Goal: Task Accomplishment & Management: Manage account settings

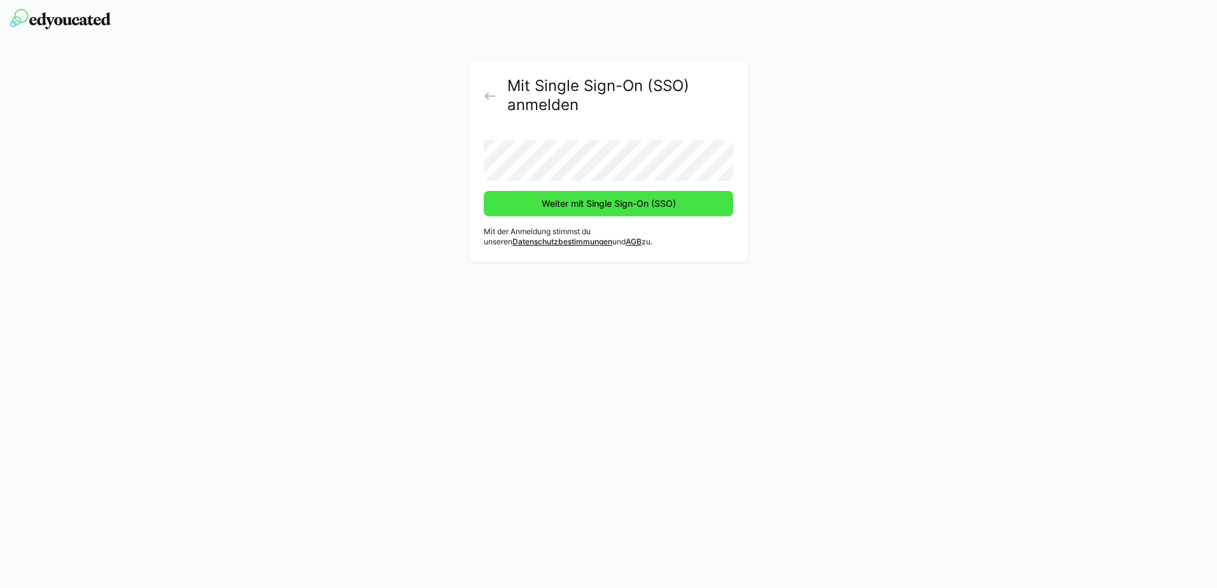
click at [587, 199] on span "Weiter mit Single Sign-On (SSO)" at bounding box center [609, 203] width 138 height 13
click at [617, 201] on span "Weiter mit Single Sign-On (SSO)" at bounding box center [609, 203] width 138 height 13
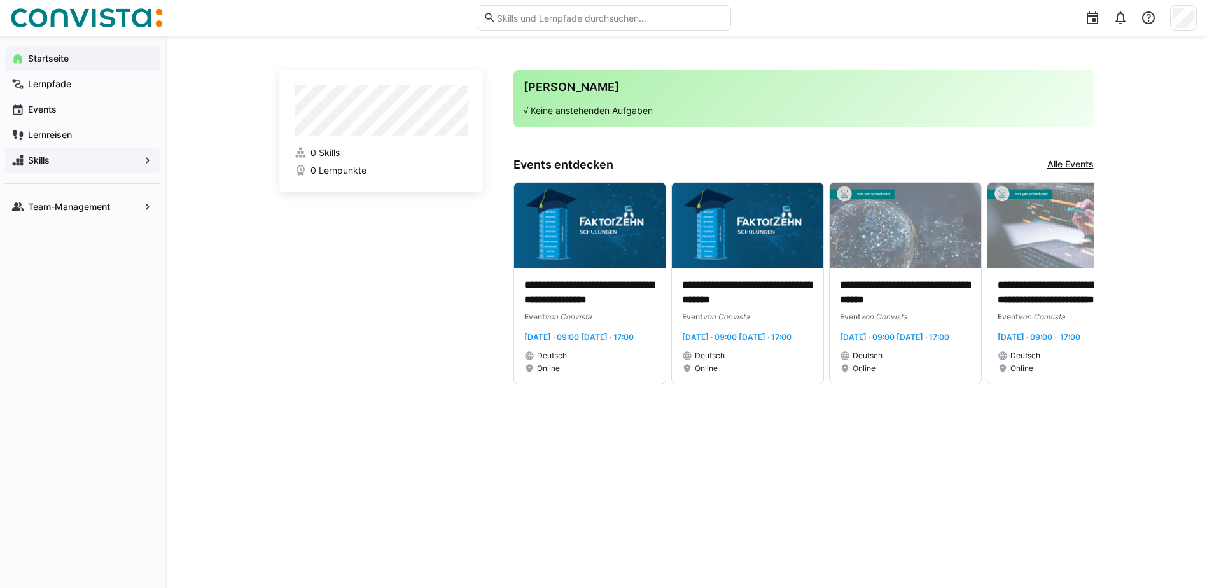
click at [127, 161] on span "Skills" at bounding box center [82, 160] width 113 height 13
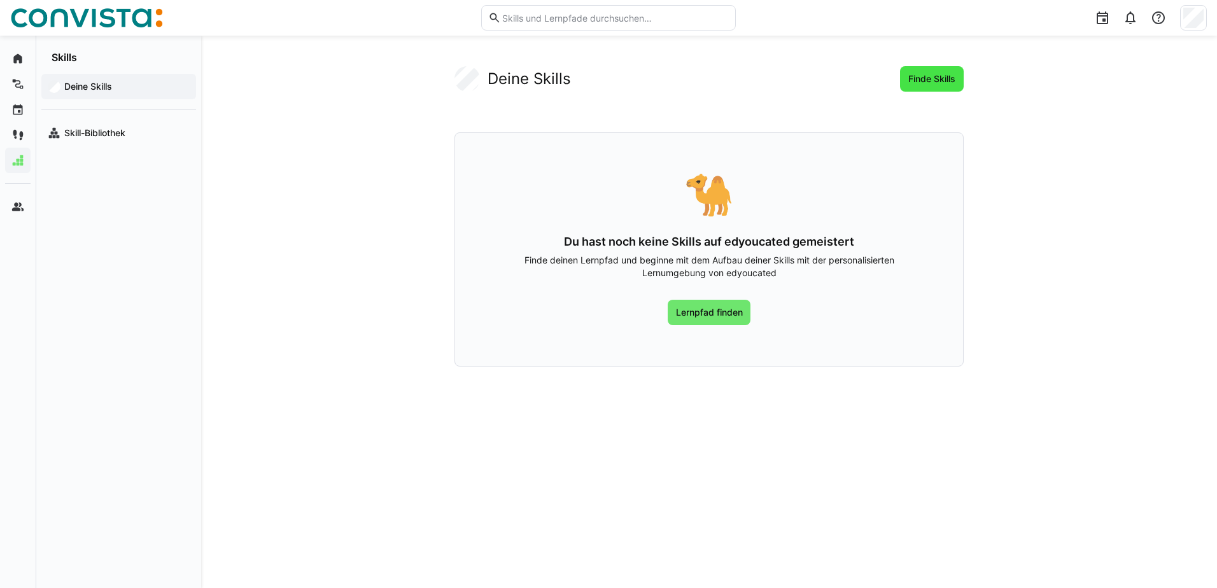
click at [930, 85] on span "Finde Skills" at bounding box center [931, 79] width 51 height 13
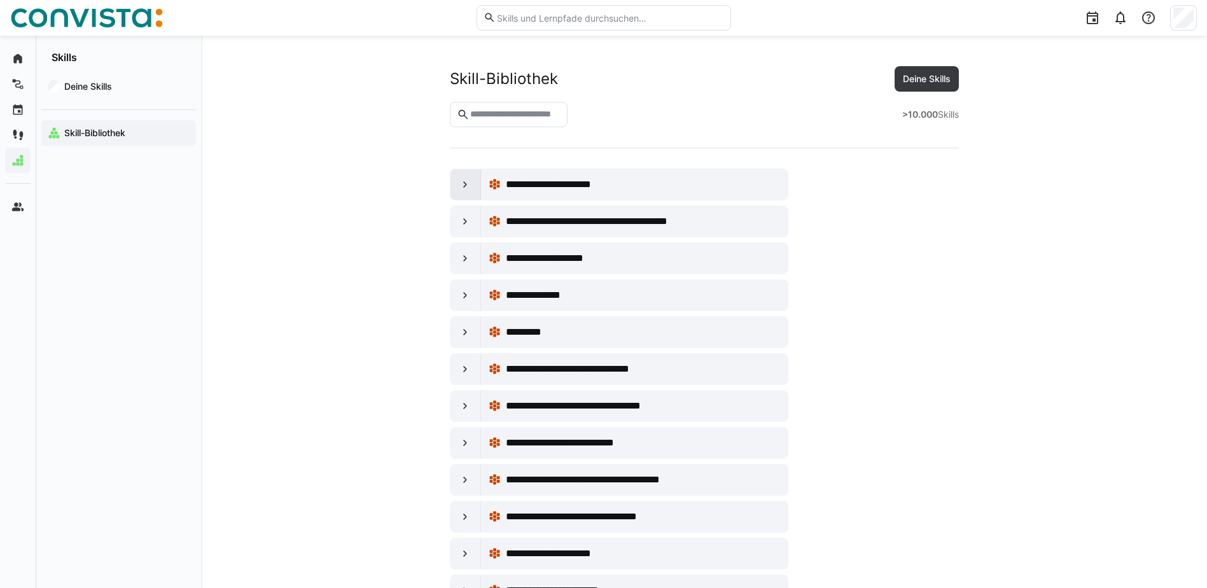
click at [469, 185] on eds-icon at bounding box center [465, 184] width 13 height 13
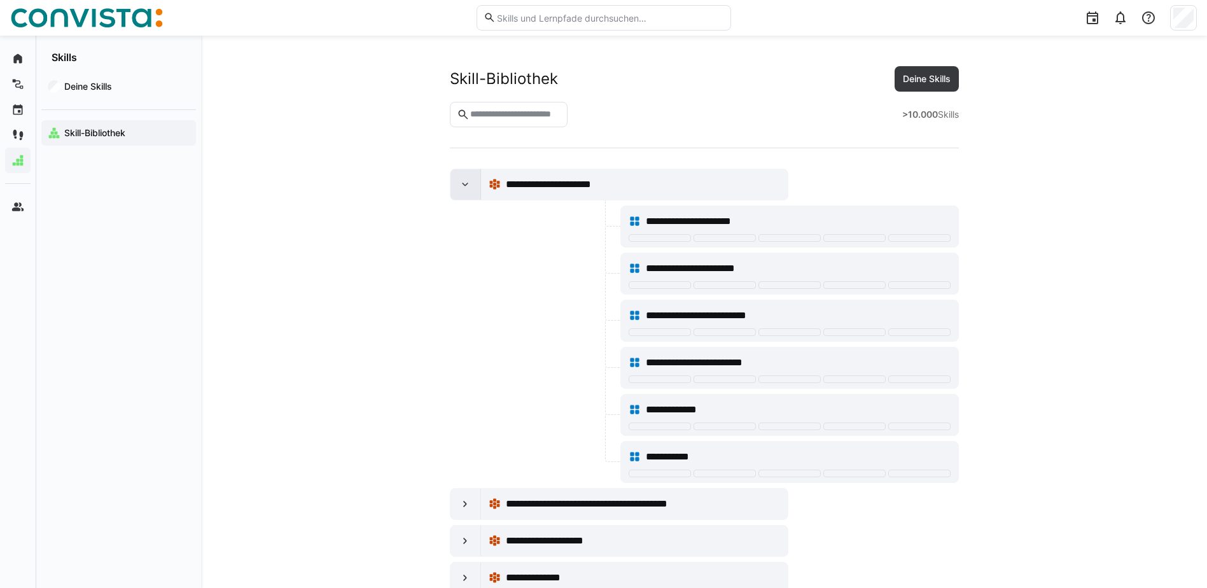
click at [469, 185] on eds-icon at bounding box center [465, 184] width 13 height 13
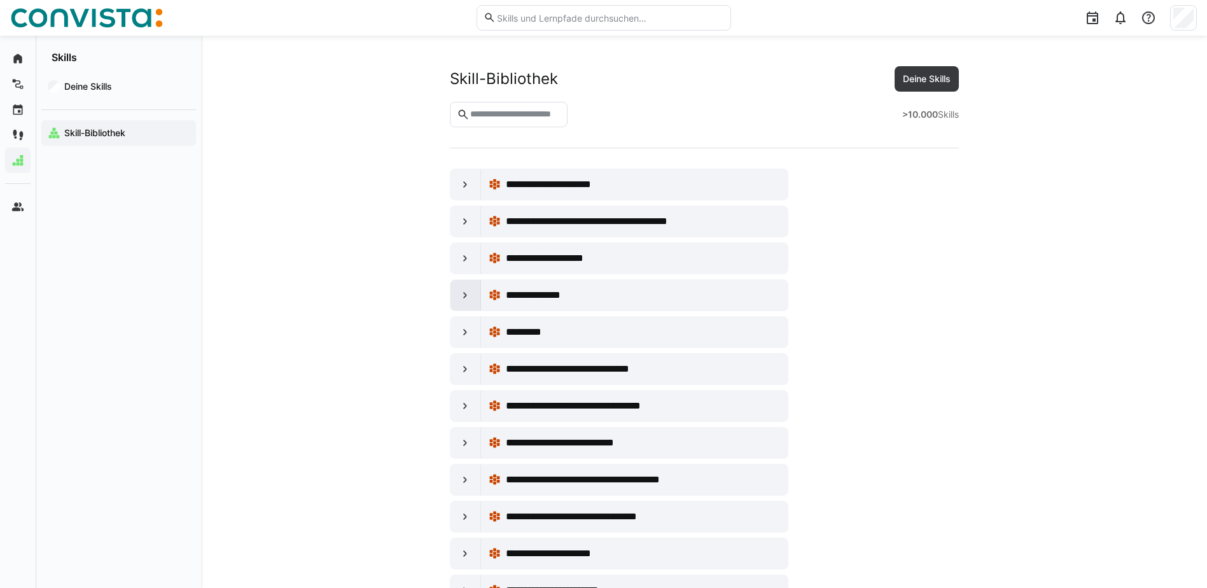
click at [463, 297] on eds-icon at bounding box center [465, 295] width 13 height 13
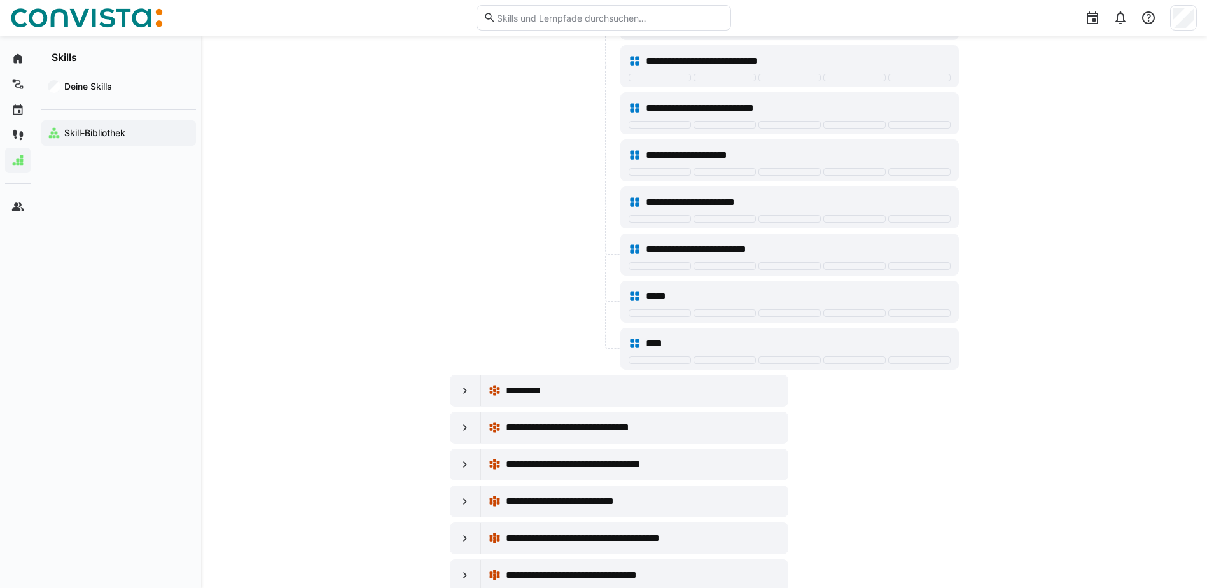
scroll to position [255, 0]
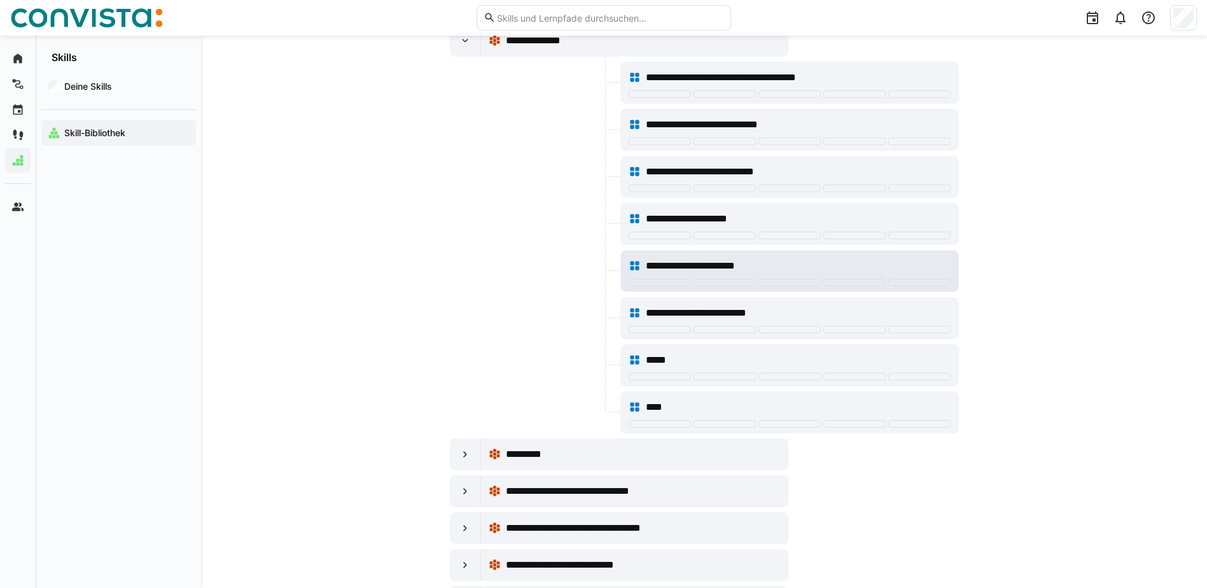
click at [637, 264] on eds-icon at bounding box center [635, 266] width 13 height 13
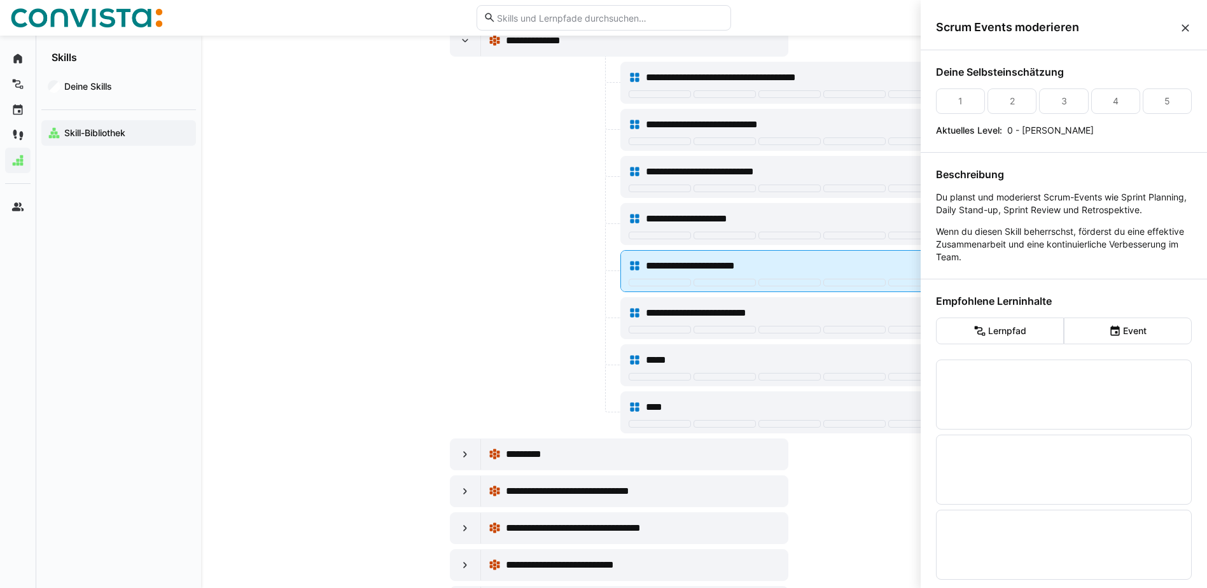
scroll to position [0, 0]
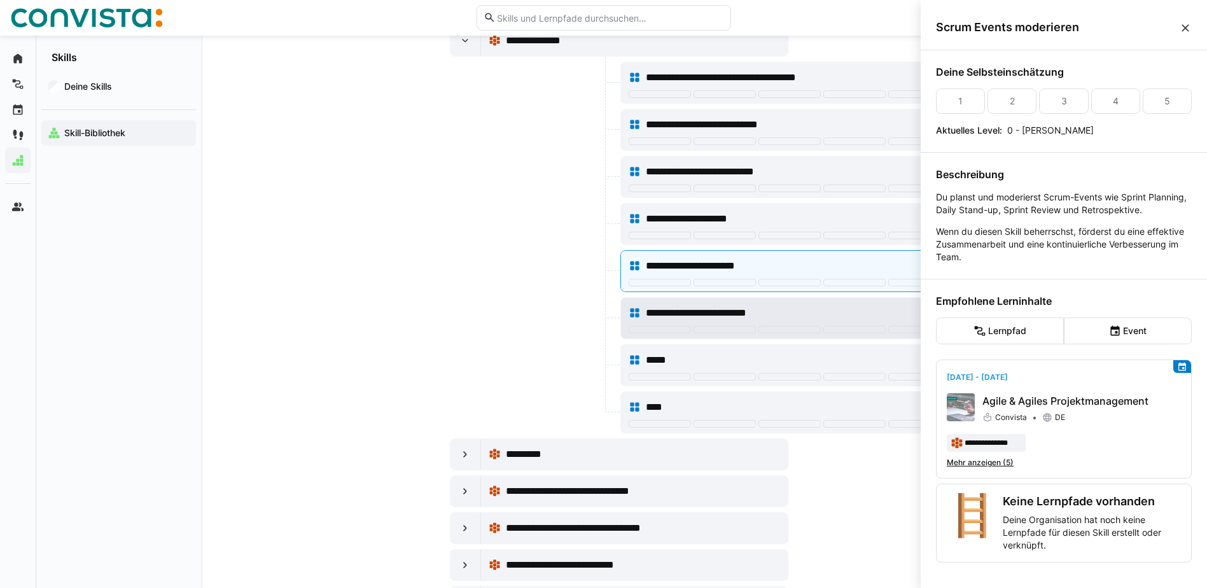
click at [638, 312] on eds-icon at bounding box center [635, 313] width 13 height 13
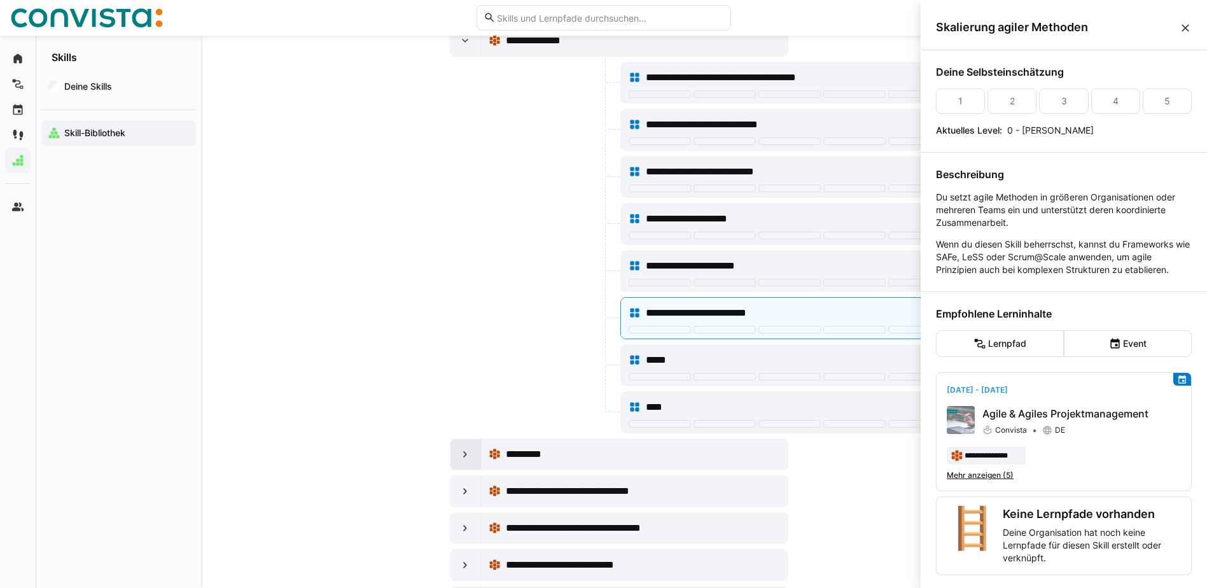
click at [466, 454] on eds-icon at bounding box center [465, 454] width 13 height 13
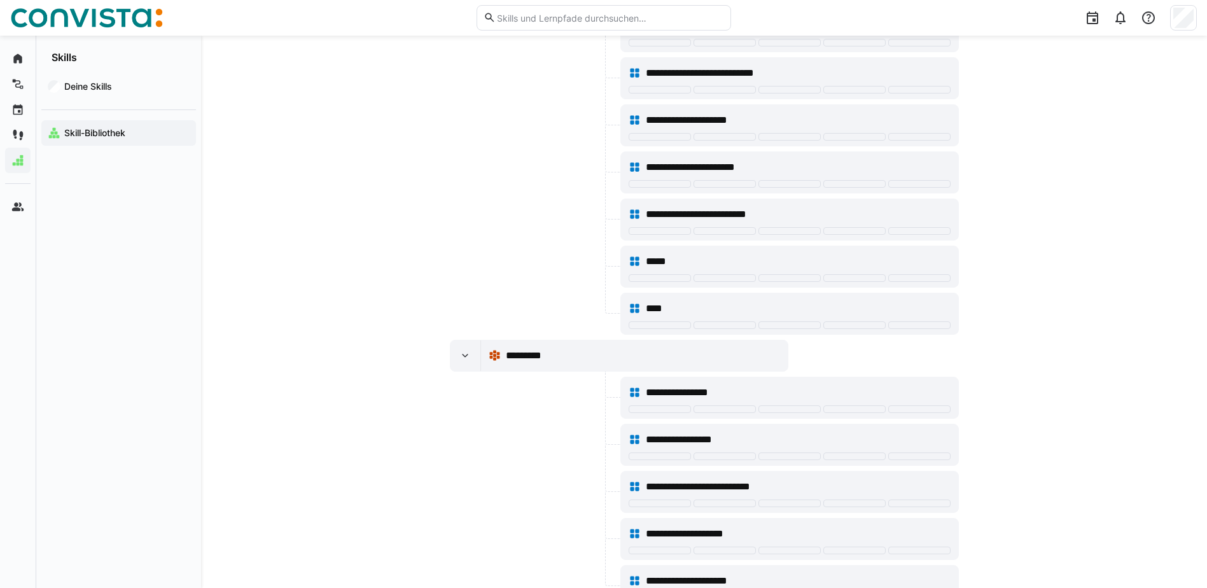
scroll to position [255, 0]
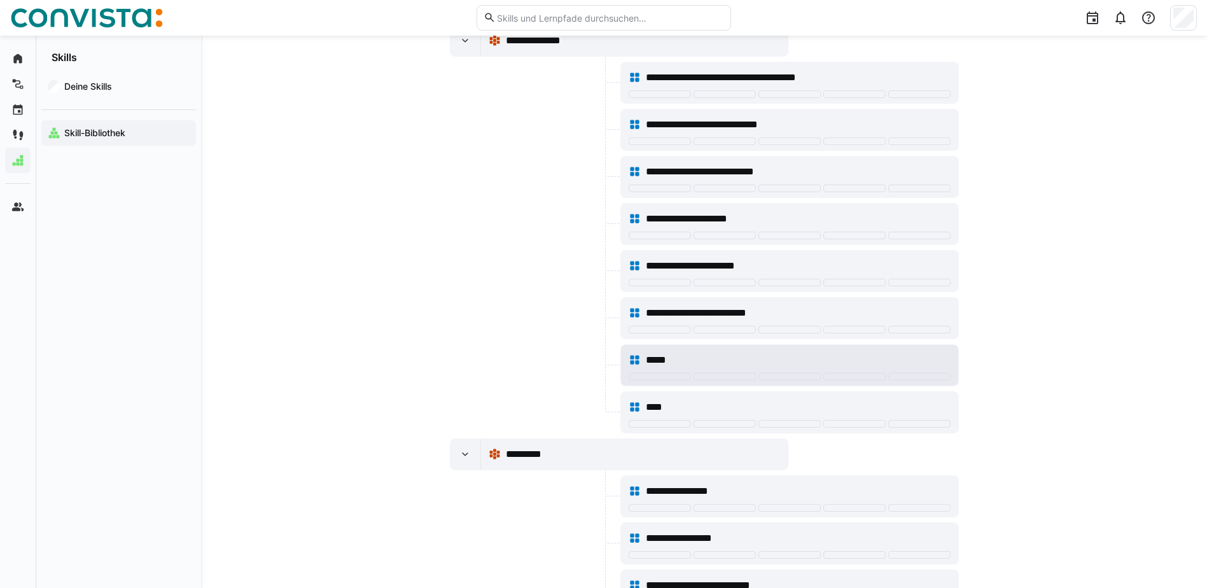
click at [633, 361] on eds-icon at bounding box center [635, 360] width 13 height 13
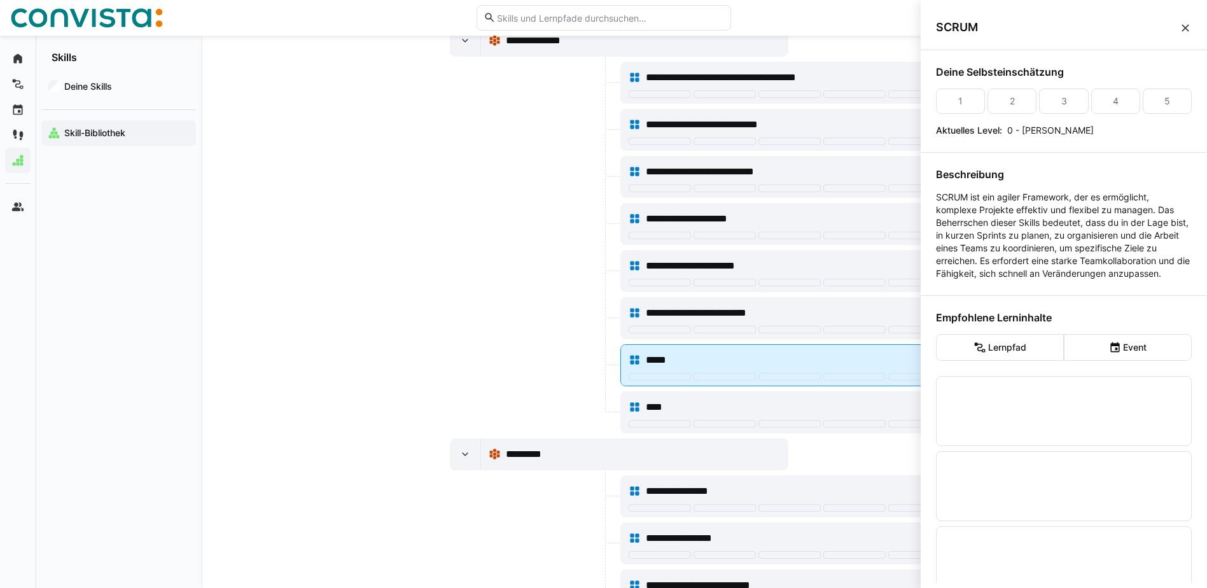
scroll to position [0, 0]
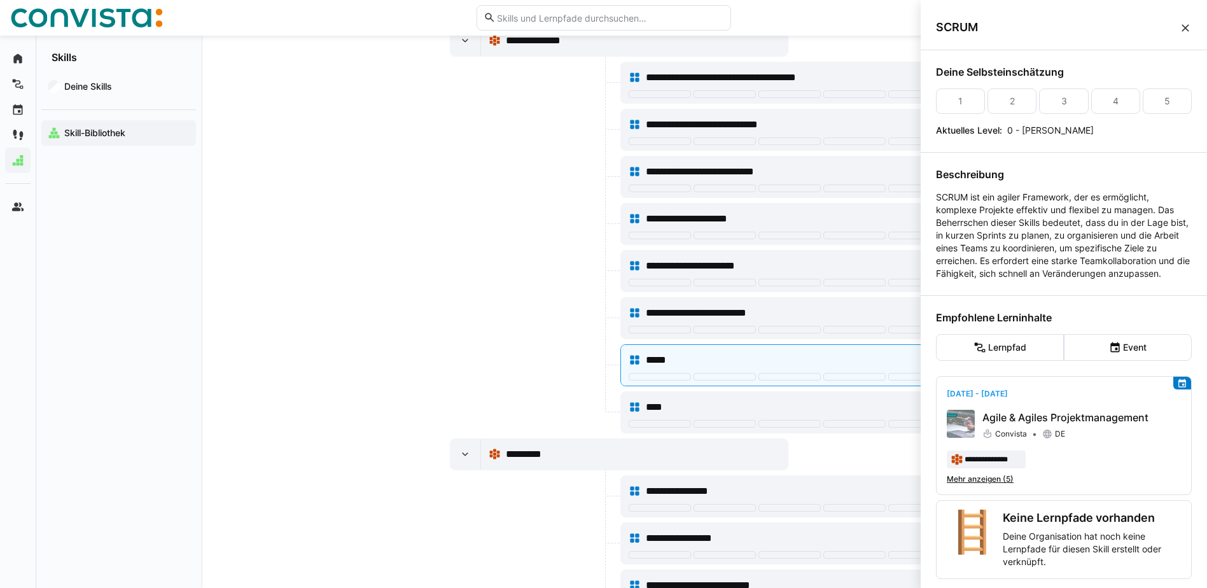
click at [590, 365] on div at bounding box center [534, 365] width 168 height 42
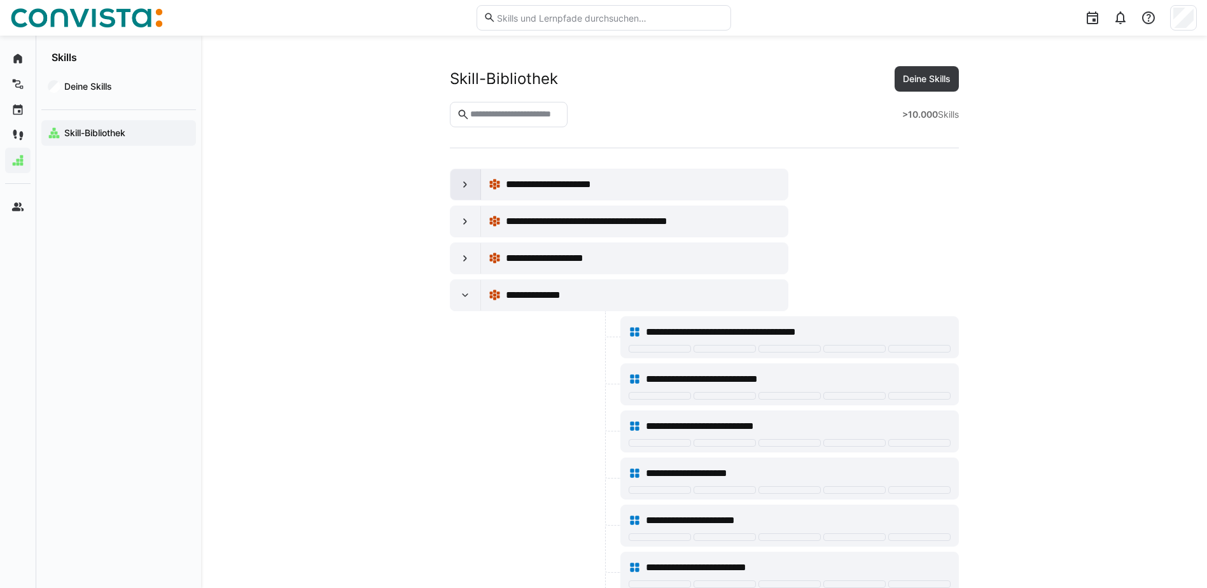
click at [468, 189] on eds-icon at bounding box center [465, 184] width 13 height 13
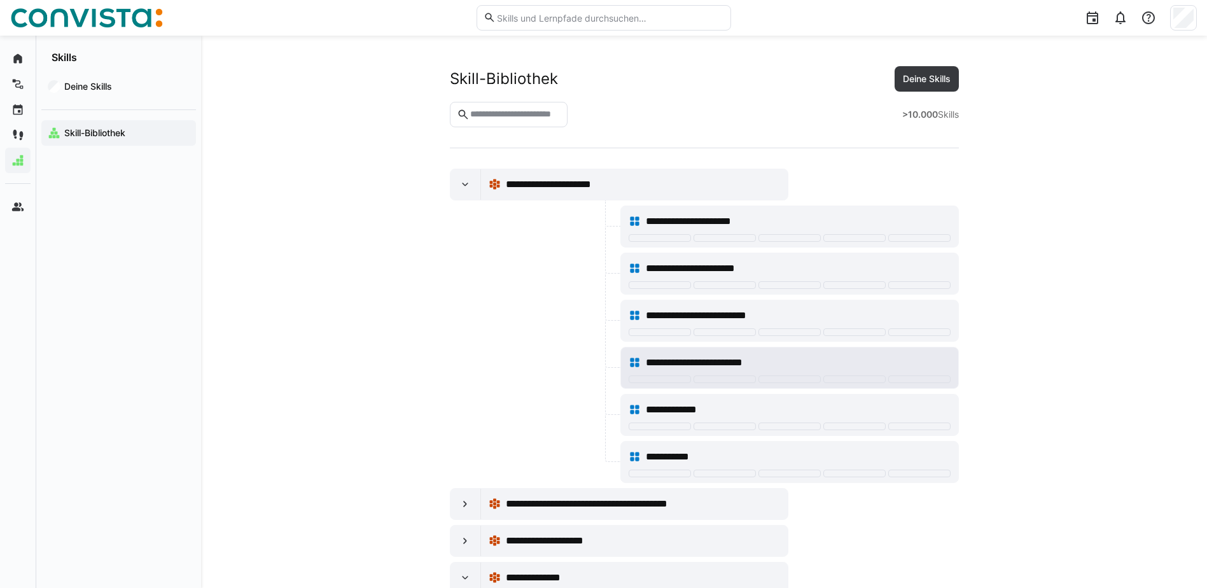
click at [636, 361] on eds-icon at bounding box center [635, 362] width 13 height 13
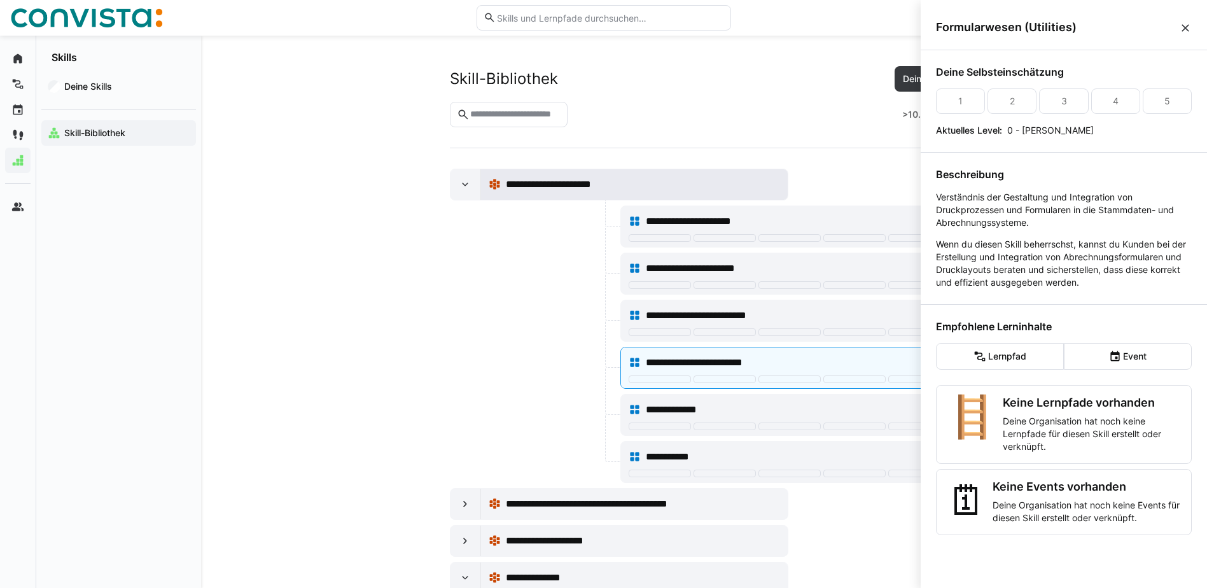
click at [497, 185] on eds-icon at bounding box center [495, 184] width 13 height 13
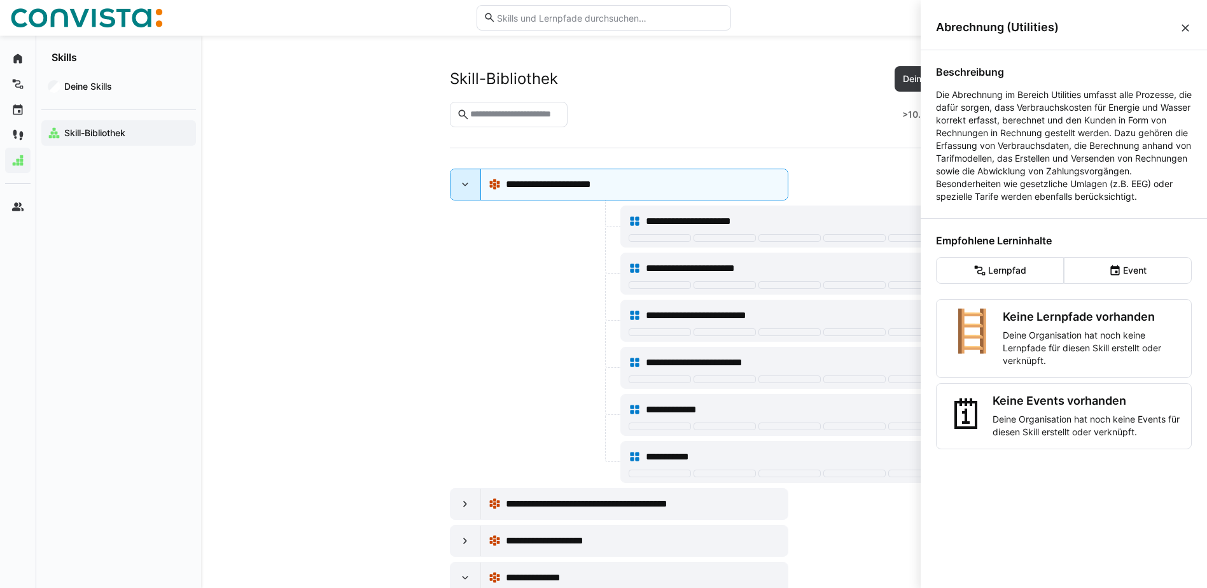
click at [463, 182] on eds-icon at bounding box center [465, 184] width 13 height 13
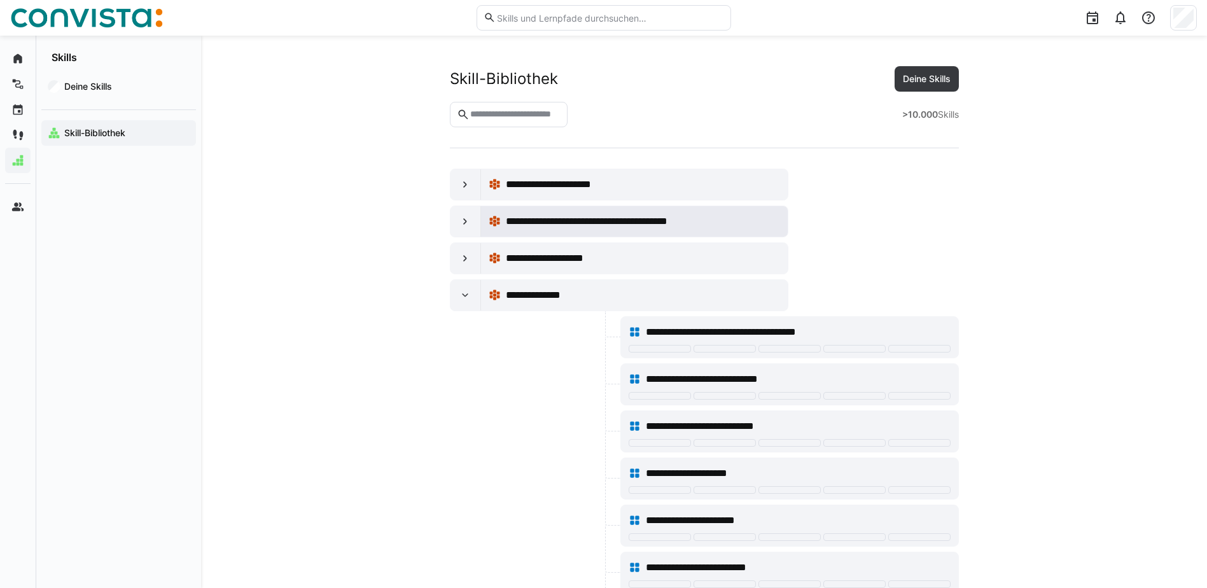
click at [496, 225] on eds-icon at bounding box center [495, 221] width 13 height 13
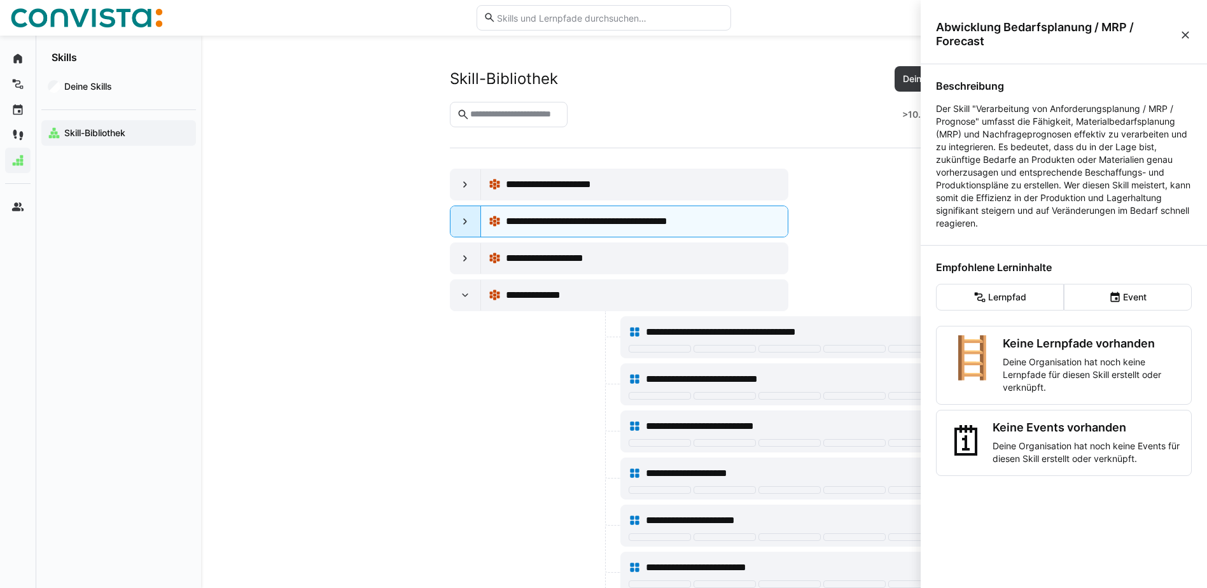
click at [462, 220] on eds-icon at bounding box center [465, 221] width 13 height 13
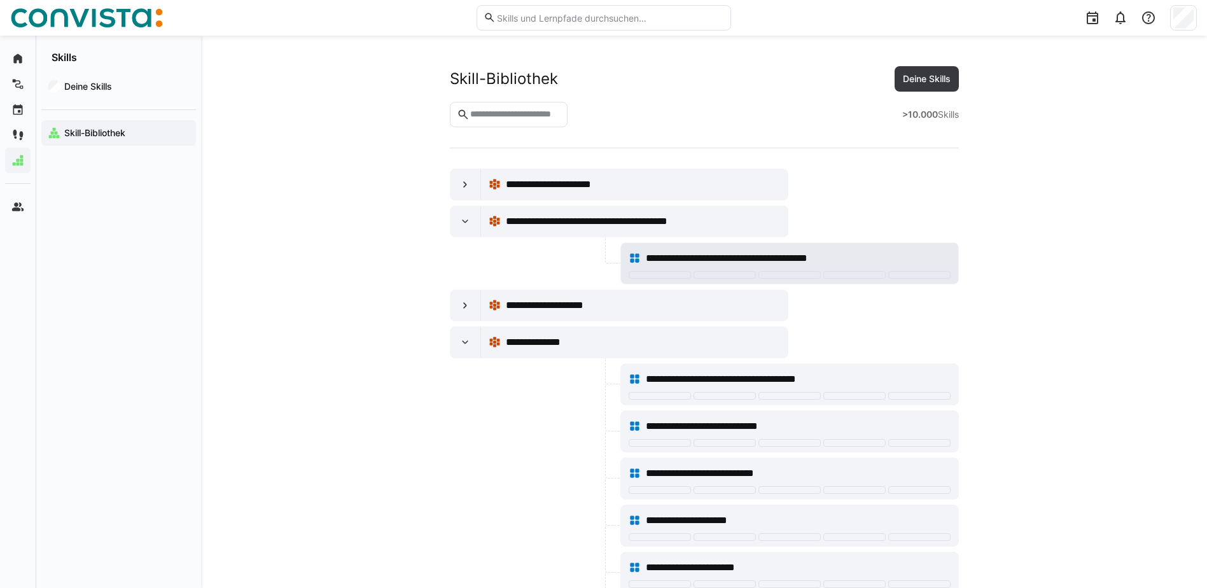
click at [631, 258] on eds-icon at bounding box center [635, 258] width 13 height 13
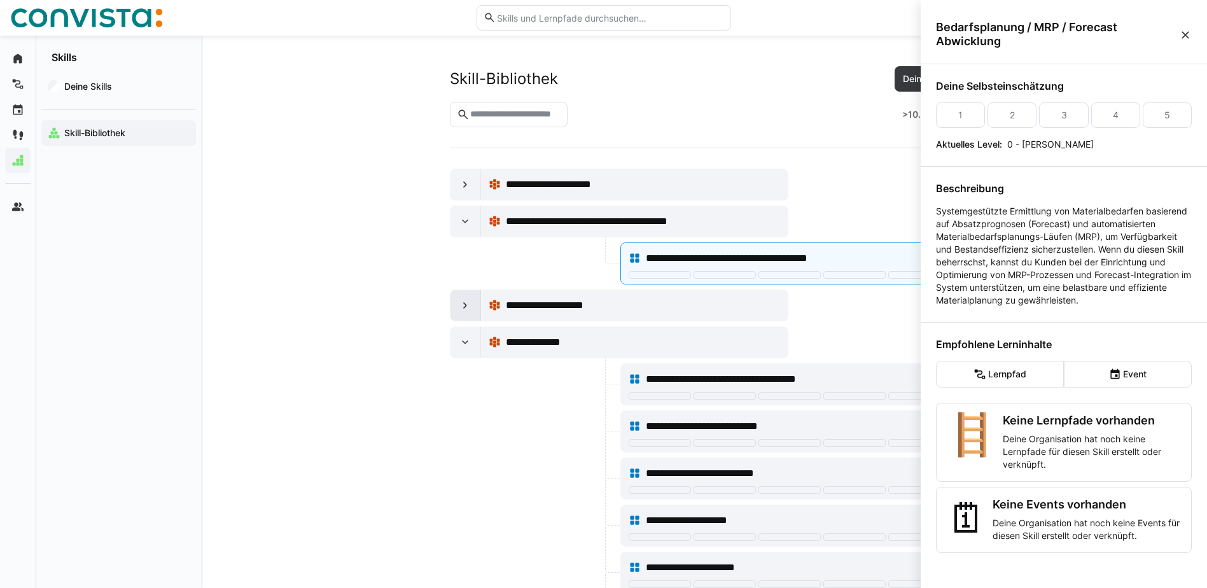
click at [459, 307] on eds-icon at bounding box center [465, 305] width 13 height 13
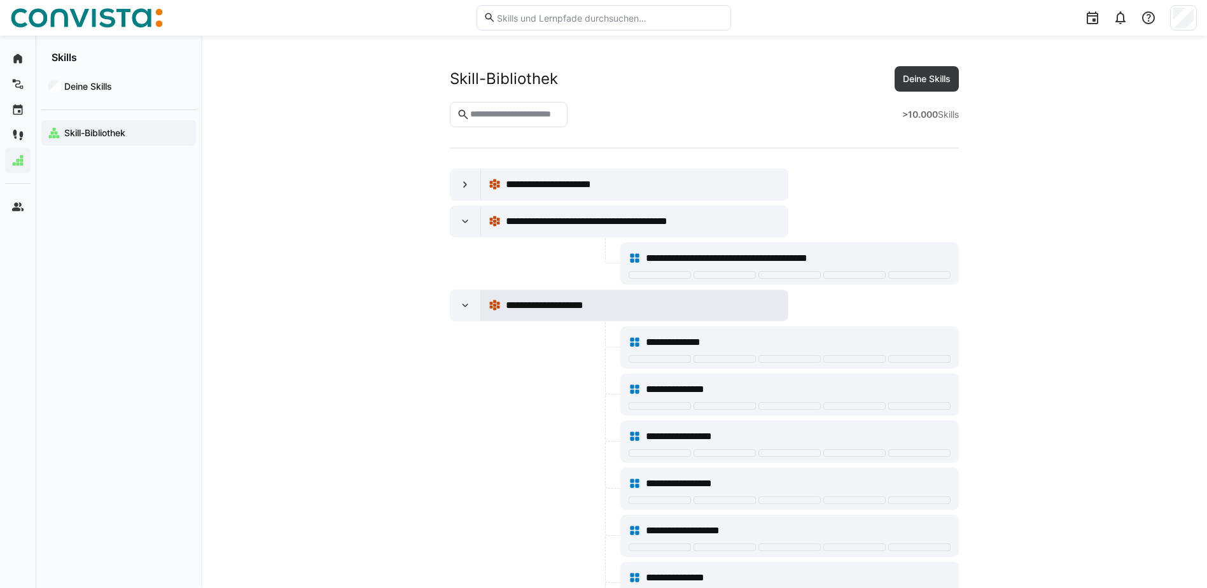
click at [499, 308] on eds-icon at bounding box center [495, 305] width 13 height 13
click at [492, 301] on eds-icon at bounding box center [495, 305] width 13 height 13
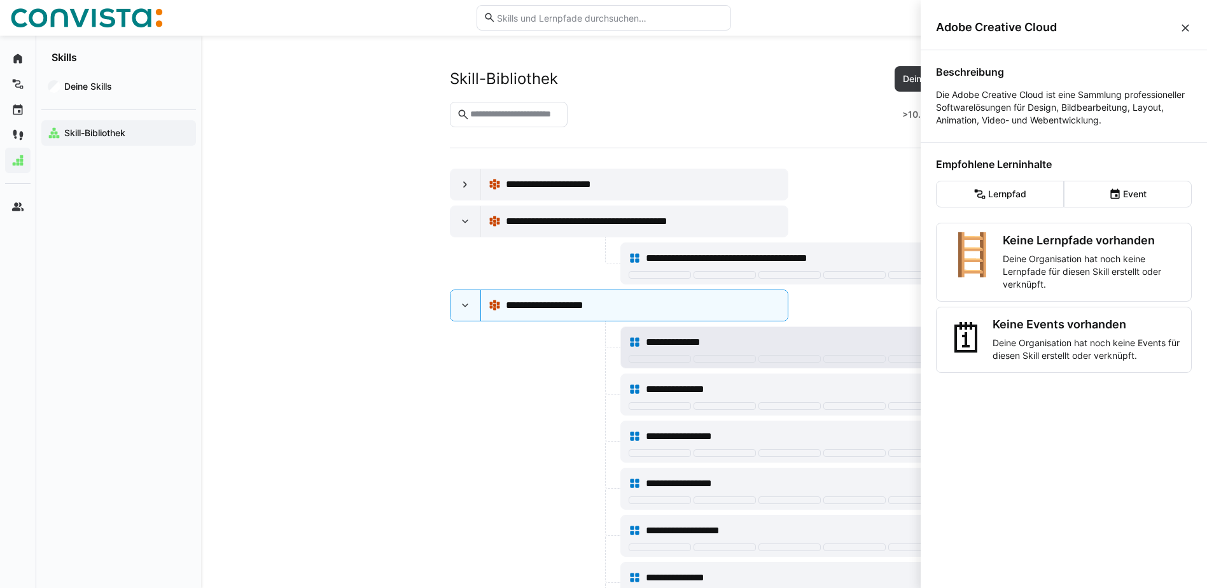
click at [636, 342] on eds-icon at bounding box center [635, 342] width 13 height 13
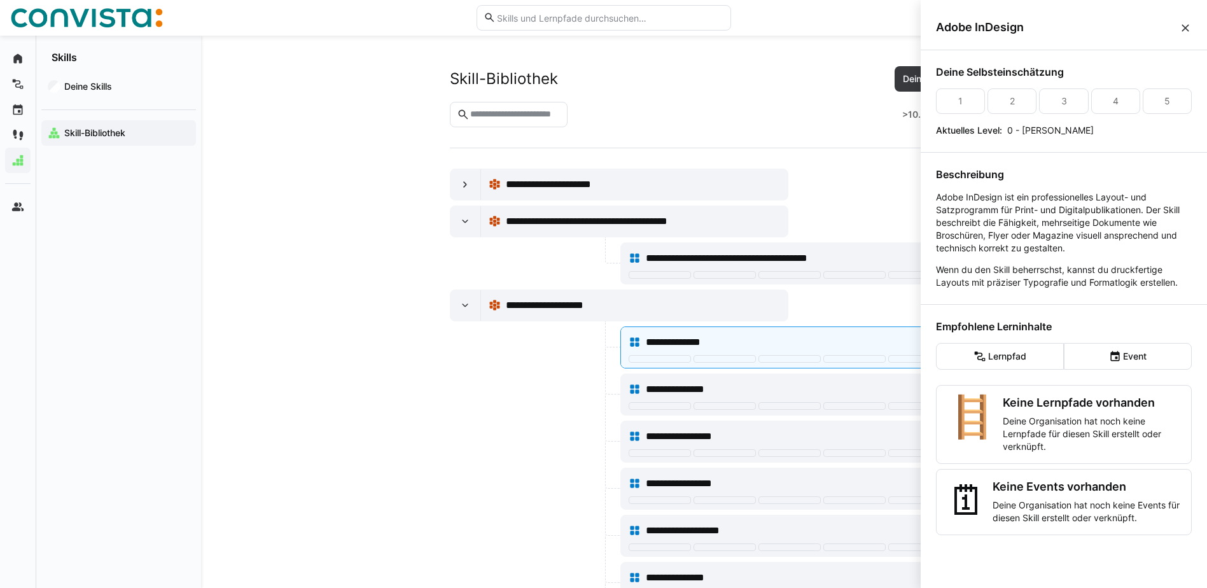
click at [557, 421] on div at bounding box center [534, 442] width 168 height 42
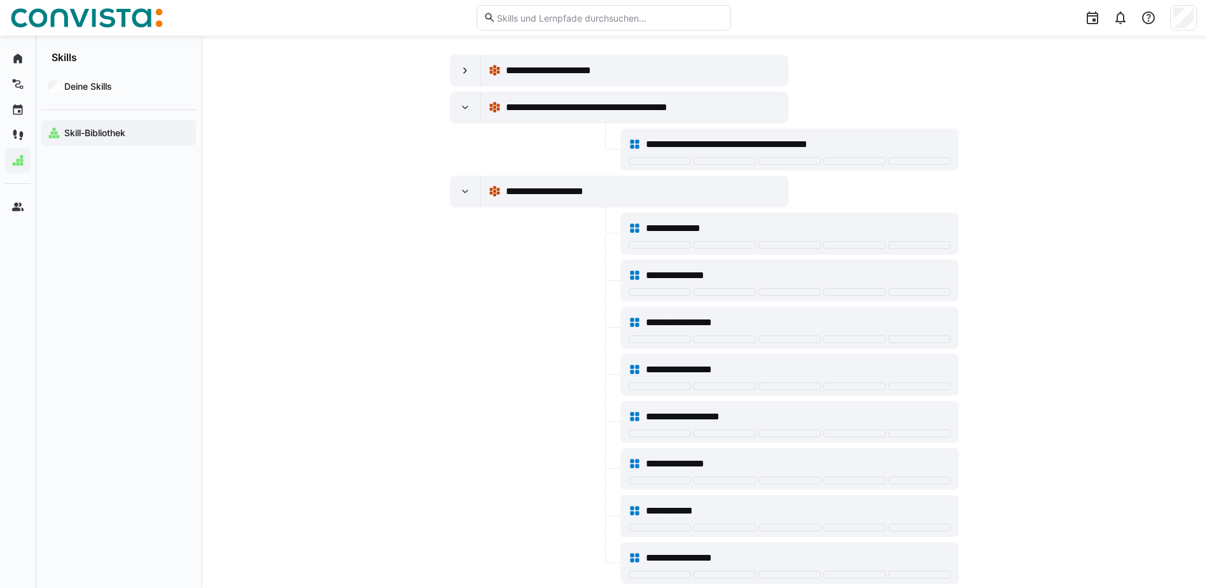
scroll to position [127, 0]
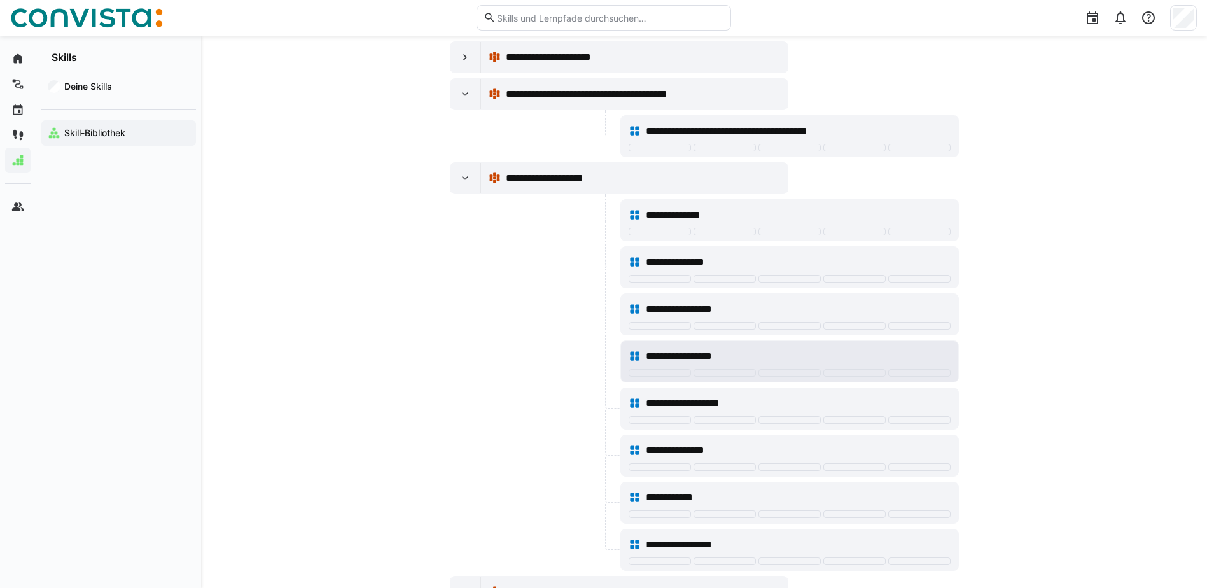
click at [634, 357] on eds-icon at bounding box center [635, 356] width 13 height 13
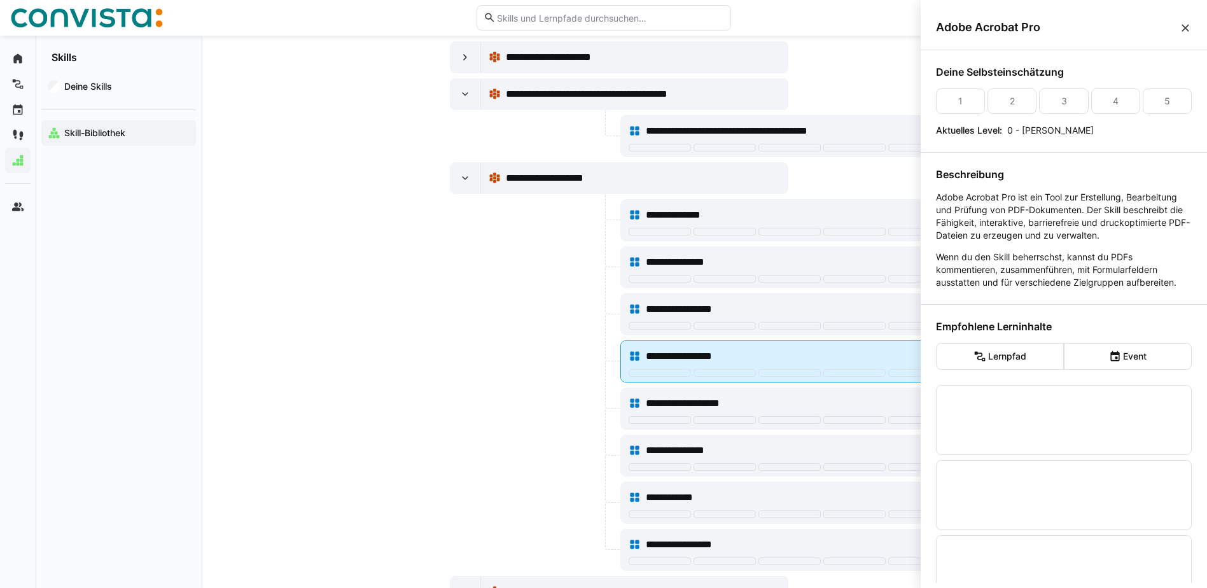
scroll to position [0, 0]
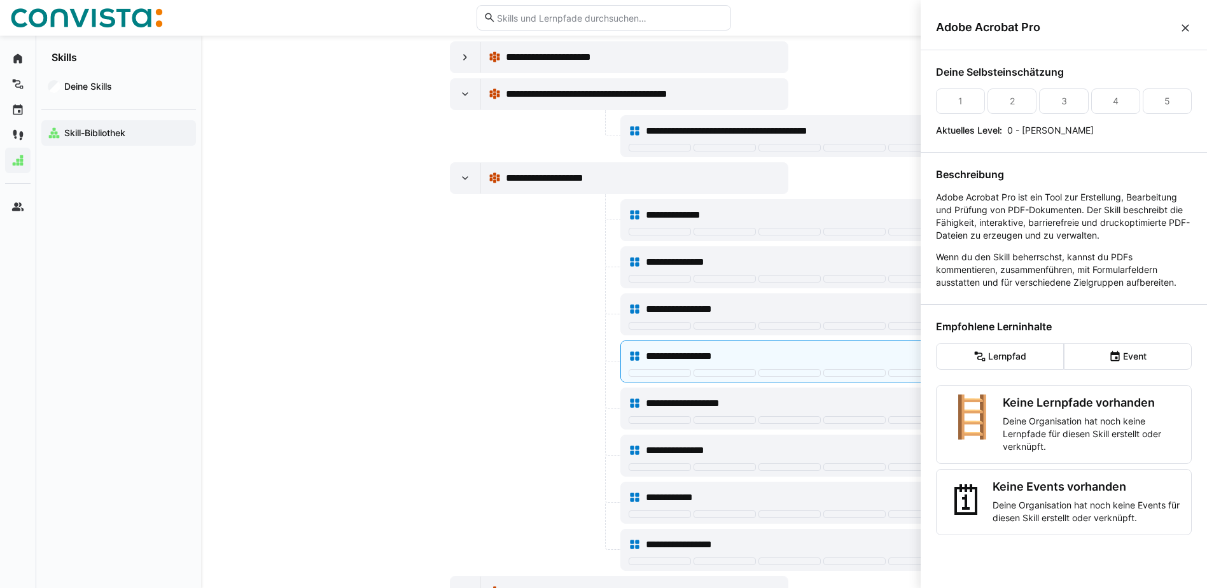
click at [554, 374] on div at bounding box center [534, 361] width 168 height 42
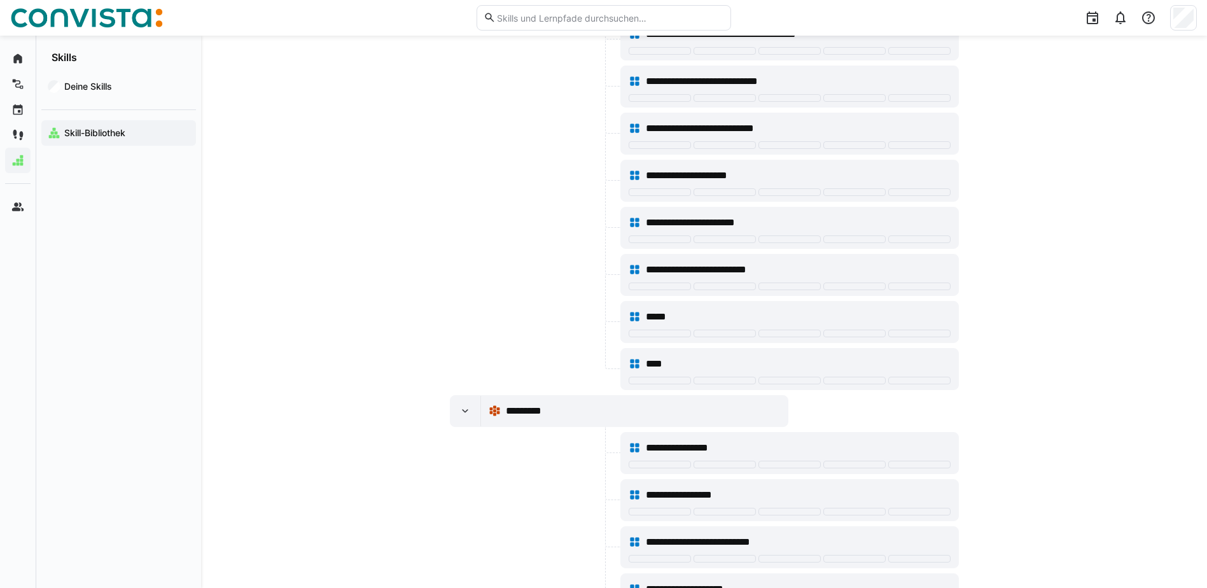
scroll to position [700, 0]
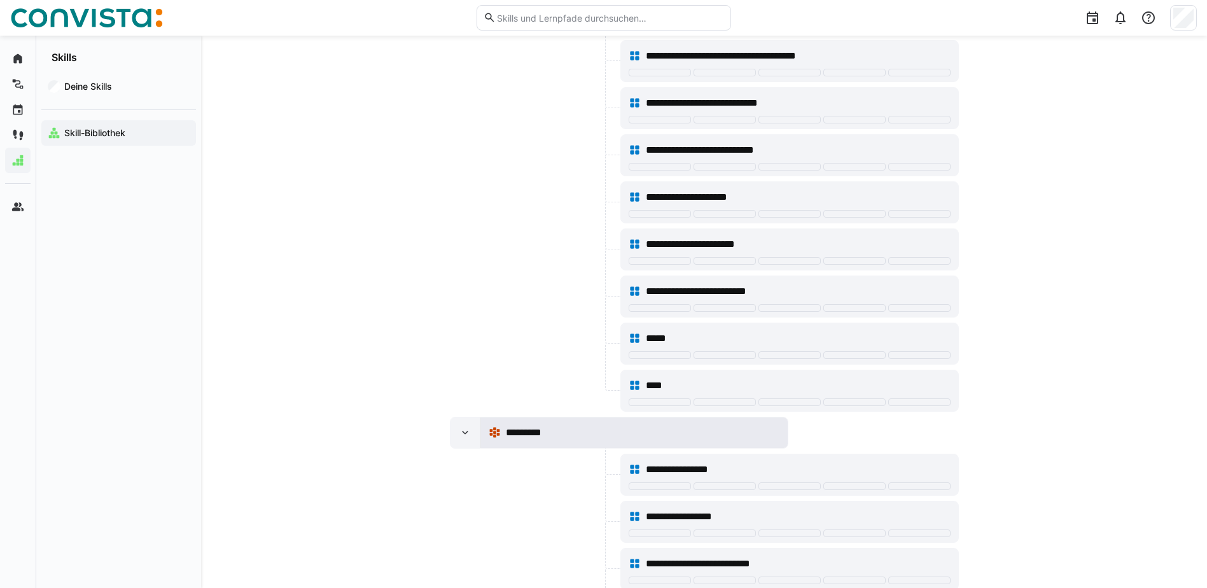
click at [491, 431] on eds-icon at bounding box center [495, 432] width 13 height 13
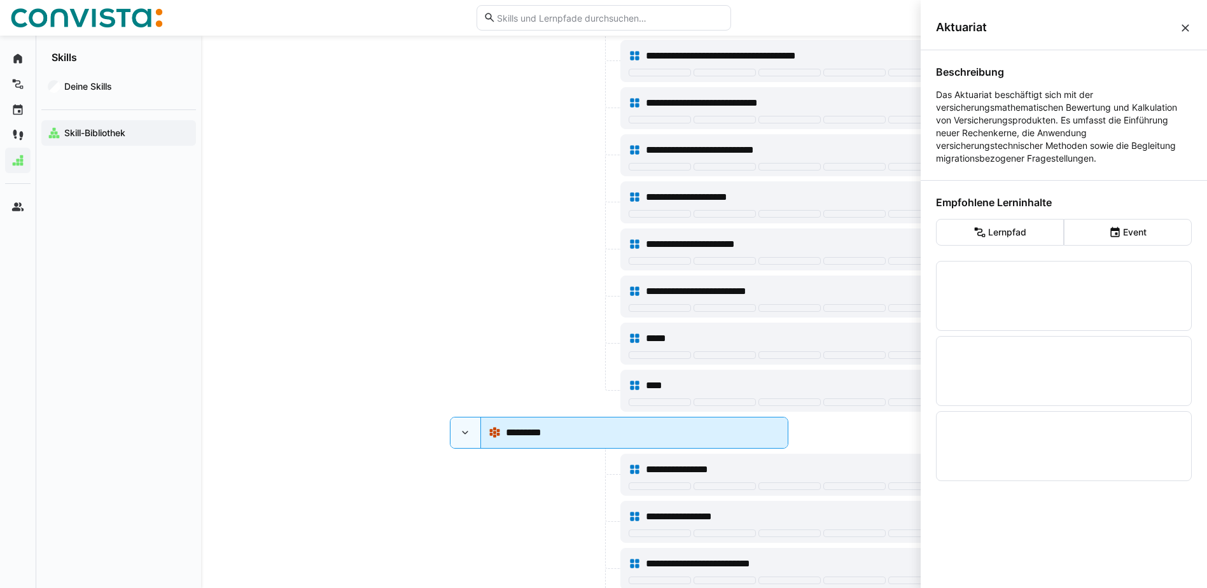
scroll to position [0, 0]
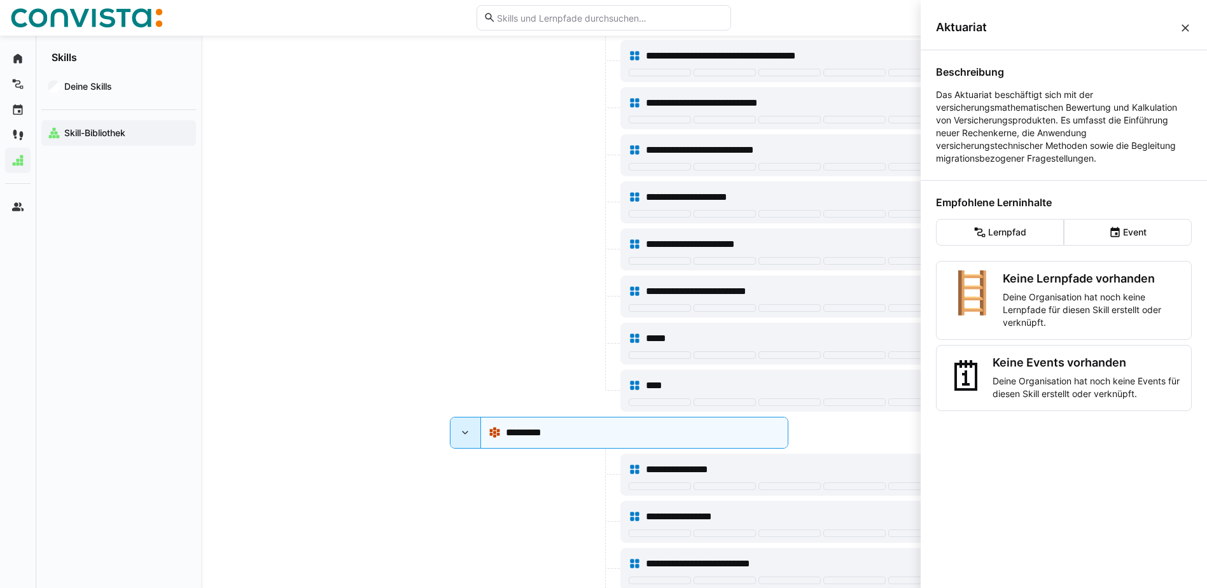
click at [467, 432] on eds-icon at bounding box center [465, 432] width 13 height 13
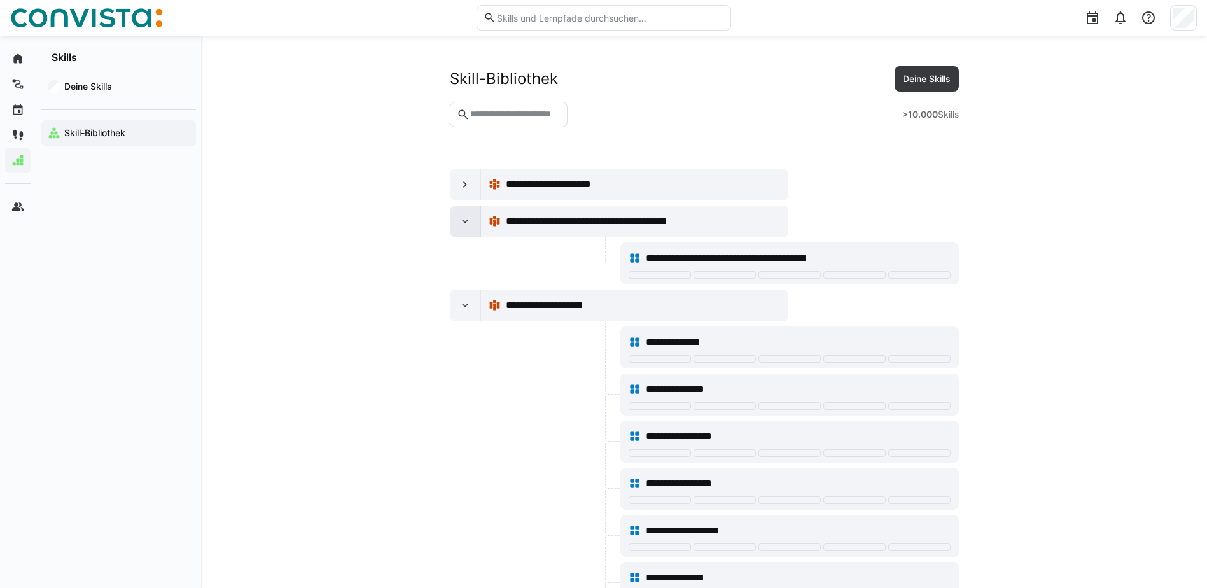
click at [469, 221] on eds-icon at bounding box center [465, 221] width 13 height 13
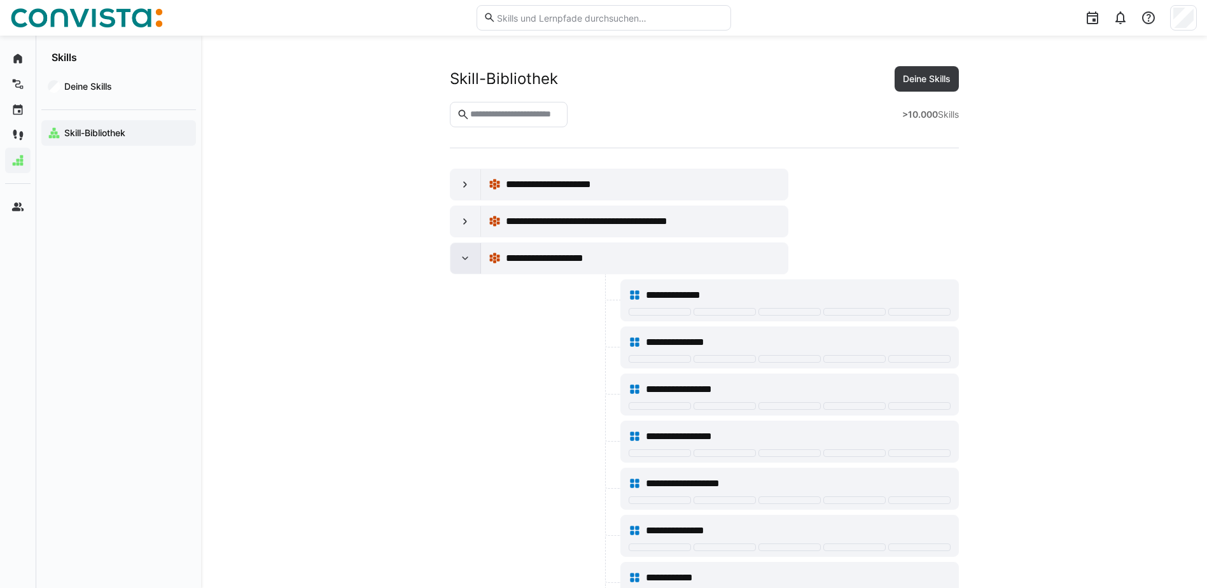
click at [465, 254] on eds-icon at bounding box center [465, 258] width 13 height 13
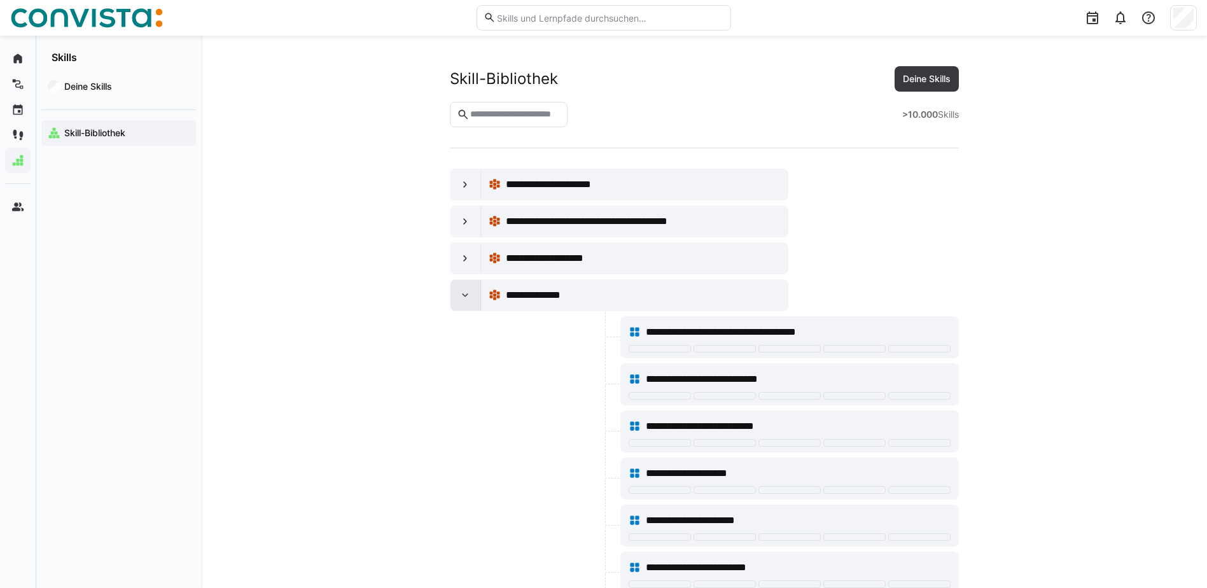
click at [468, 295] on eds-icon at bounding box center [465, 295] width 13 height 13
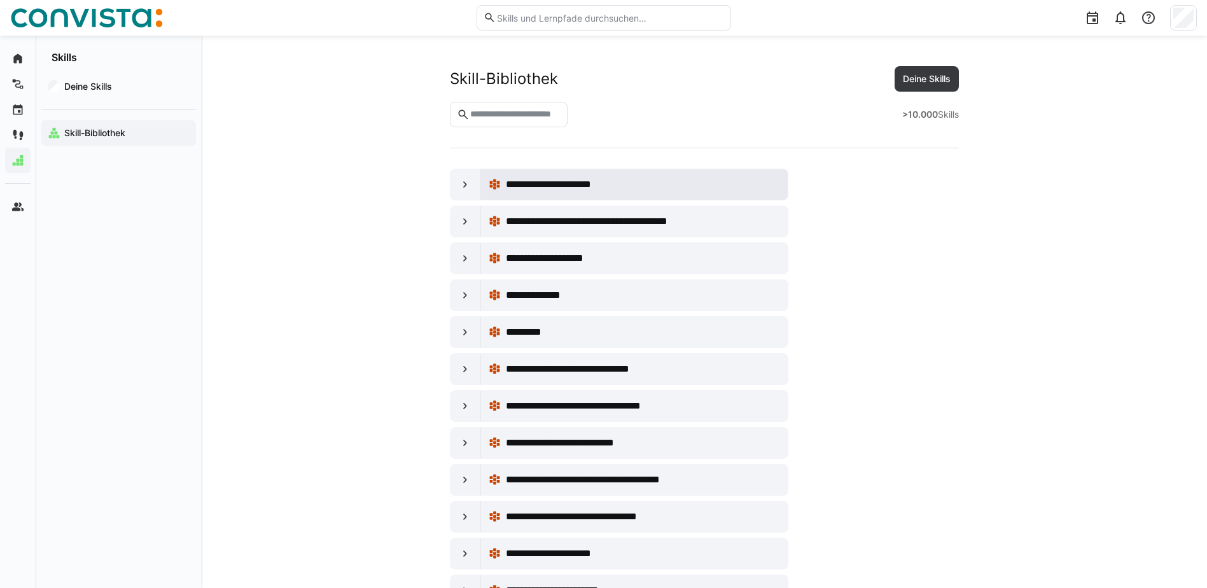
click at [498, 183] on eds-icon at bounding box center [495, 184] width 13 height 13
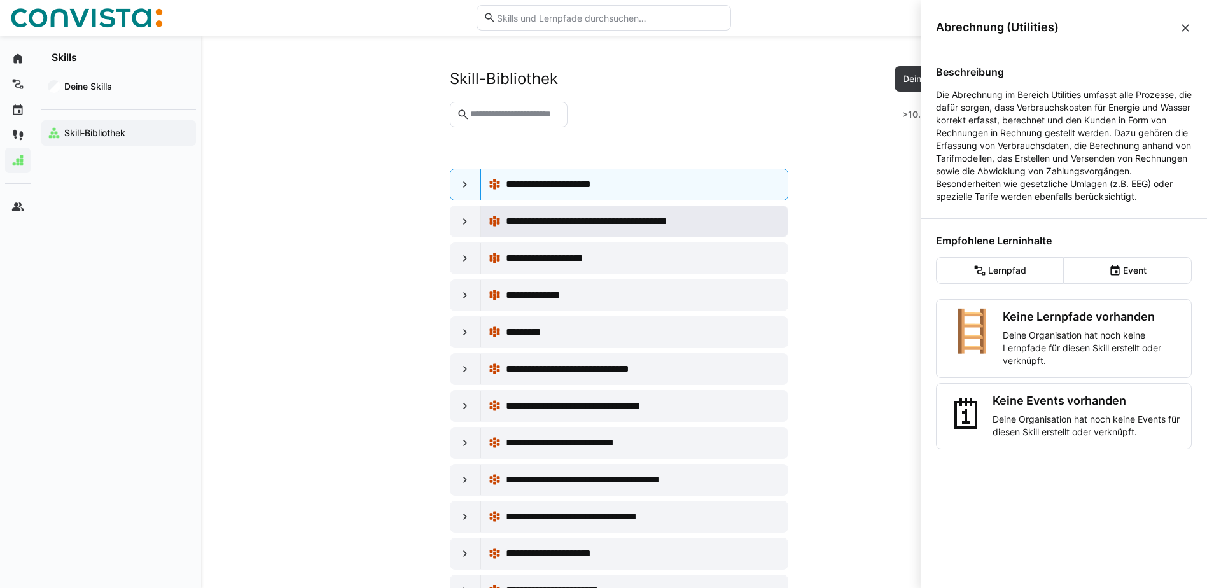
click at [492, 220] on eds-icon at bounding box center [495, 221] width 13 height 13
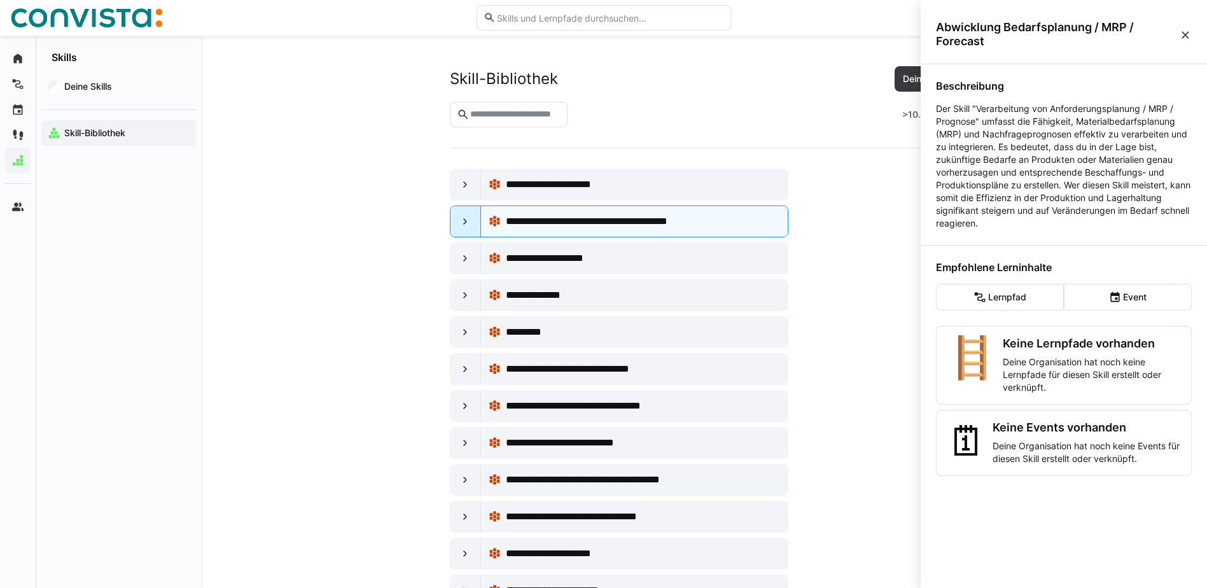
click at [465, 221] on eds-icon at bounding box center [465, 221] width 13 height 13
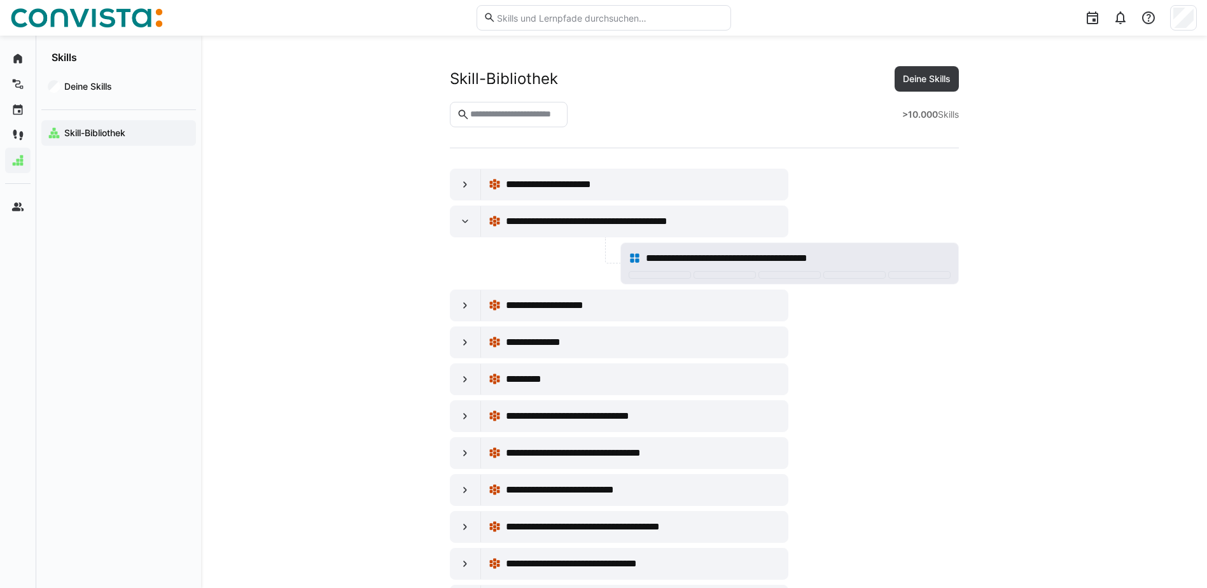
click at [675, 269] on div "**********" at bounding box center [790, 258] width 322 height 25
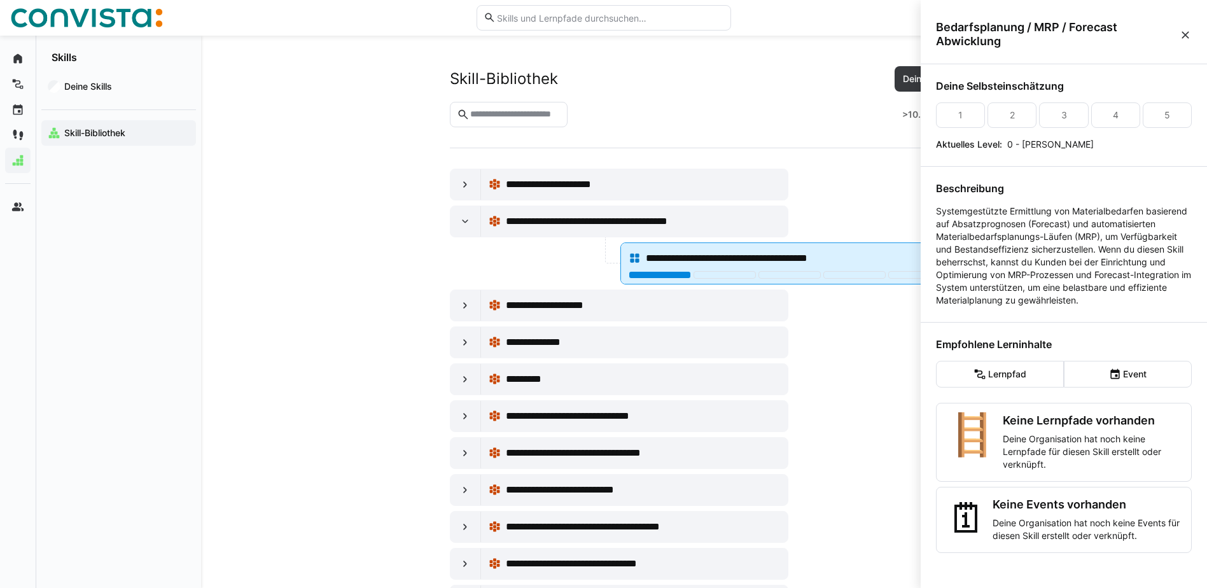
click at [675, 277] on div at bounding box center [660, 275] width 62 height 8
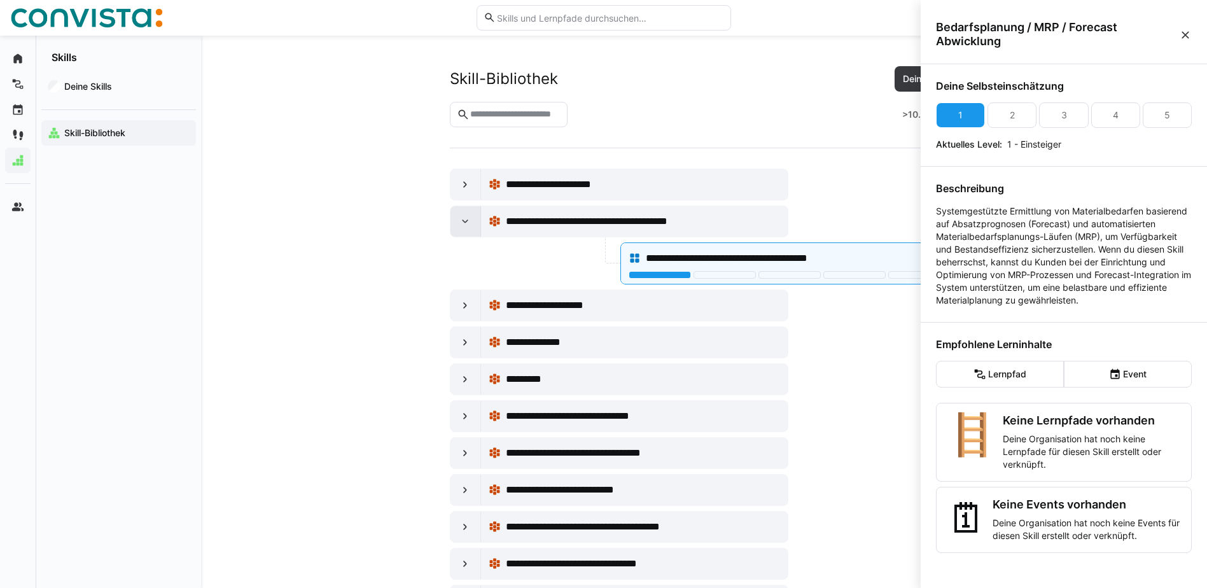
click at [464, 221] on eds-icon at bounding box center [465, 221] width 13 height 13
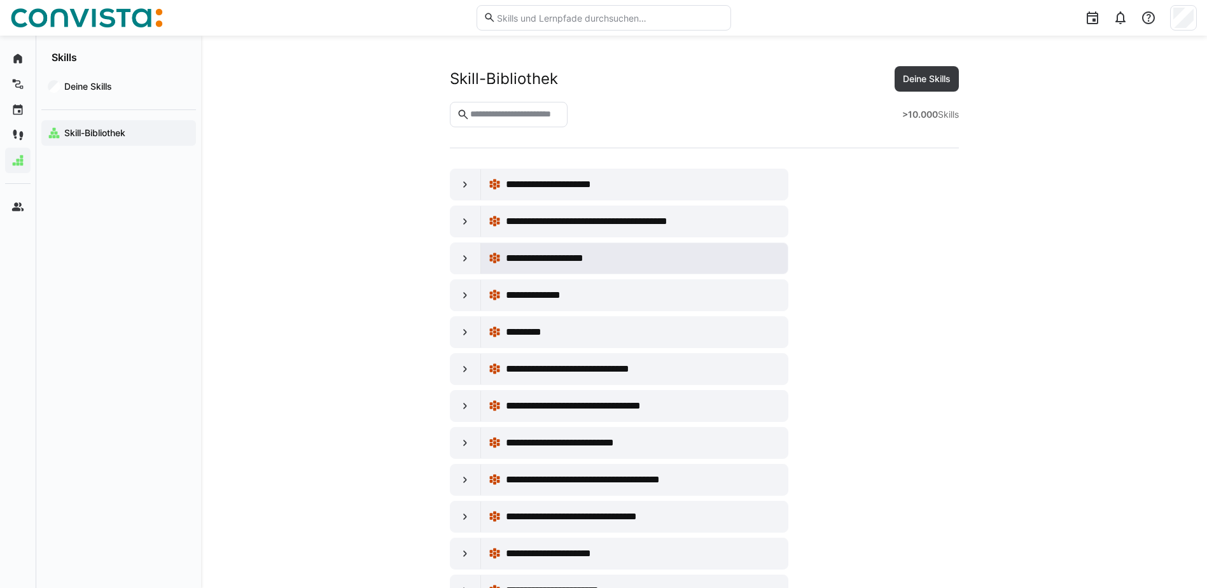
click at [498, 256] on eds-icon at bounding box center [495, 258] width 13 height 13
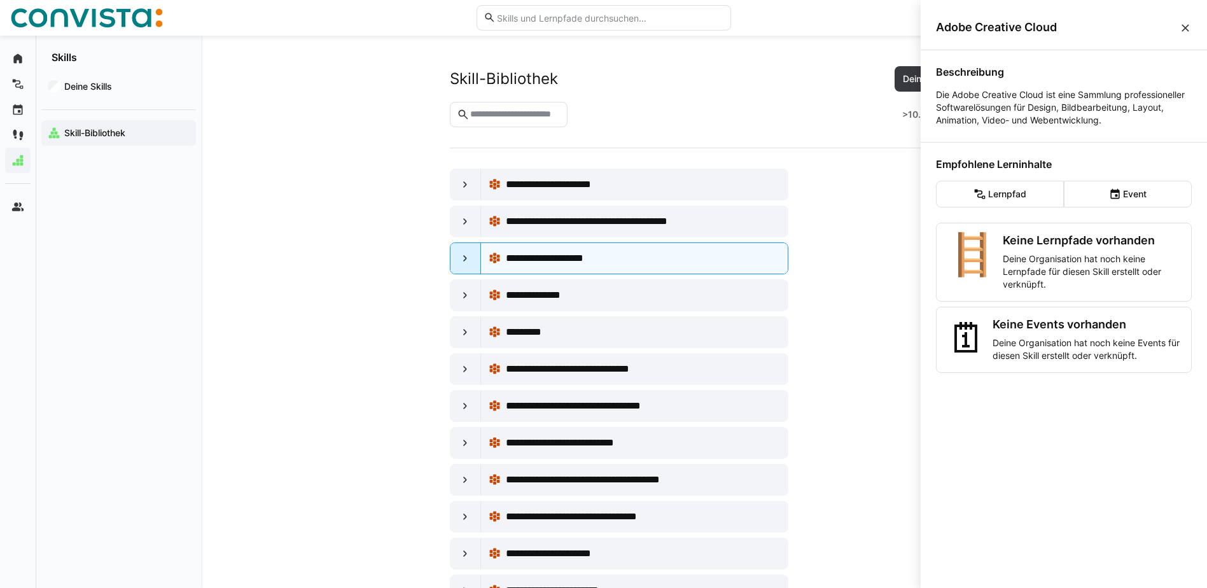
click at [466, 256] on eds-icon at bounding box center [465, 258] width 13 height 13
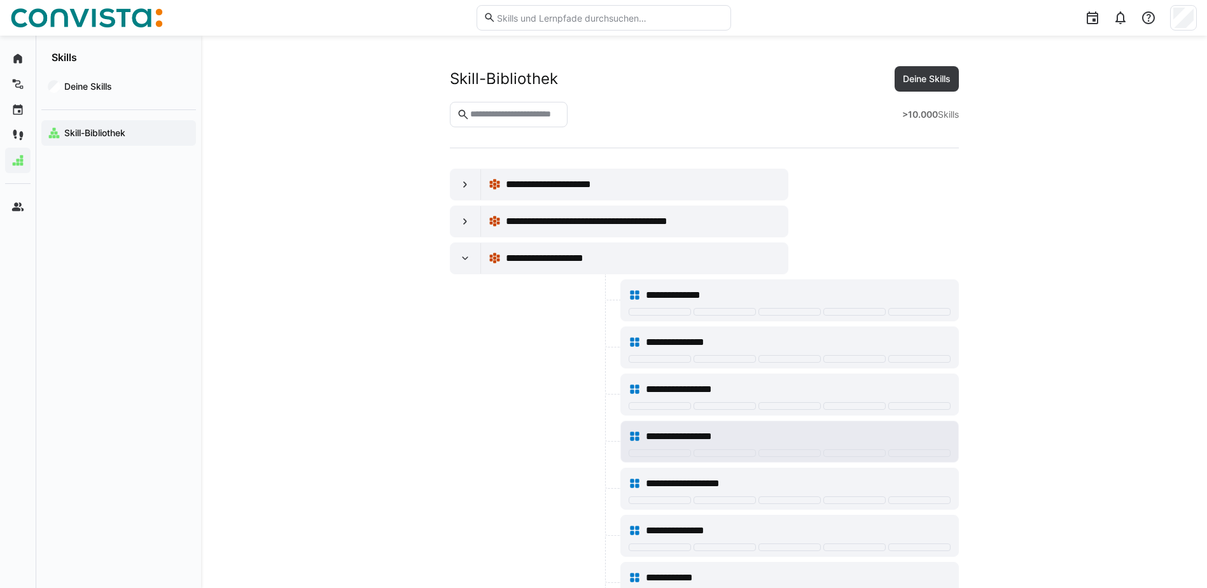
click at [633, 435] on eds-icon at bounding box center [635, 436] width 13 height 13
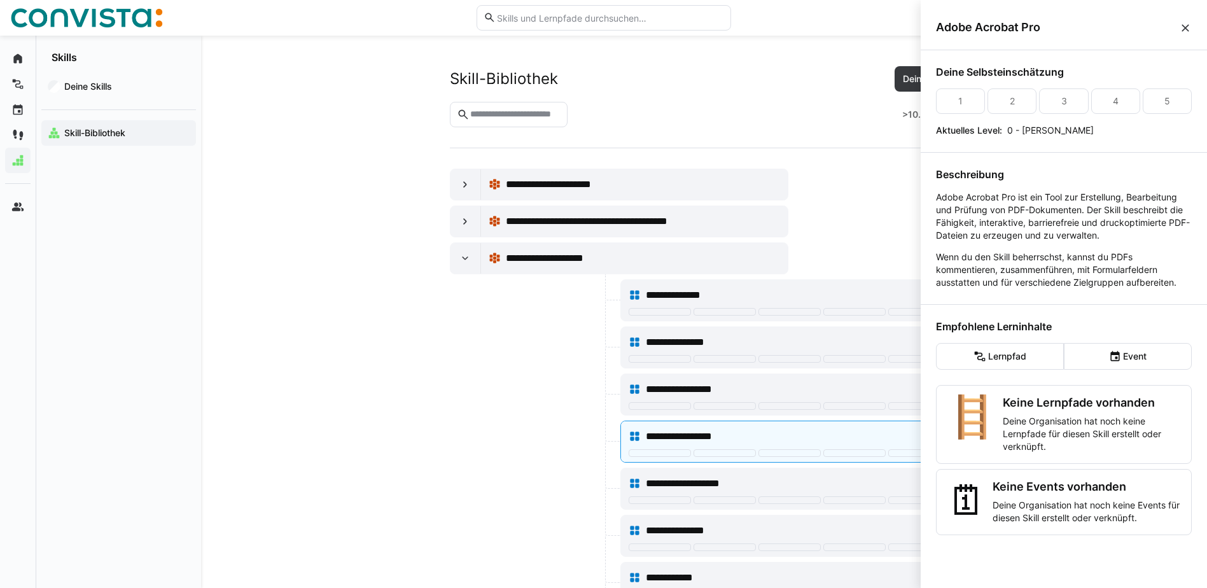
click at [562, 395] on div at bounding box center [534, 395] width 168 height 42
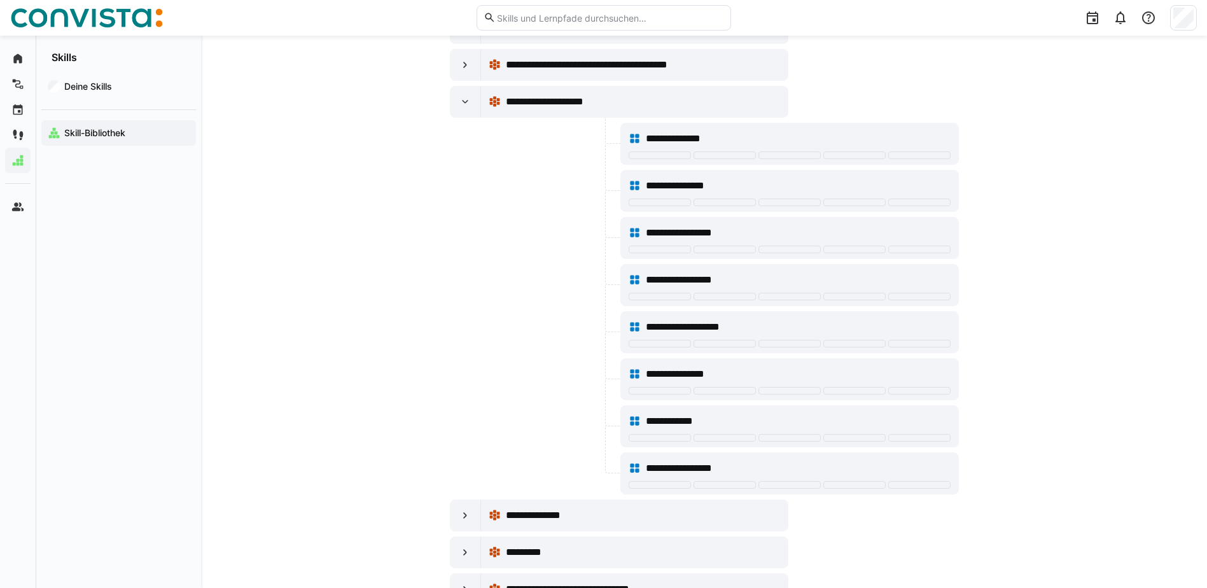
scroll to position [127, 0]
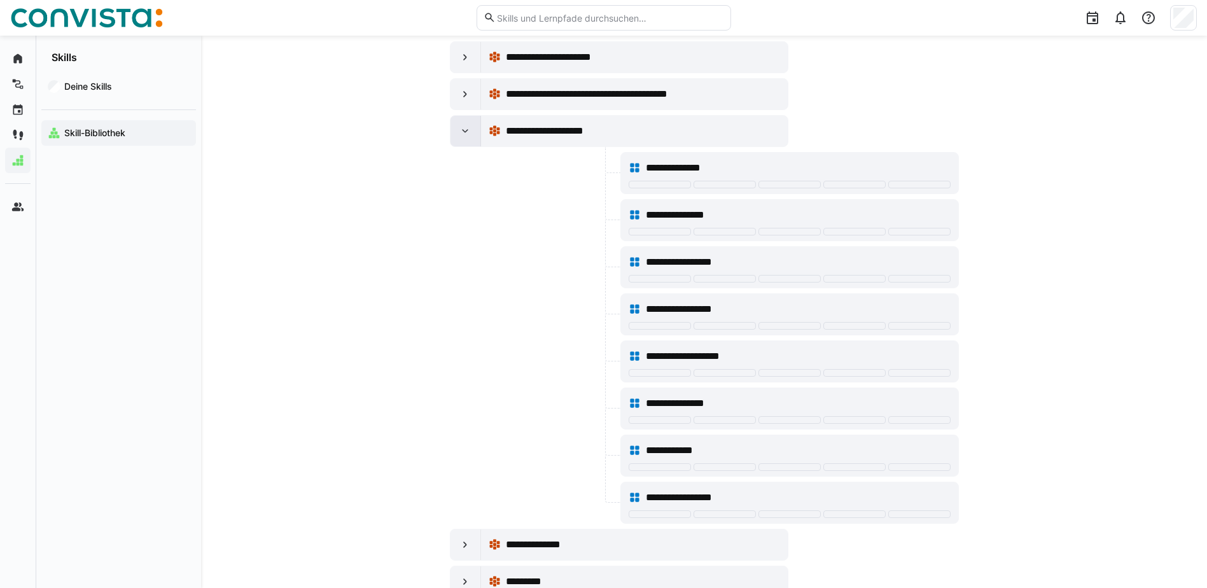
click at [463, 131] on eds-icon at bounding box center [465, 131] width 13 height 13
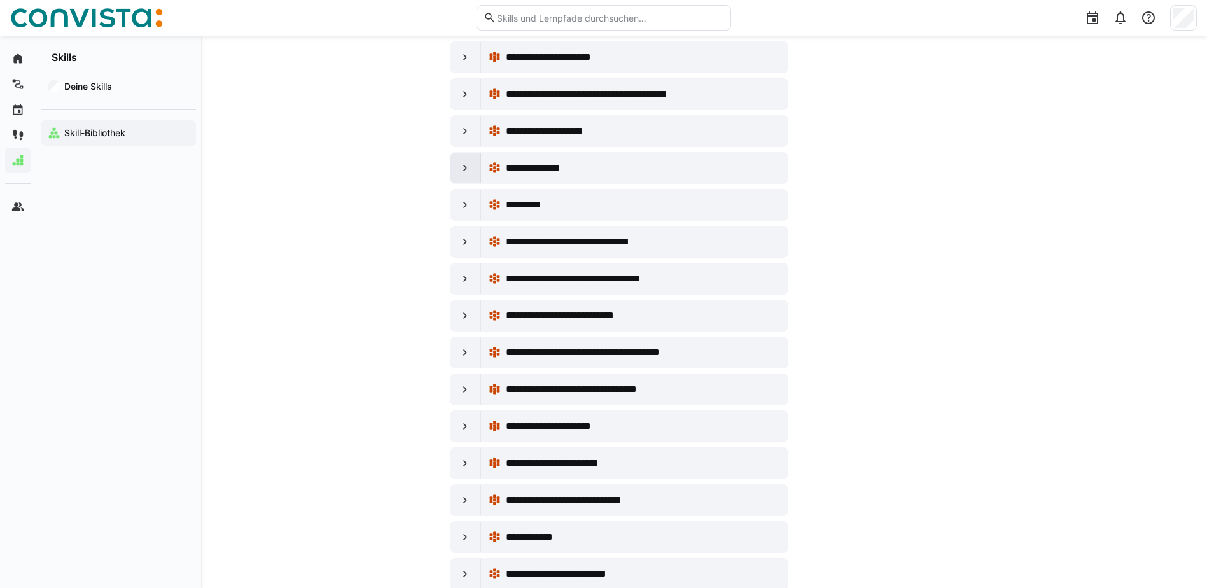
click at [466, 165] on eds-icon at bounding box center [465, 168] width 13 height 13
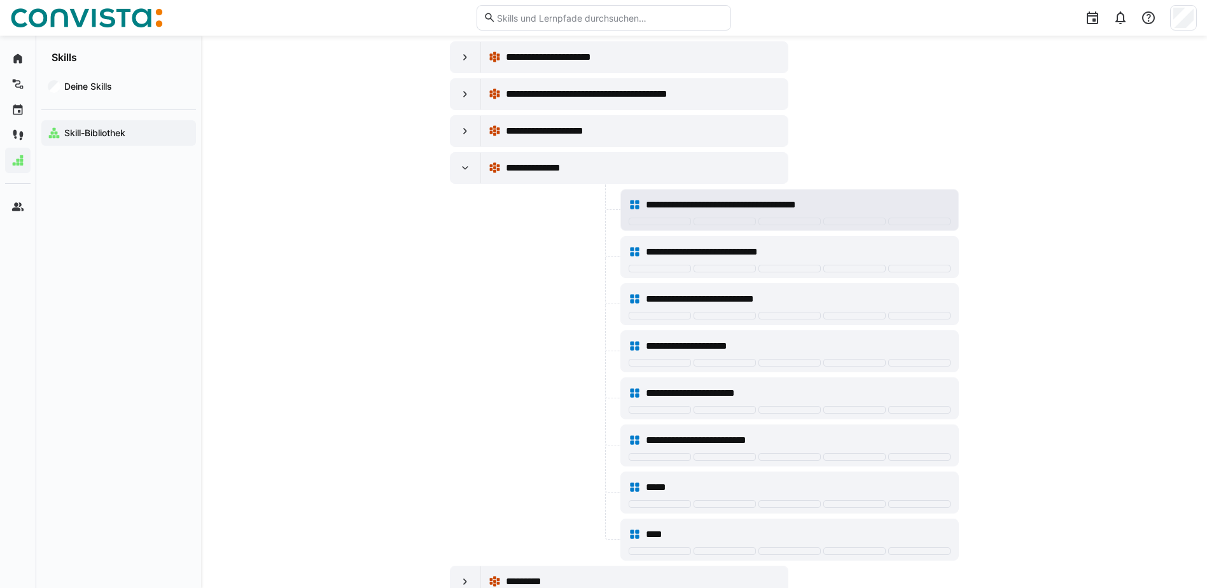
click at [635, 209] on eds-icon at bounding box center [635, 205] width 13 height 13
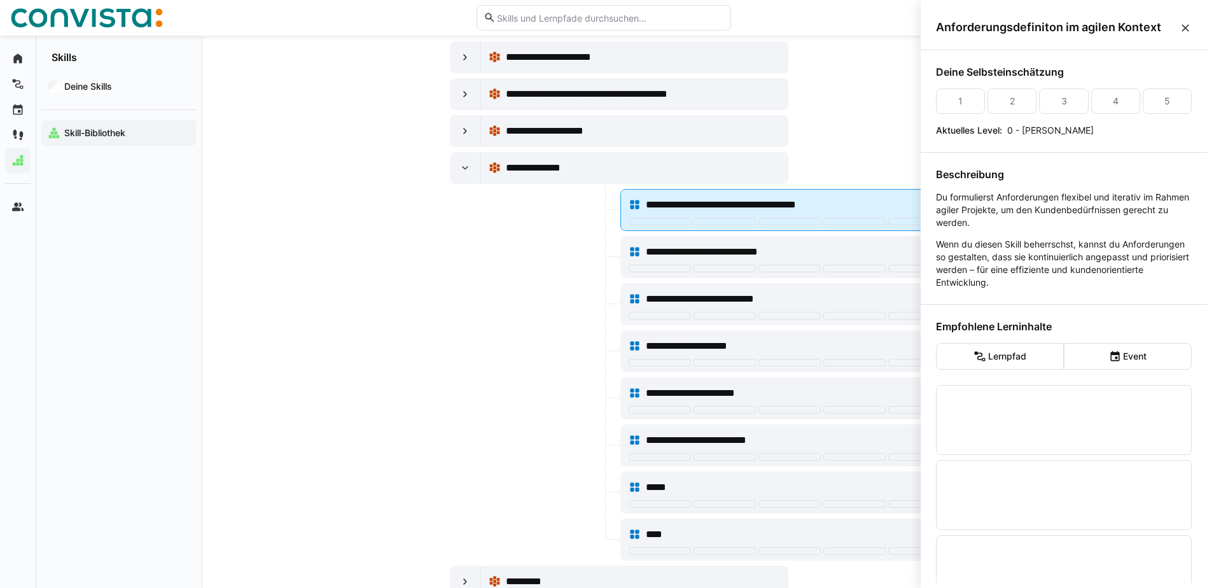
scroll to position [0, 0]
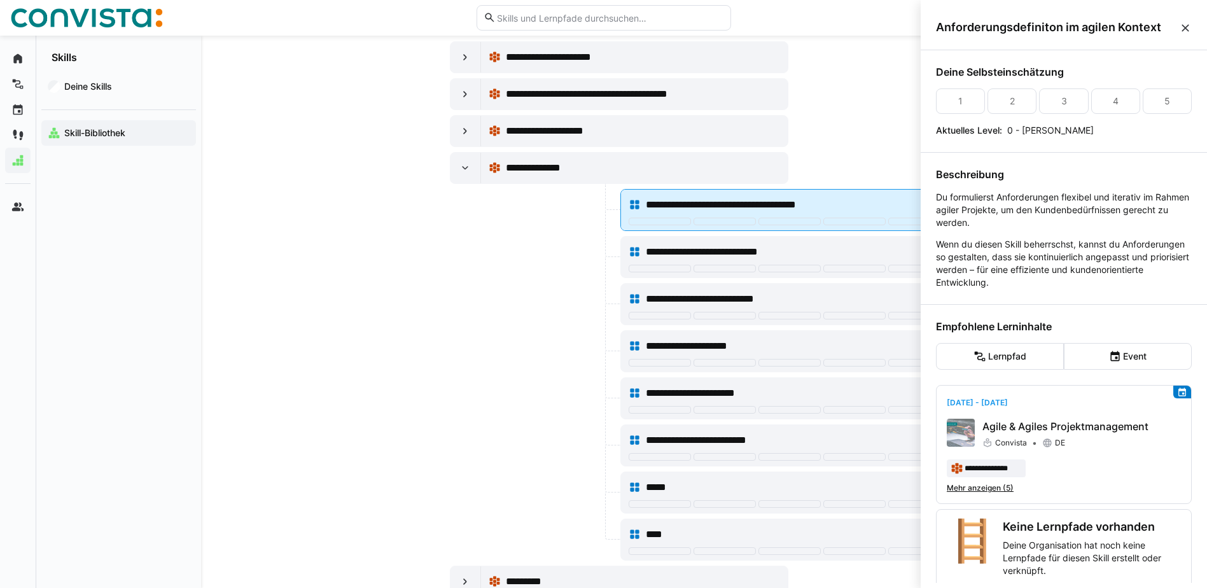
click at [635, 209] on eds-icon at bounding box center [635, 205] width 13 height 13
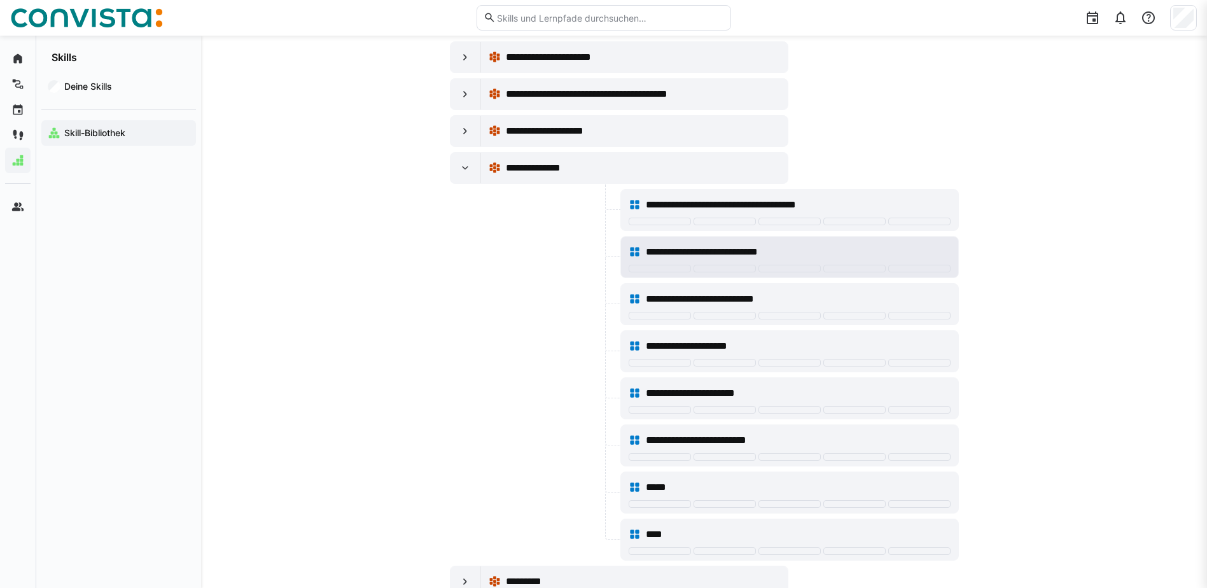
scroll to position [127, 0]
click at [629, 254] on eds-icon at bounding box center [635, 252] width 13 height 13
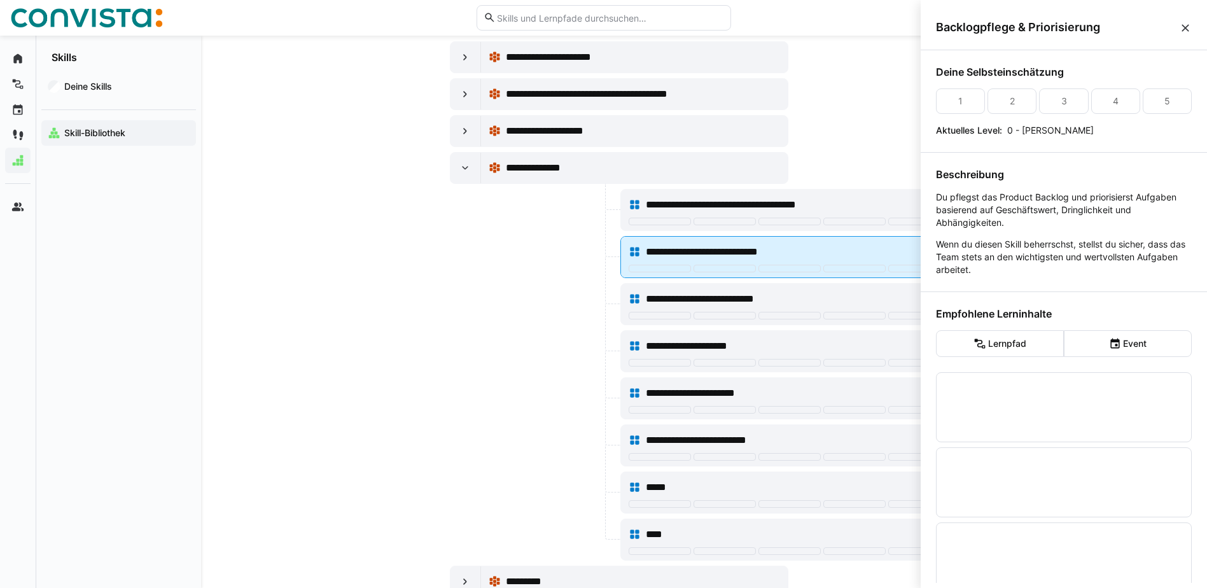
scroll to position [0, 0]
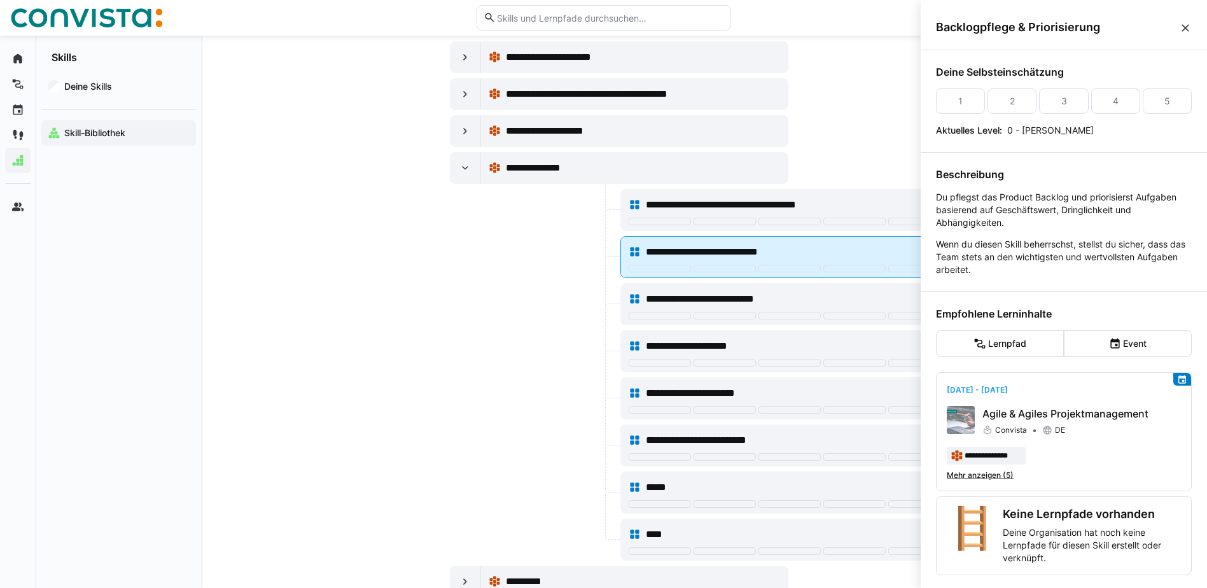
click at [629, 254] on eds-icon at bounding box center [635, 252] width 13 height 13
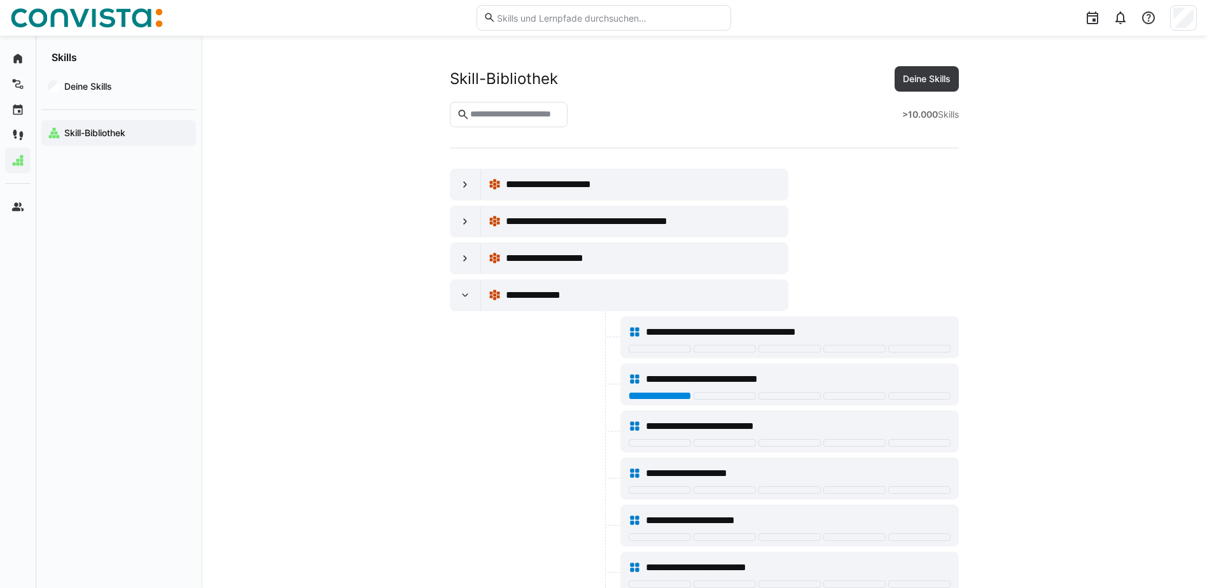
scroll to position [127, 0]
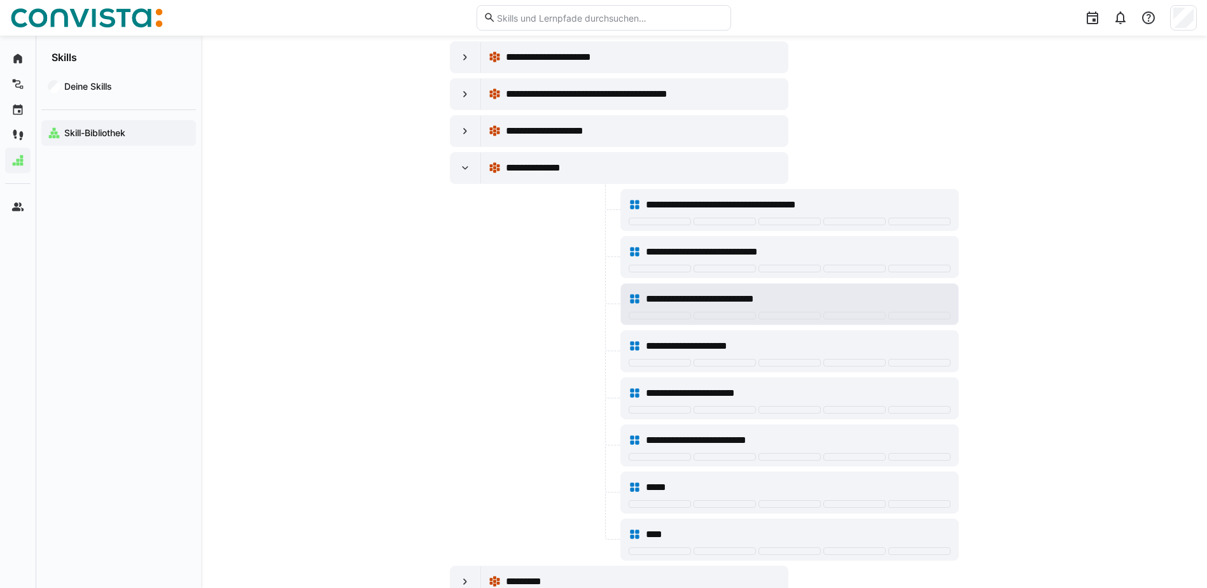
click at [627, 299] on div "**********" at bounding box center [789, 304] width 337 height 41
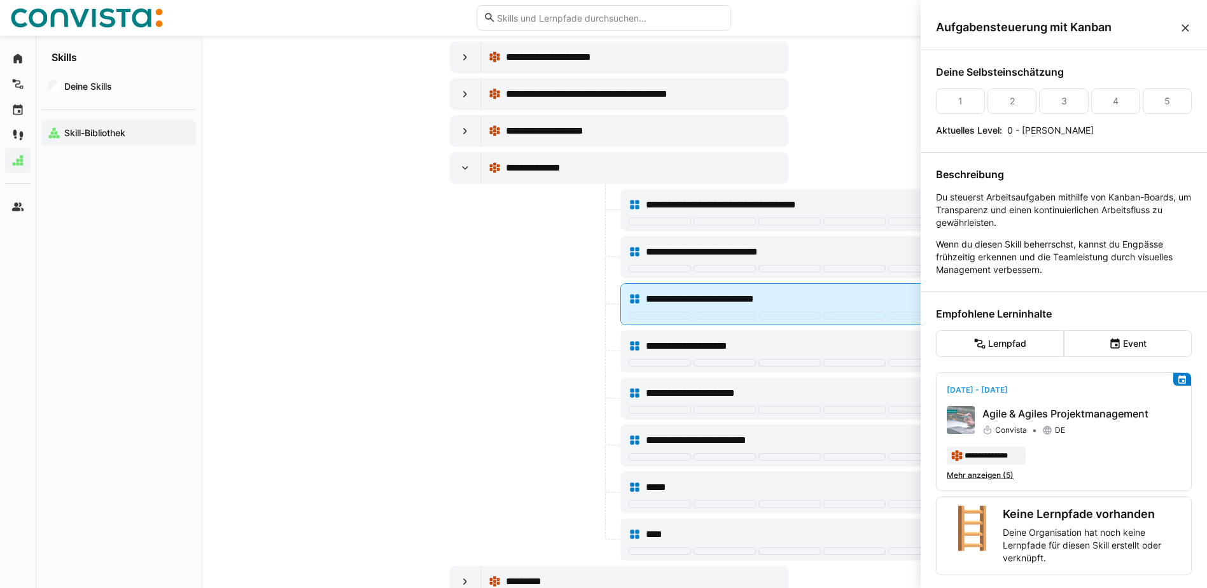
click at [627, 300] on div "**********" at bounding box center [789, 304] width 337 height 41
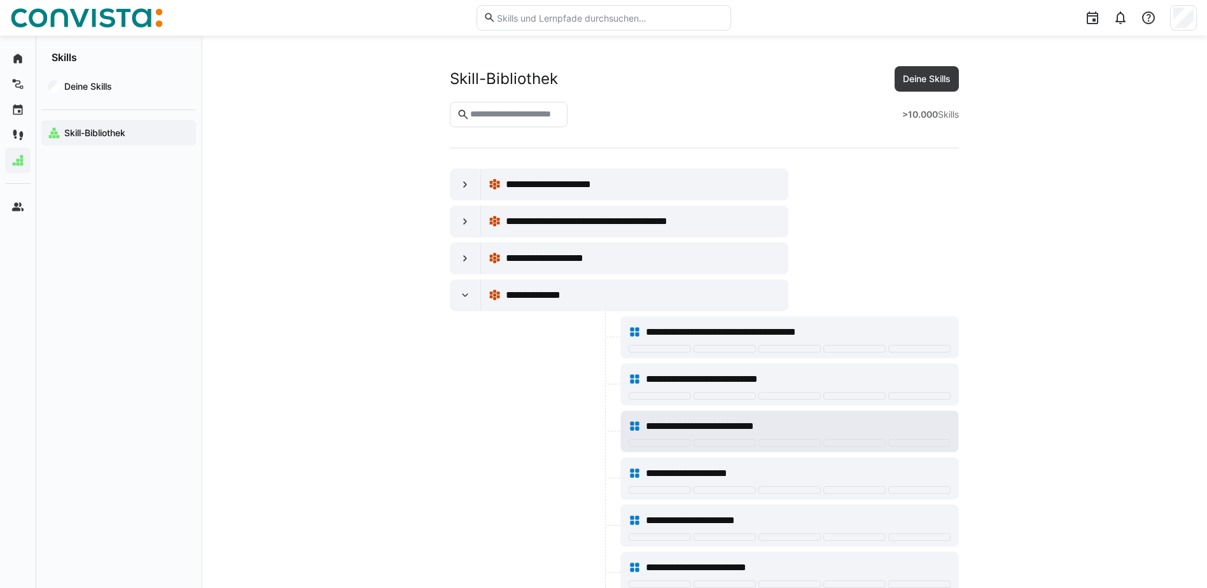
scroll to position [127, 0]
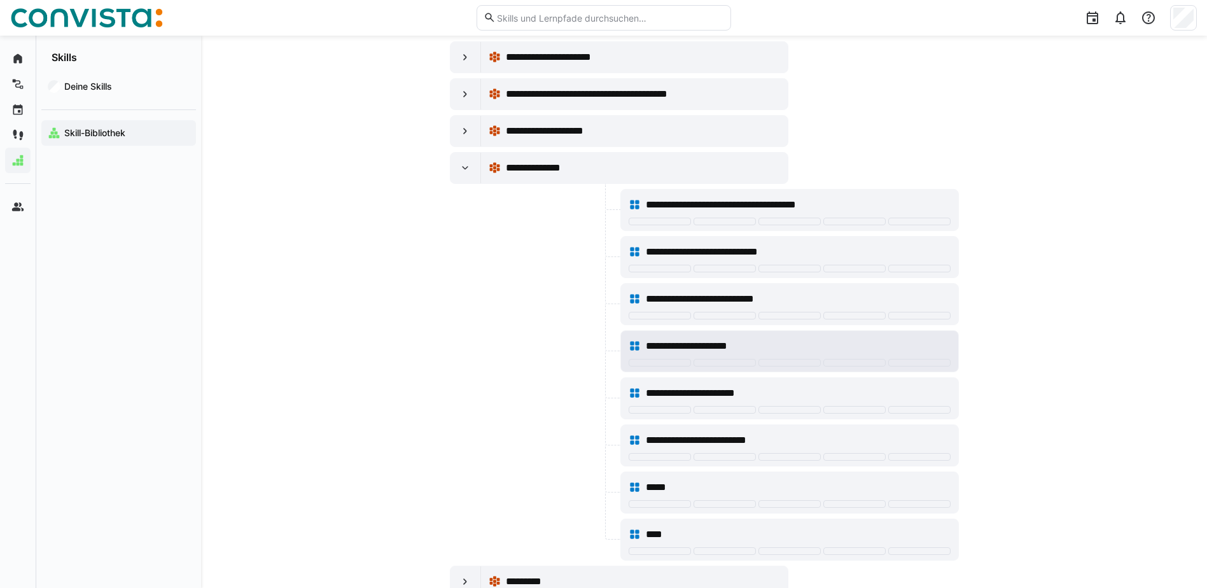
click at [629, 348] on eds-icon at bounding box center [635, 346] width 13 height 13
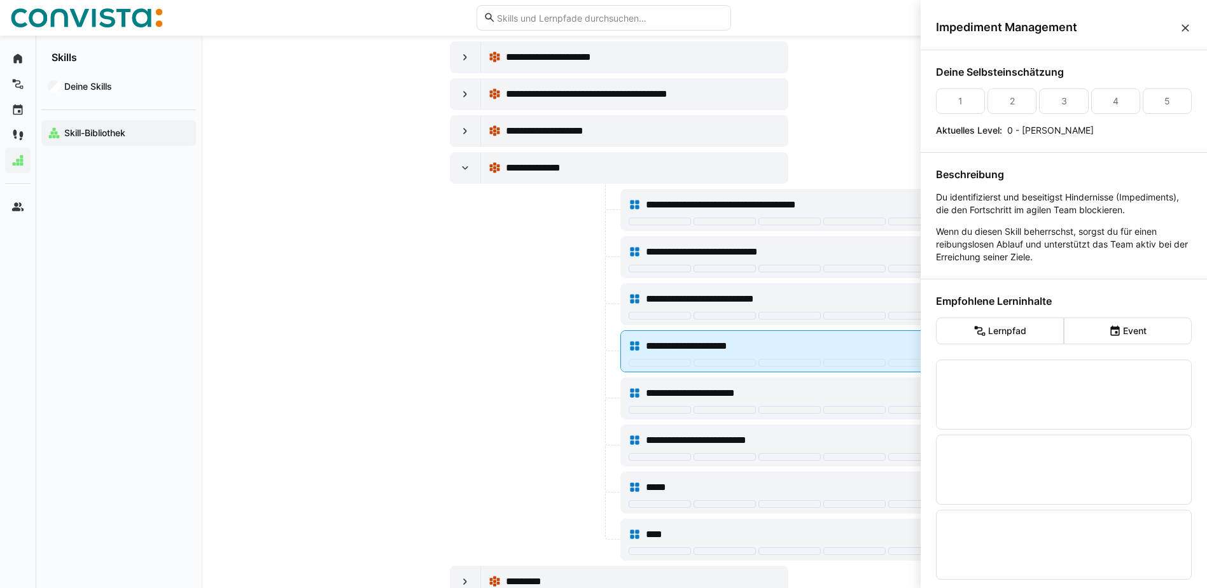
scroll to position [0, 0]
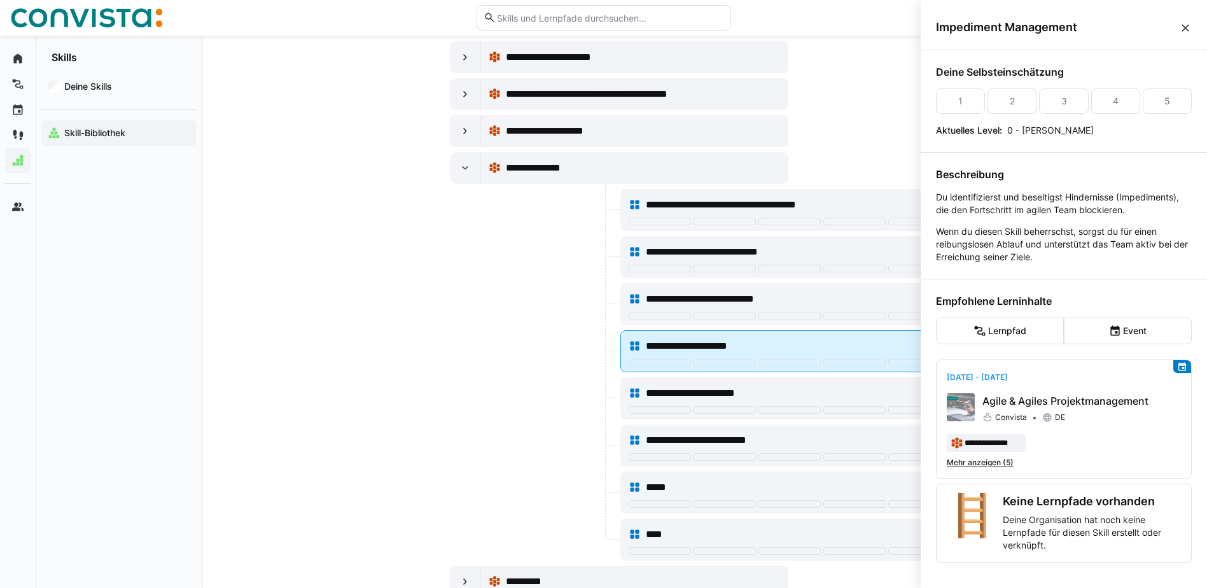
click at [629, 348] on eds-icon at bounding box center [635, 346] width 13 height 13
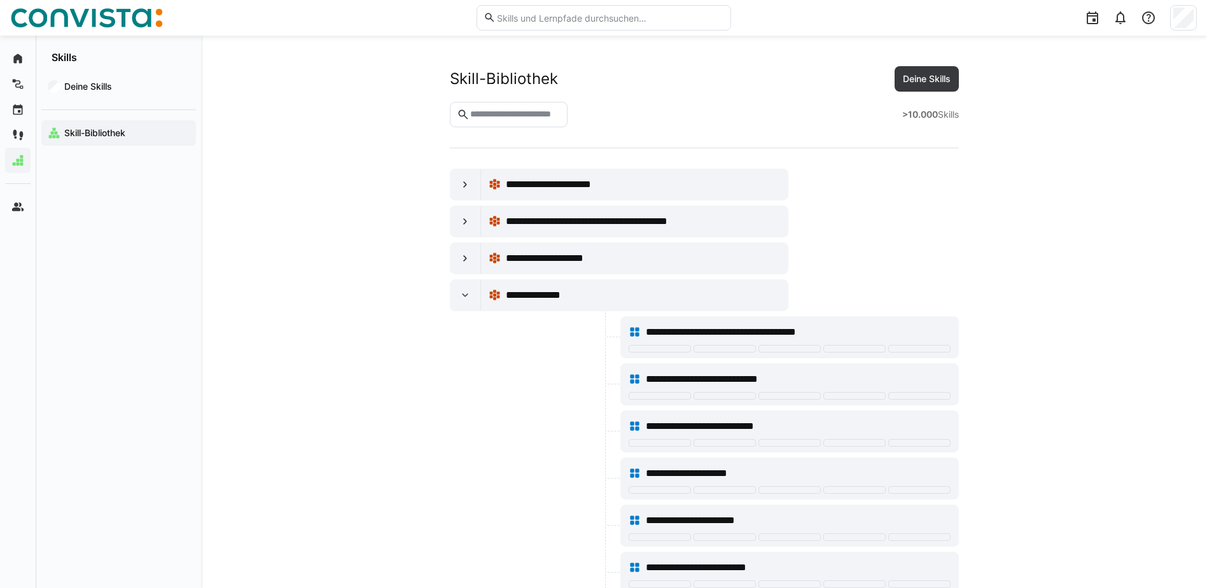
scroll to position [127, 0]
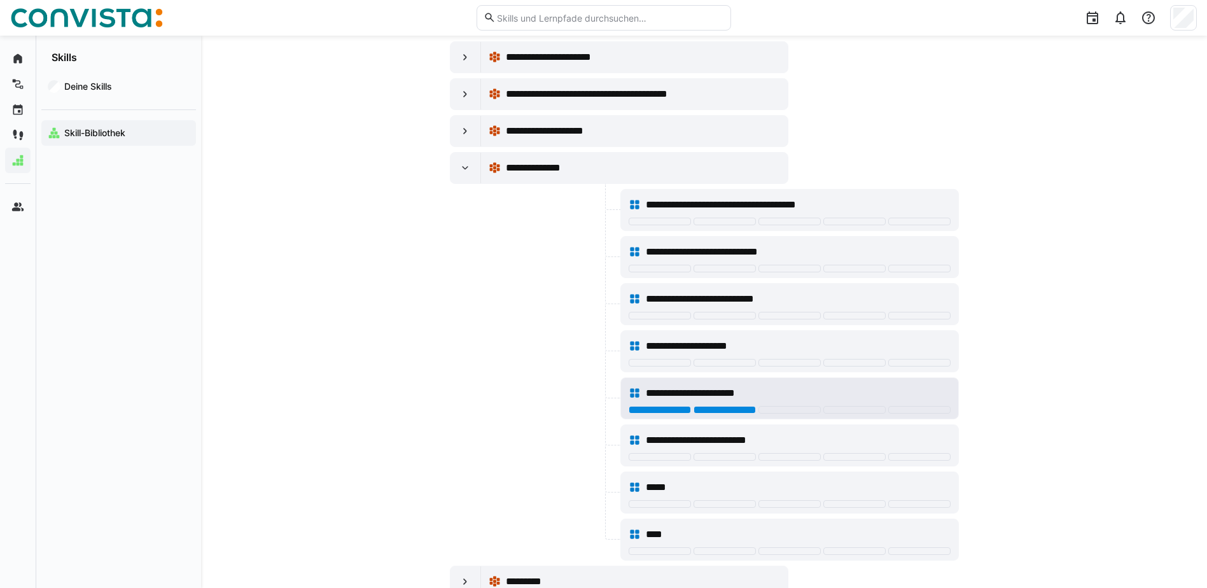
click at [721, 409] on div at bounding box center [725, 410] width 62 height 8
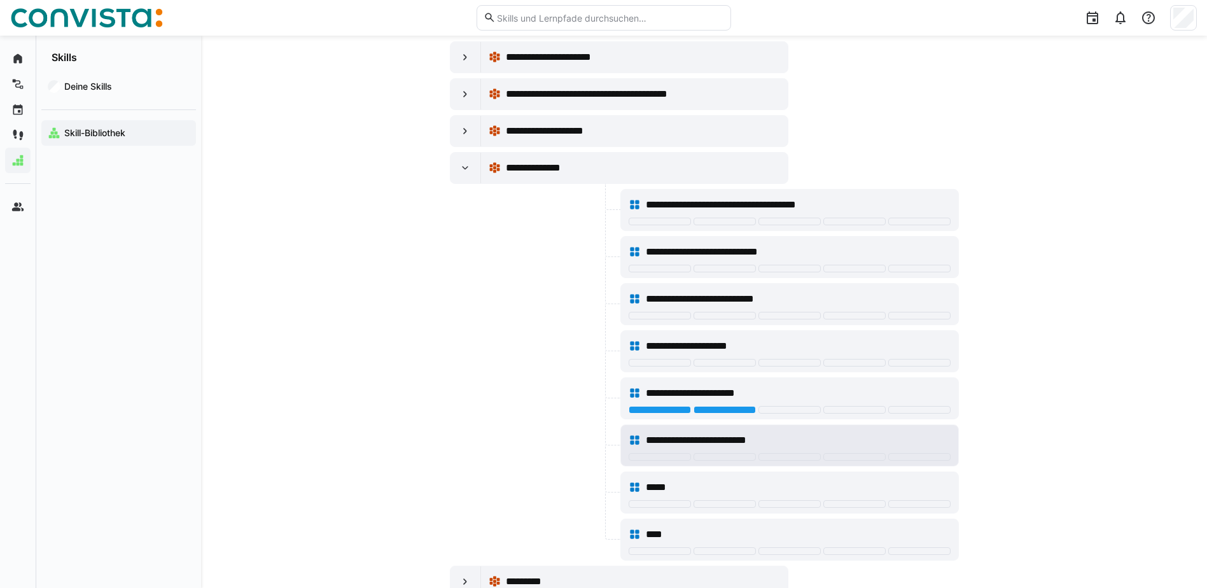
click at [639, 438] on eds-icon at bounding box center [635, 440] width 13 height 13
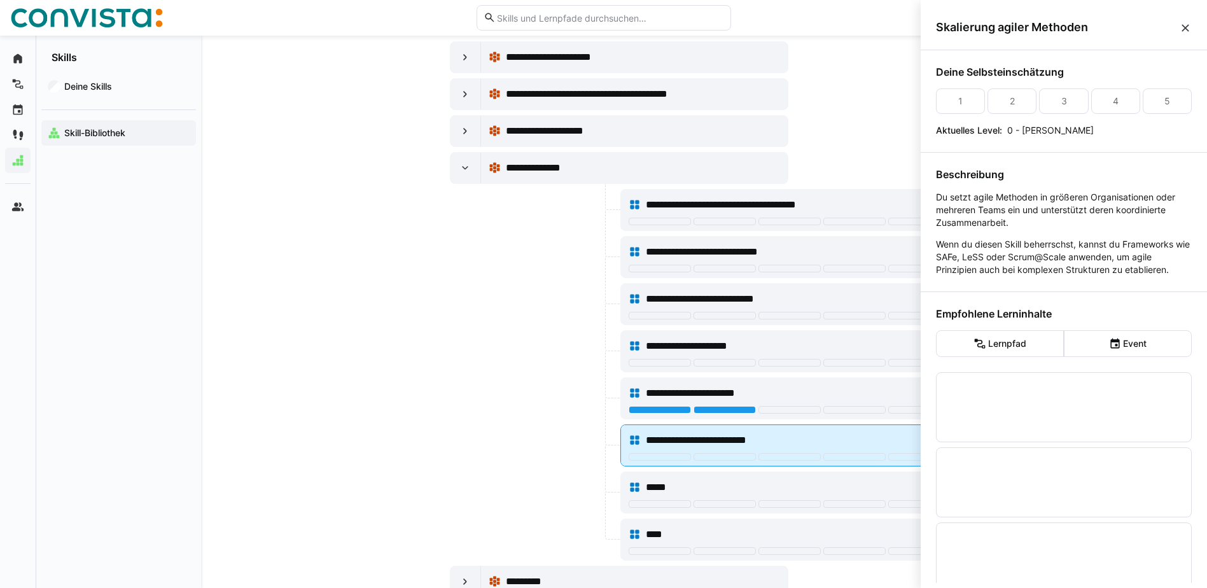
scroll to position [0, 0]
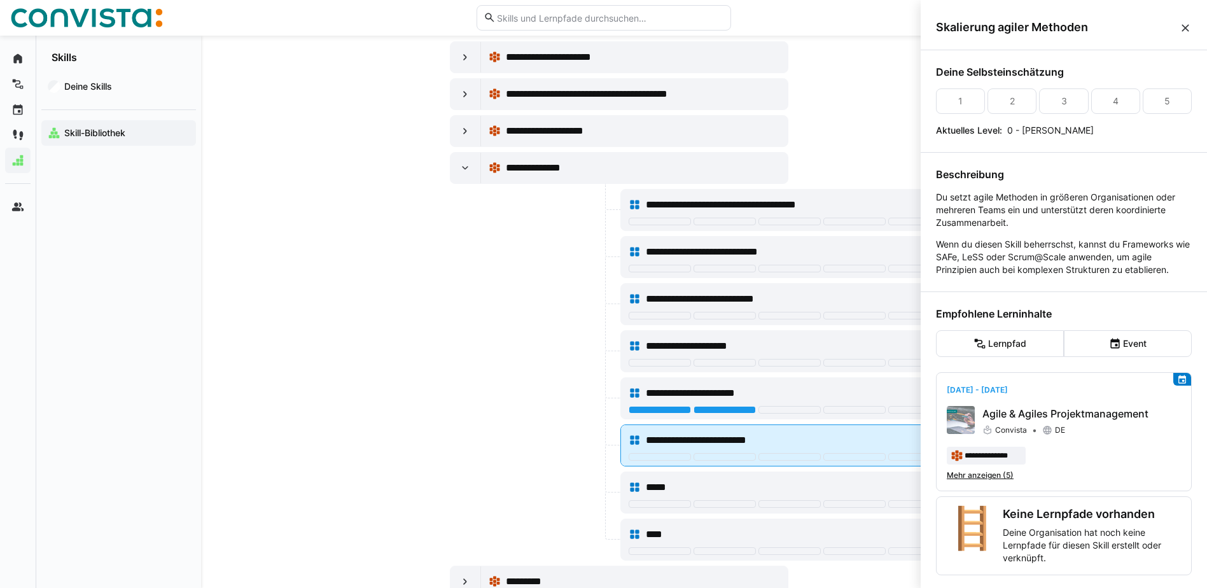
click at [639, 438] on eds-icon at bounding box center [635, 440] width 13 height 13
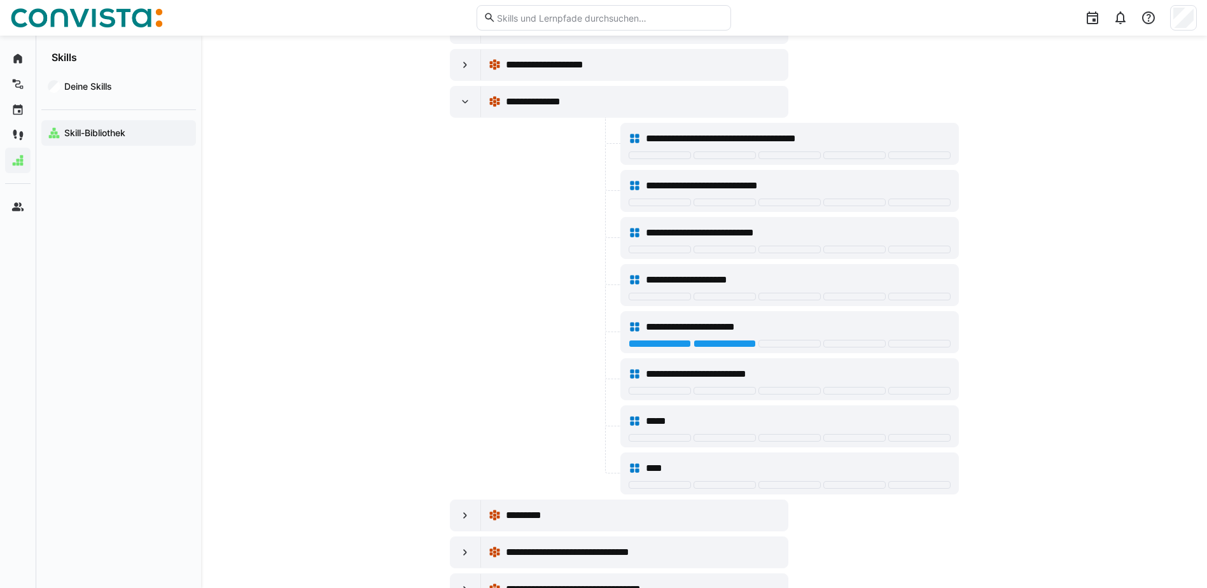
scroll to position [255, 0]
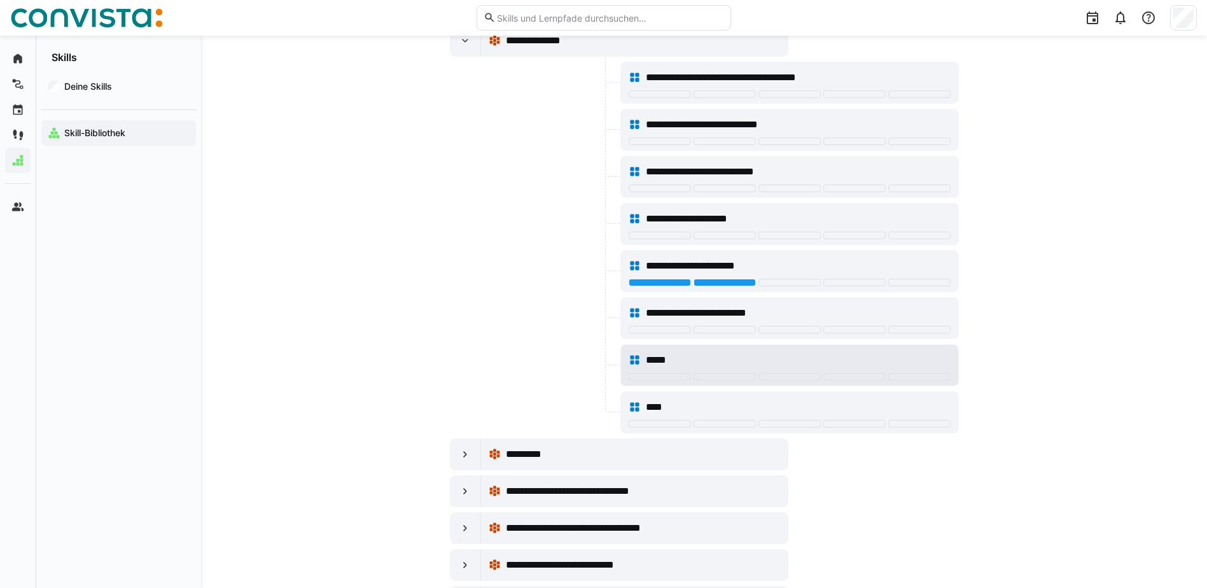
click at [639, 359] on eds-icon at bounding box center [635, 360] width 13 height 13
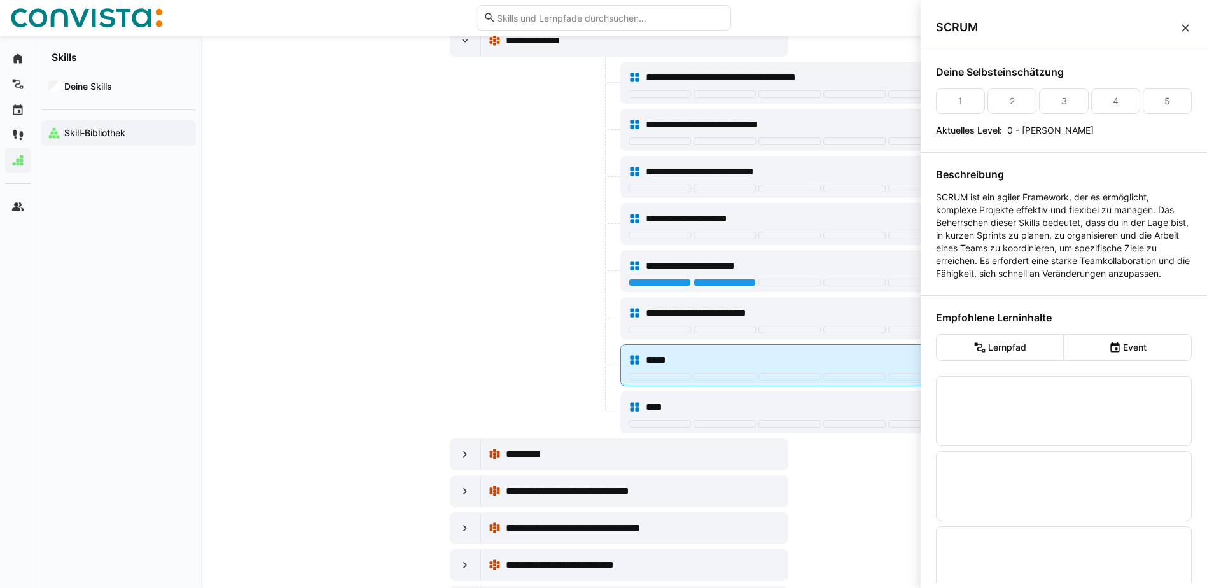
scroll to position [0, 0]
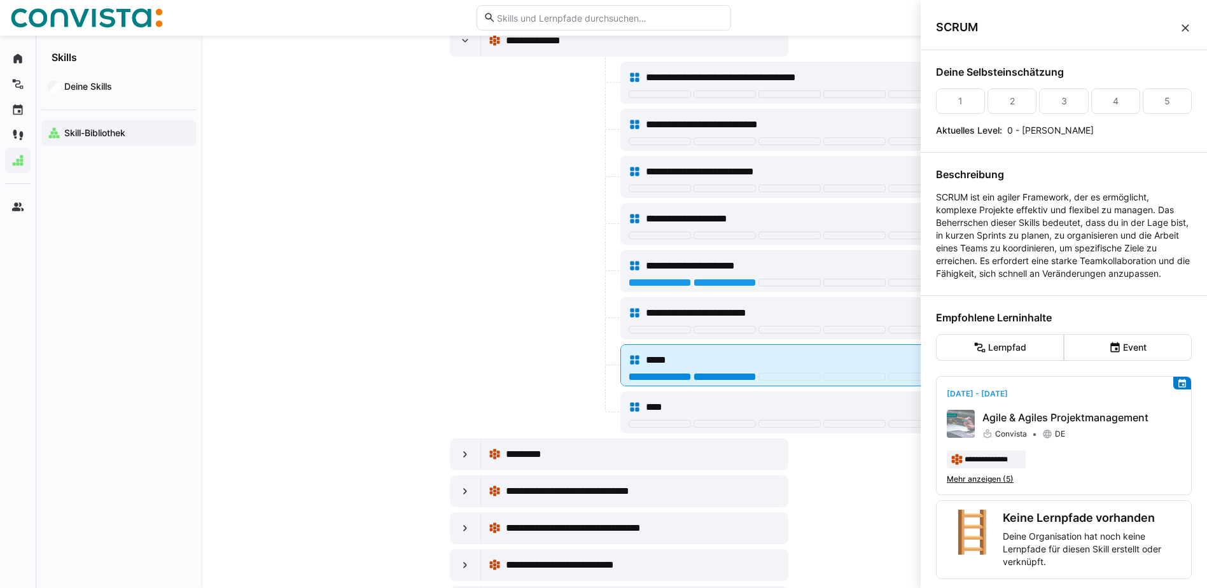
click at [719, 378] on div at bounding box center [725, 377] width 62 height 8
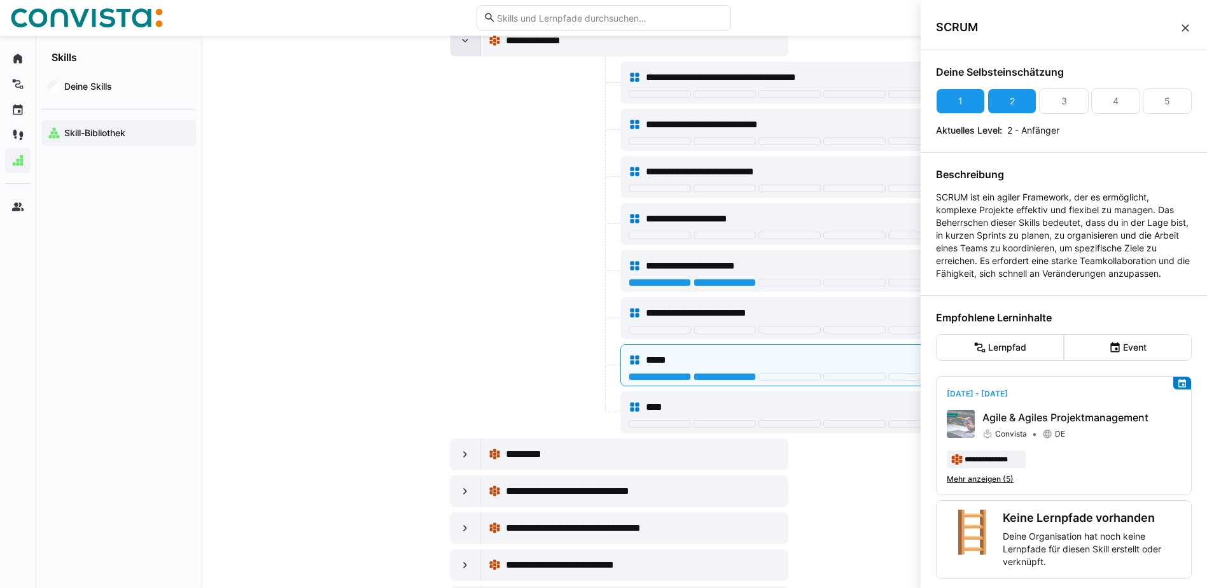
click at [461, 41] on eds-icon at bounding box center [465, 40] width 13 height 13
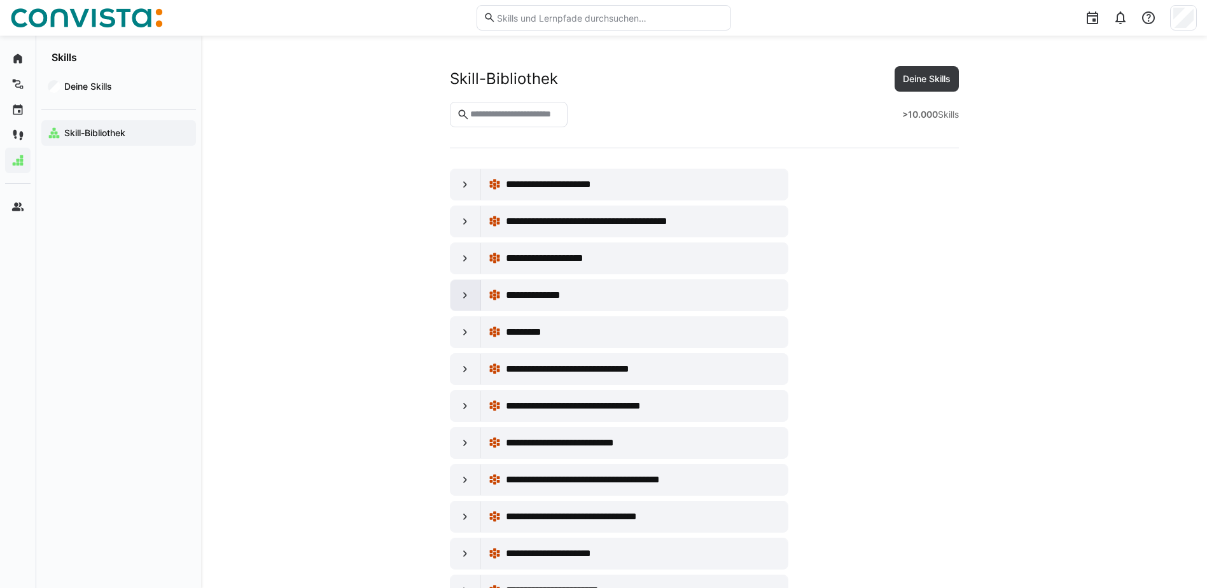
scroll to position [255, 0]
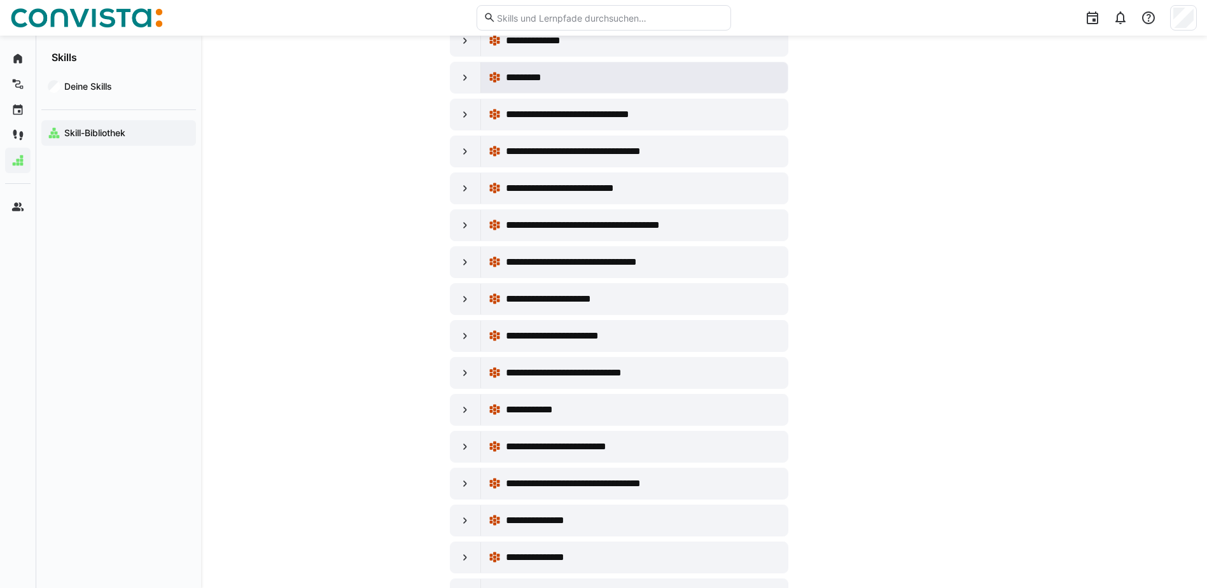
click at [496, 77] on eds-icon at bounding box center [495, 77] width 13 height 13
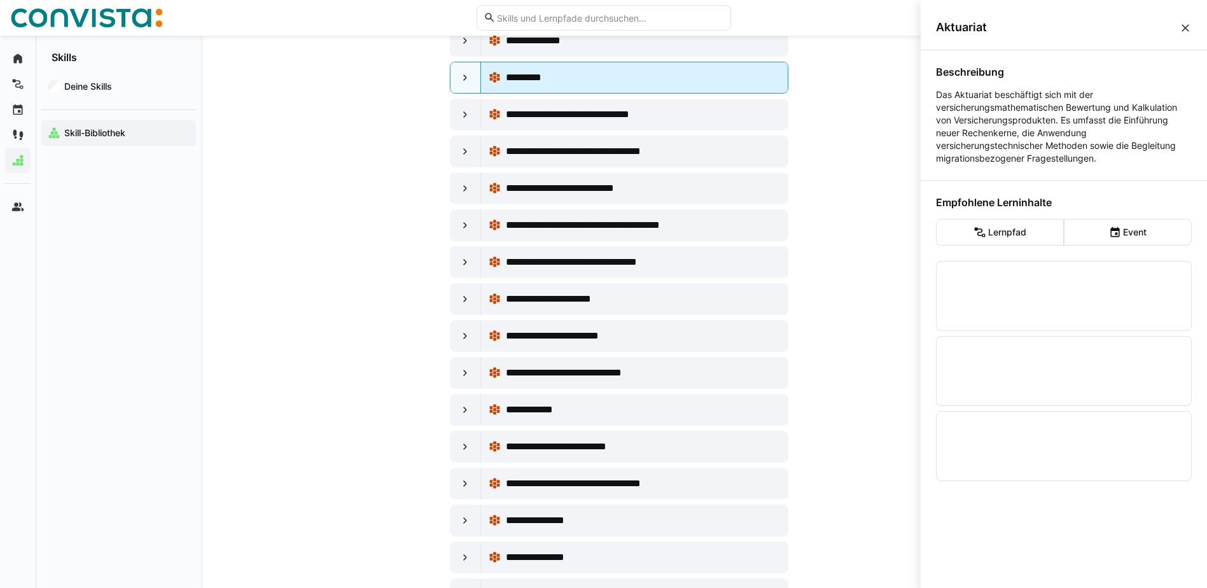
scroll to position [0, 0]
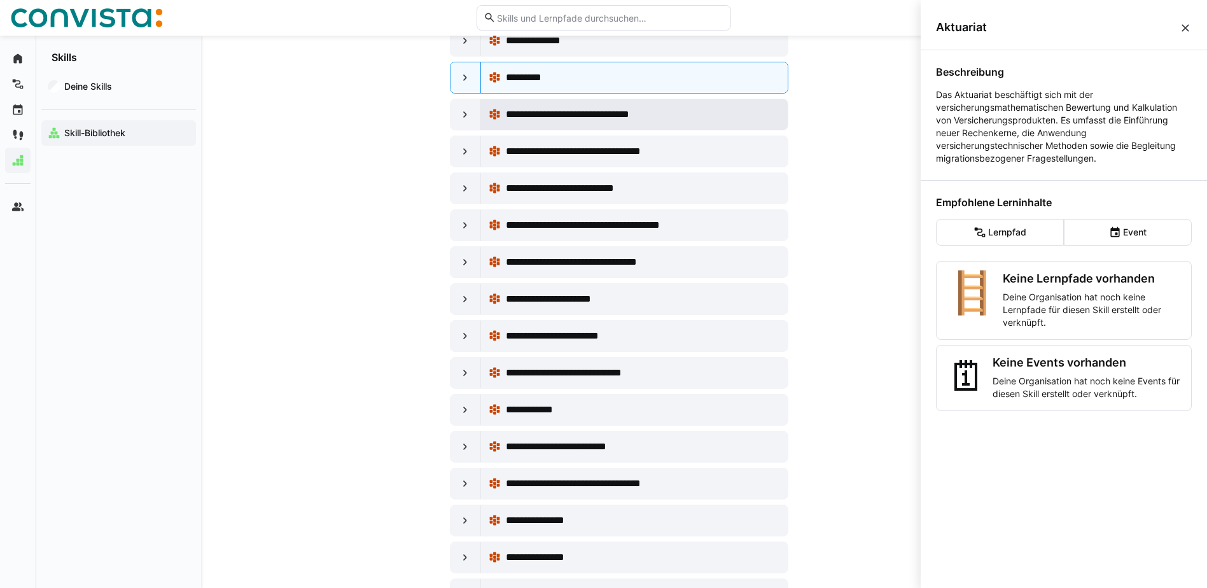
click at [498, 115] on eds-icon at bounding box center [495, 114] width 13 height 13
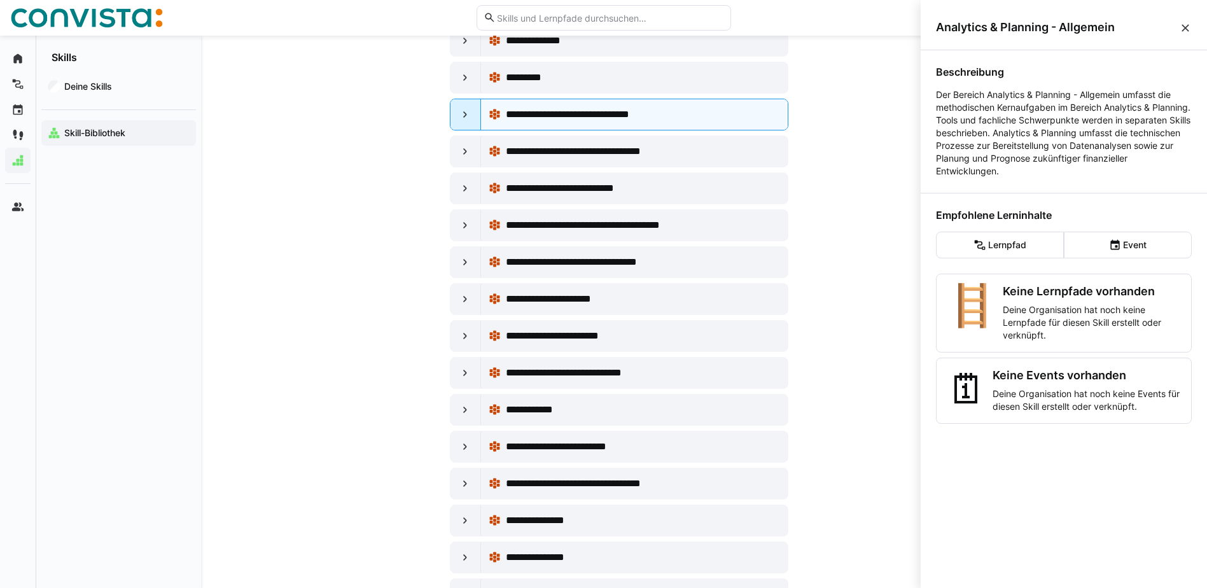
click at [461, 113] on eds-icon at bounding box center [465, 114] width 13 height 13
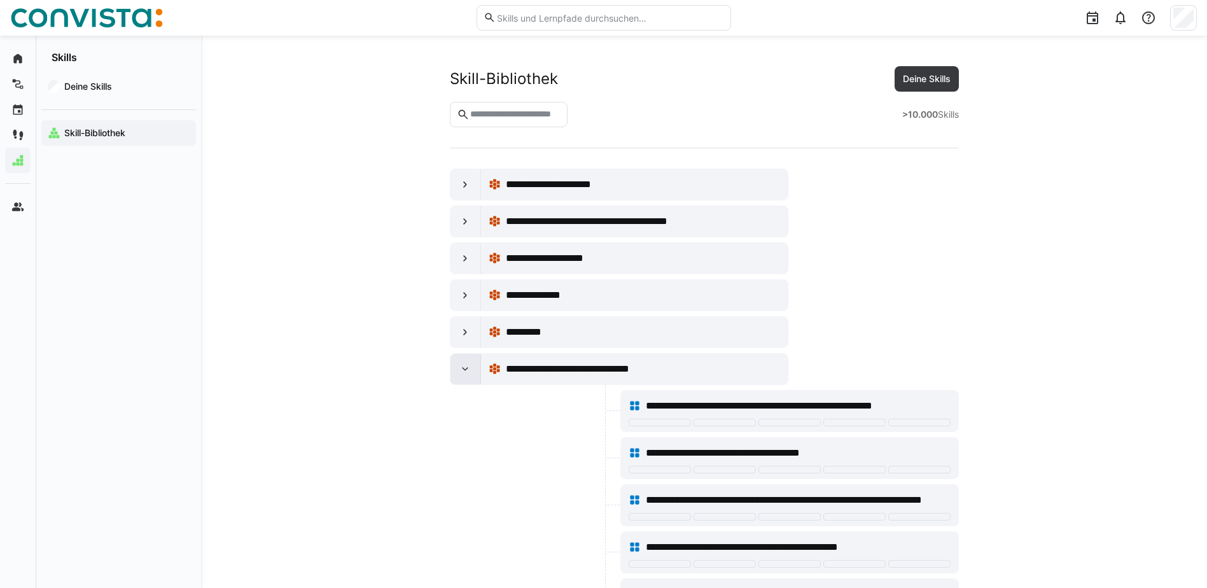
scroll to position [255, 0]
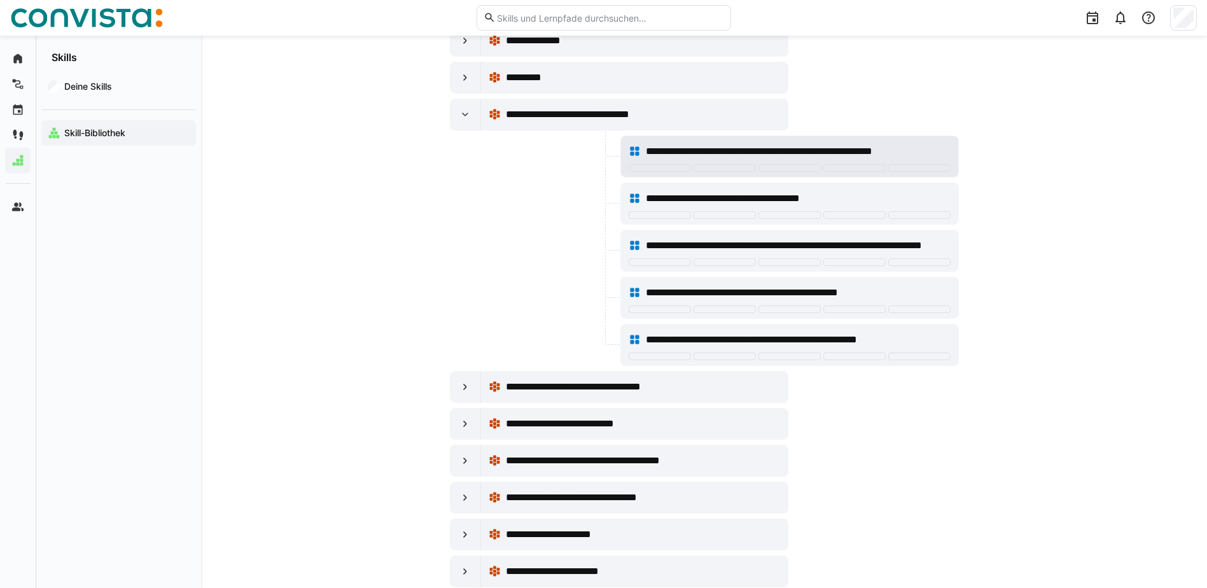
click at [638, 151] on eds-icon at bounding box center [635, 151] width 13 height 13
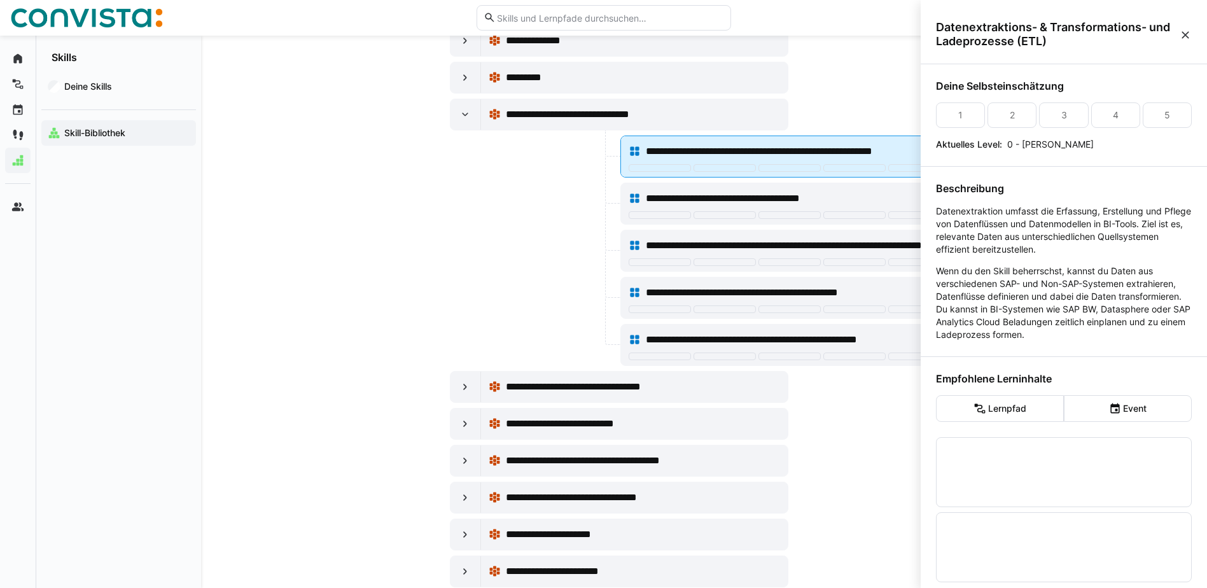
scroll to position [0, 0]
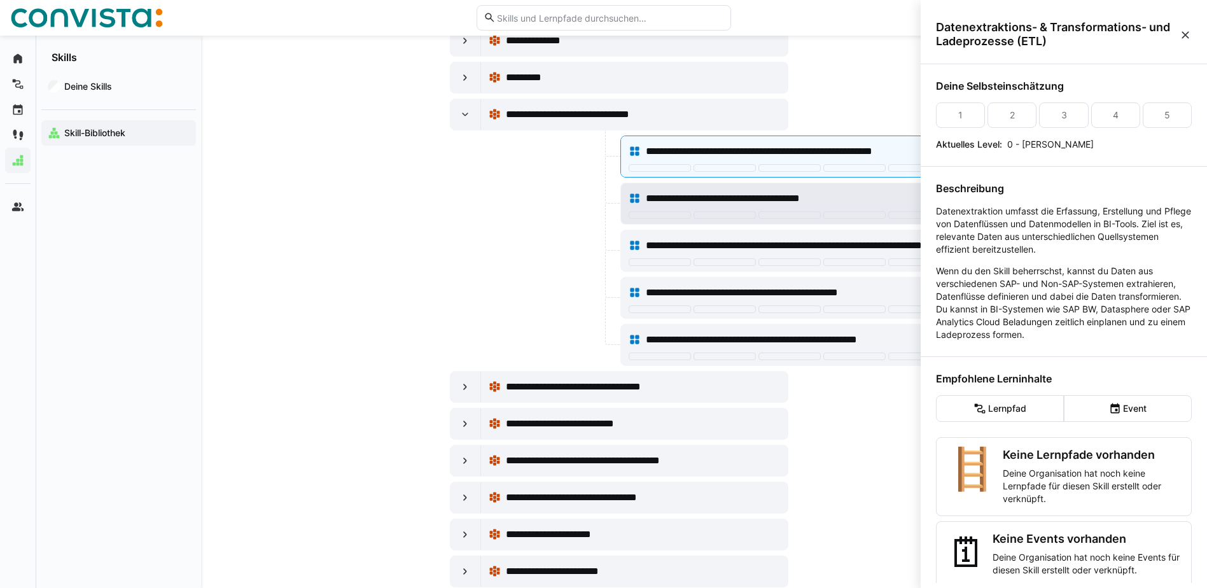
click at [634, 202] on eds-icon at bounding box center [635, 198] width 13 height 13
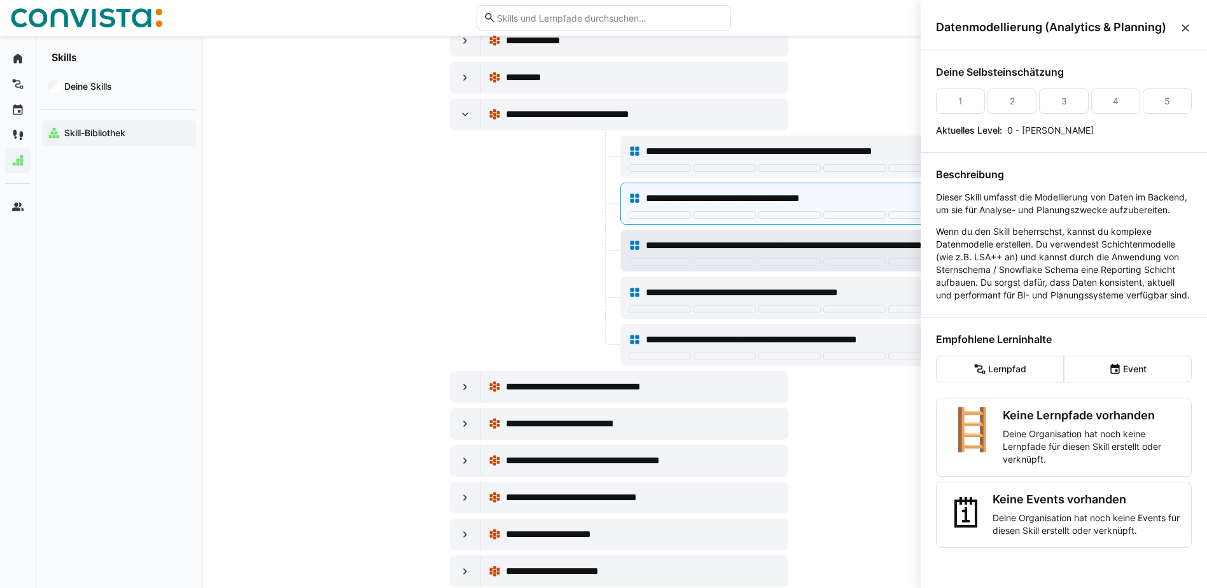
click at [632, 250] on eds-icon at bounding box center [635, 245] width 13 height 13
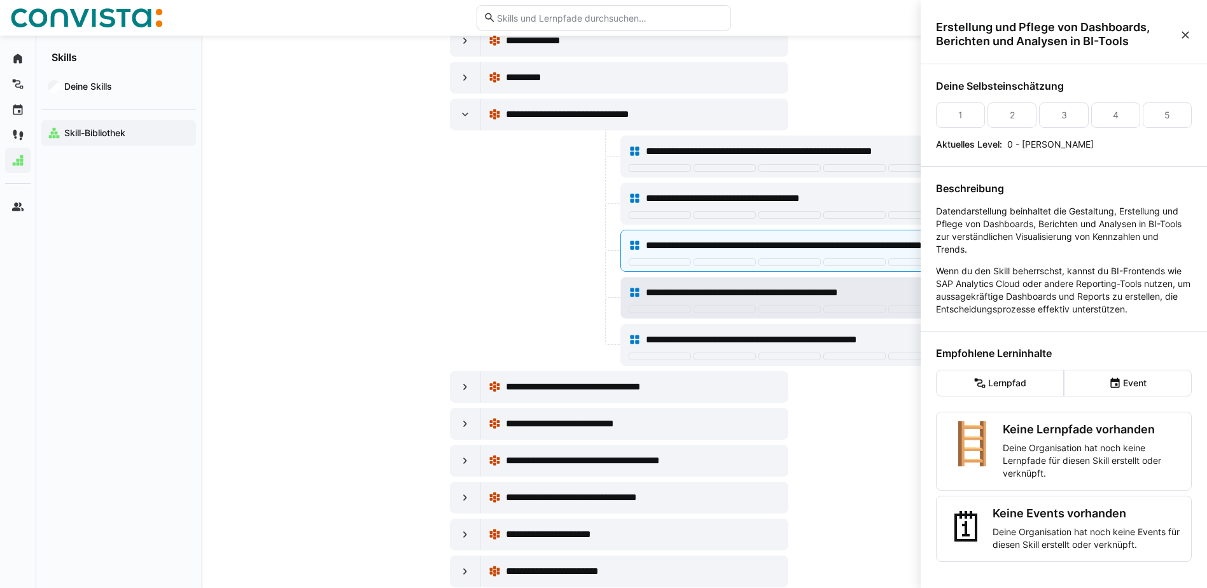
click at [629, 294] on eds-icon at bounding box center [635, 292] width 13 height 13
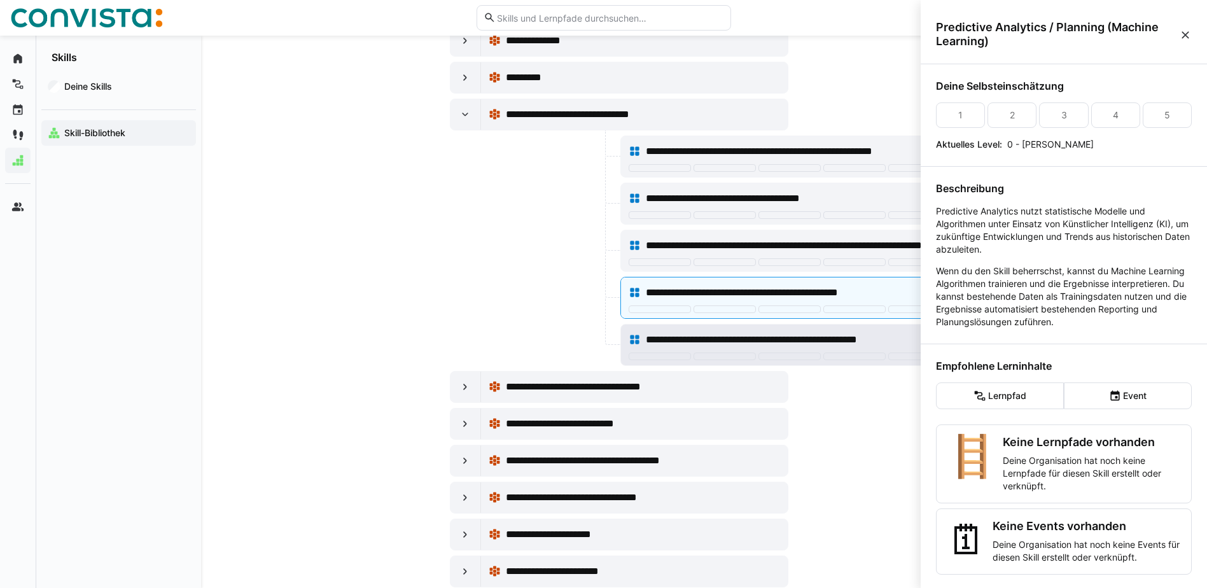
click at [636, 341] on eds-icon at bounding box center [635, 339] width 13 height 13
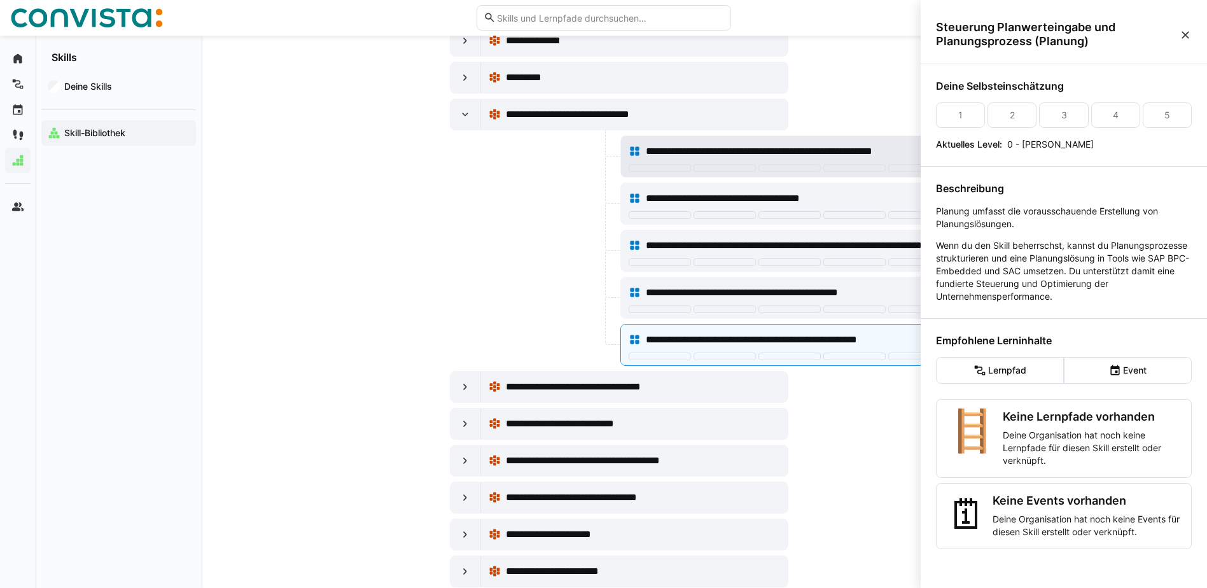
click at [639, 148] on eds-icon at bounding box center [635, 151] width 13 height 13
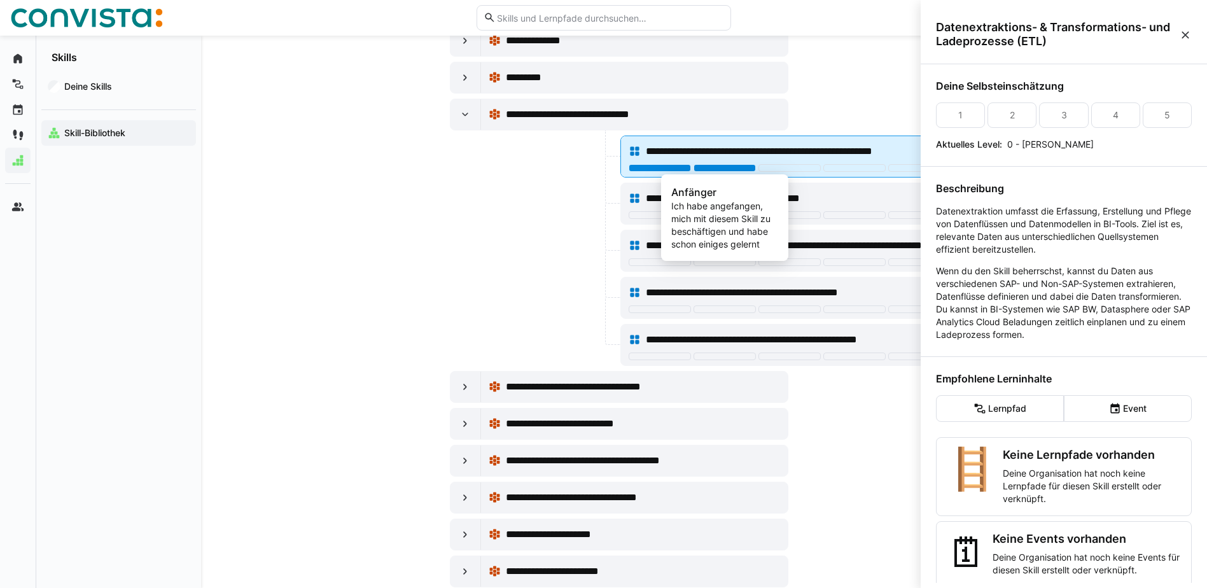
click at [725, 169] on div at bounding box center [725, 168] width 62 height 8
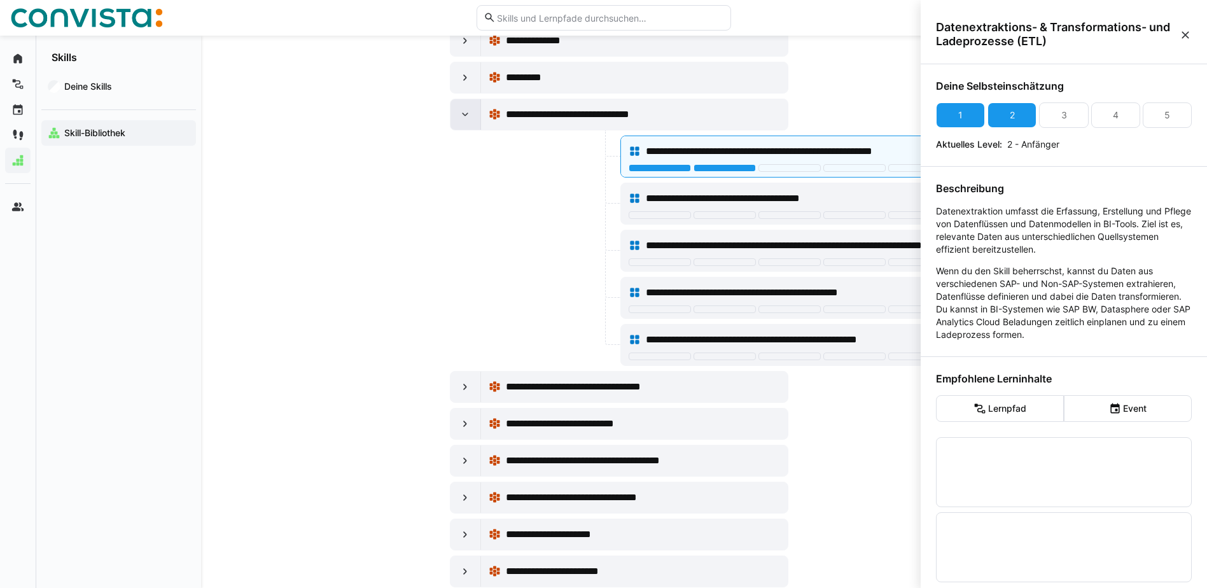
click at [463, 118] on eds-icon at bounding box center [465, 114] width 13 height 13
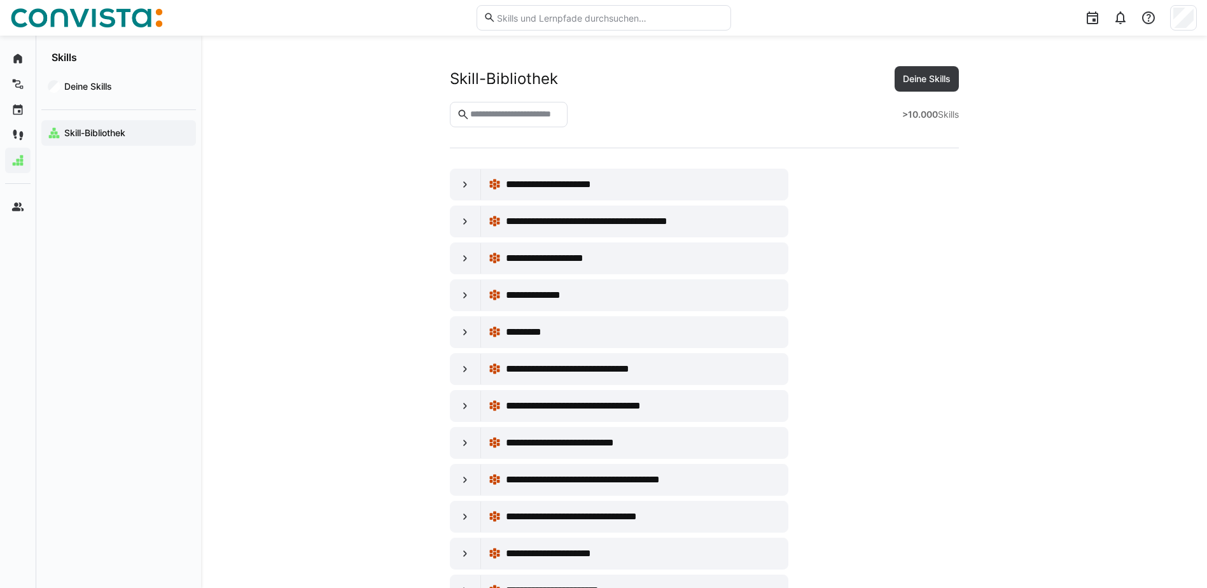
scroll to position [255, 0]
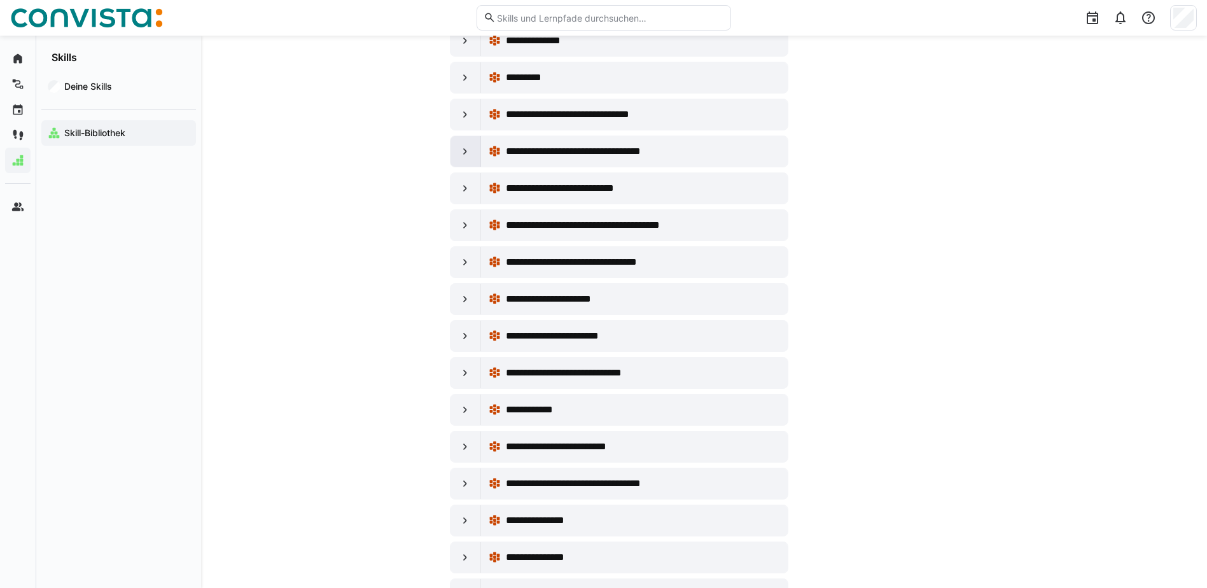
click at [468, 147] on eds-icon at bounding box center [465, 151] width 13 height 13
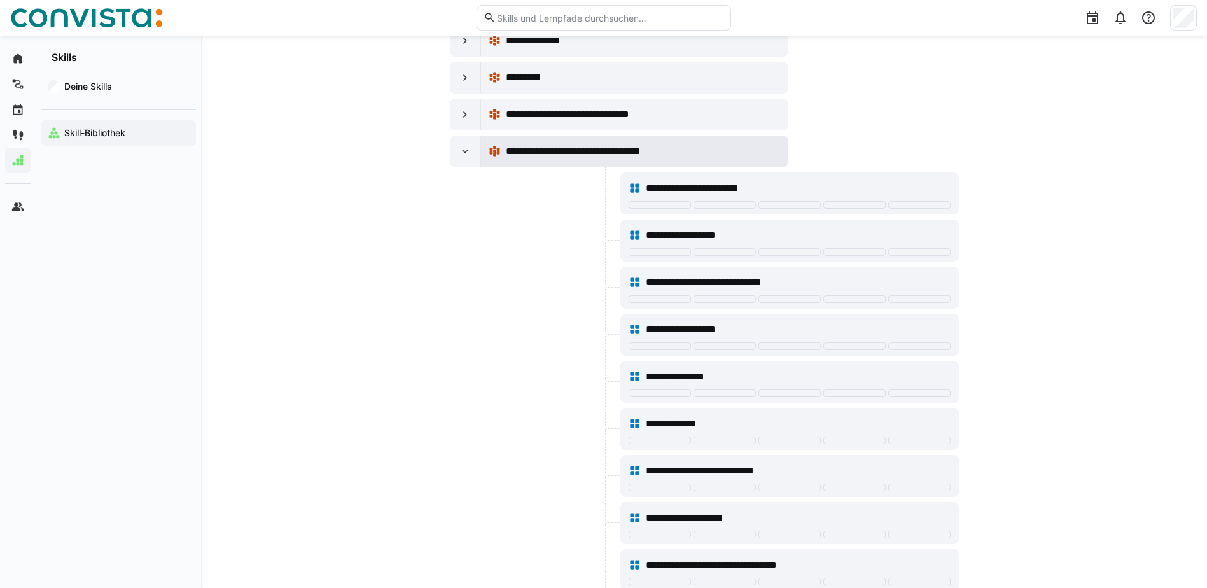
click at [489, 155] on eds-icon at bounding box center [495, 151] width 13 height 13
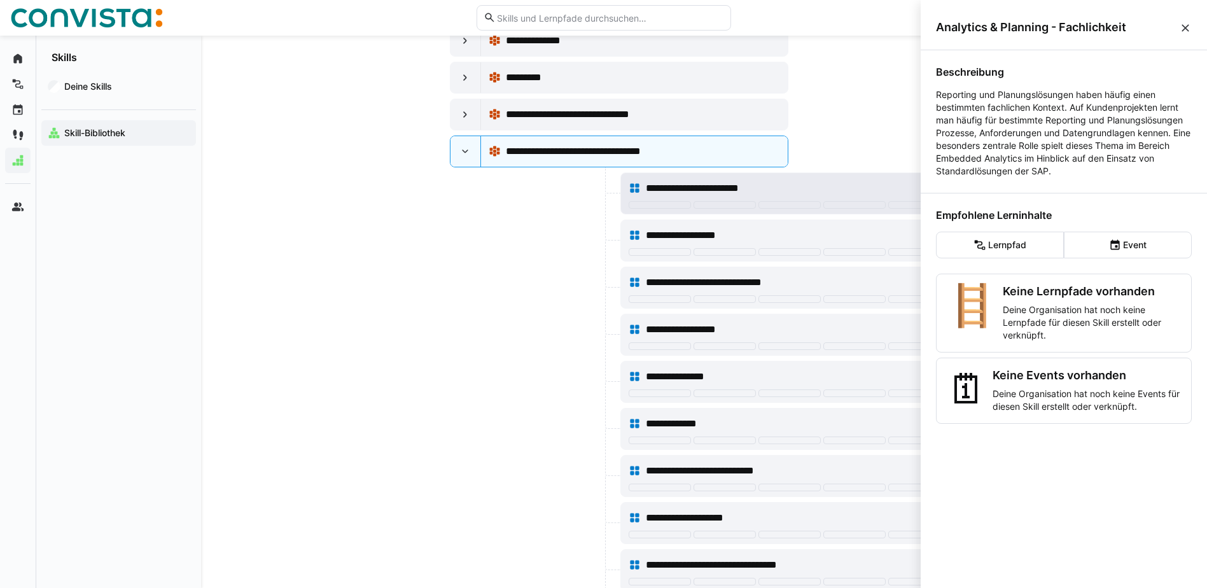
click at [636, 187] on eds-icon at bounding box center [635, 188] width 13 height 13
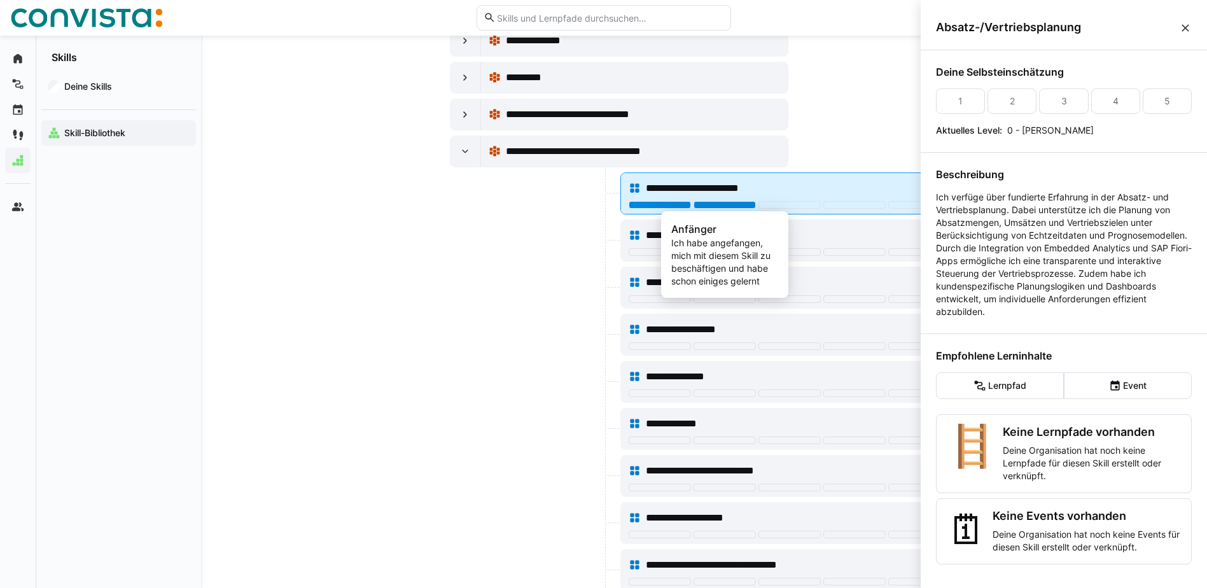
click at [704, 204] on div at bounding box center [725, 205] width 62 height 8
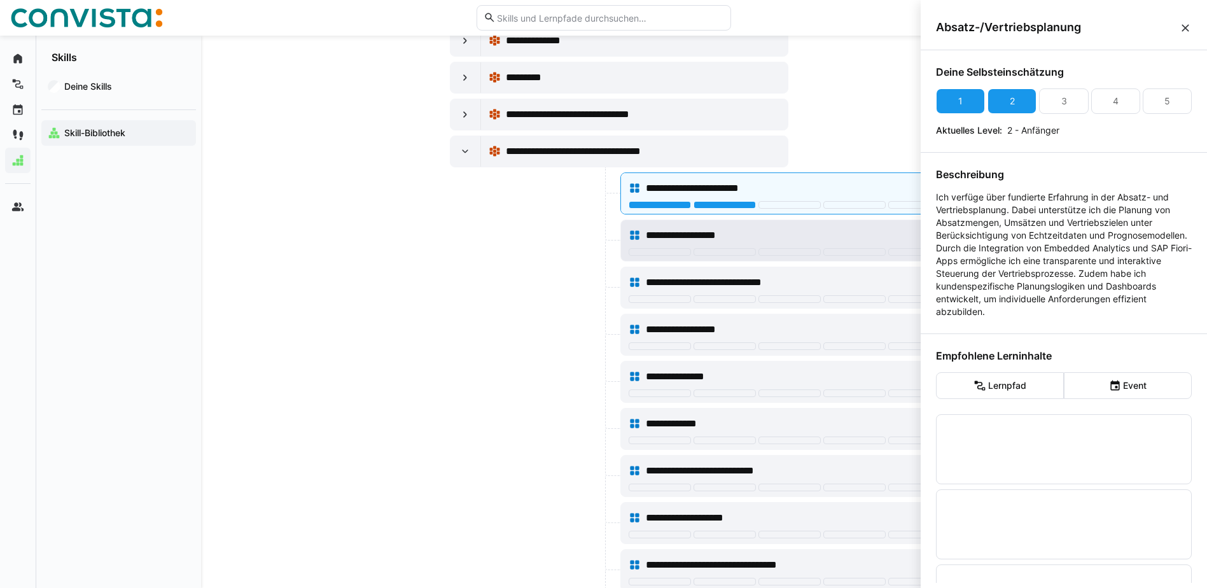
click at [639, 234] on eds-icon at bounding box center [635, 235] width 13 height 13
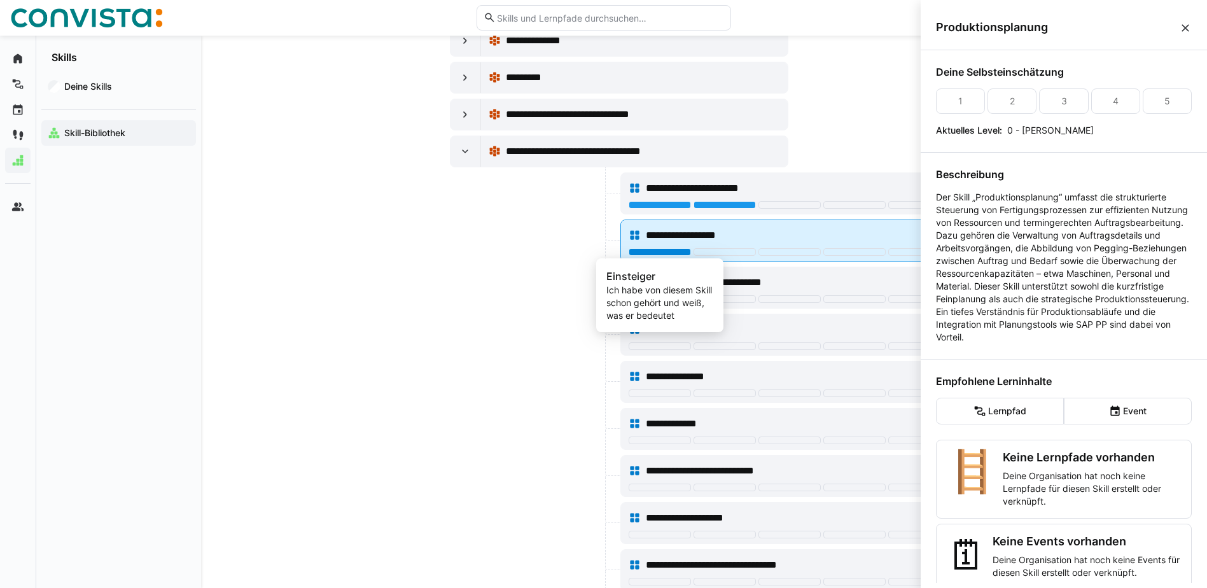
click at [662, 255] on div at bounding box center [660, 252] width 62 height 8
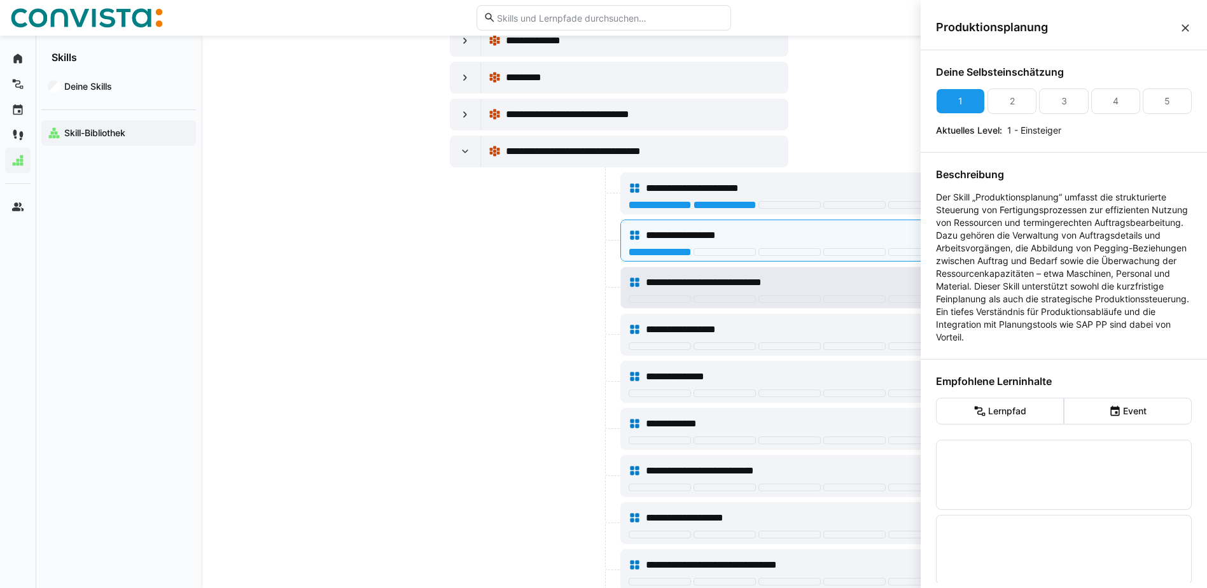
click at [638, 285] on eds-icon at bounding box center [635, 282] width 13 height 13
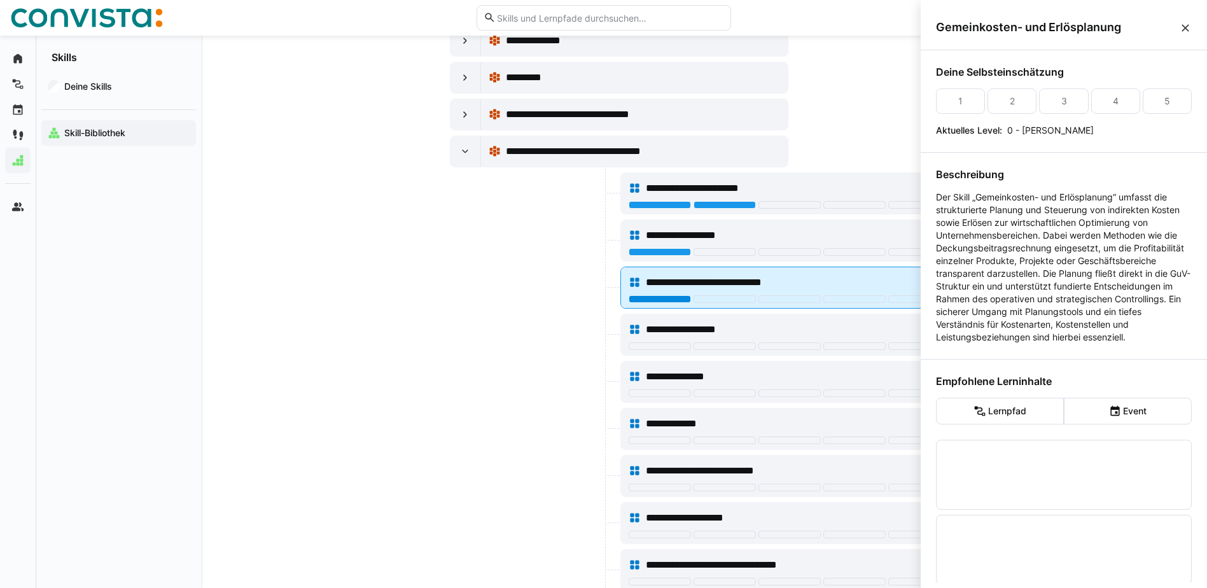
click at [650, 302] on div at bounding box center [660, 299] width 62 height 8
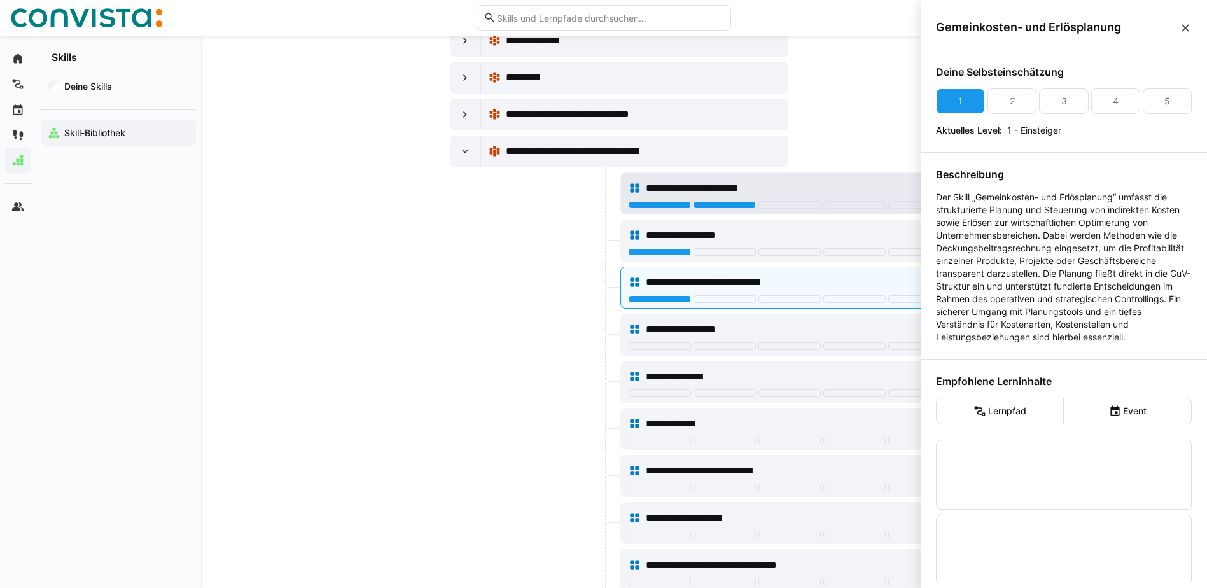
click at [634, 186] on eds-icon at bounding box center [635, 188] width 13 height 13
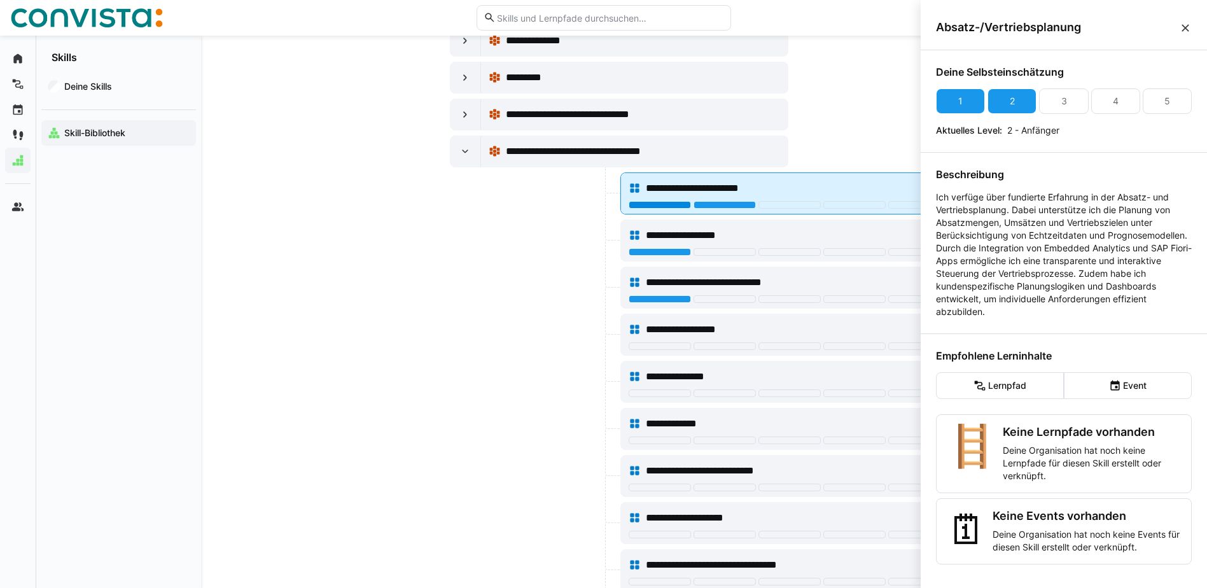
click at [633, 206] on div at bounding box center [660, 205] width 62 height 8
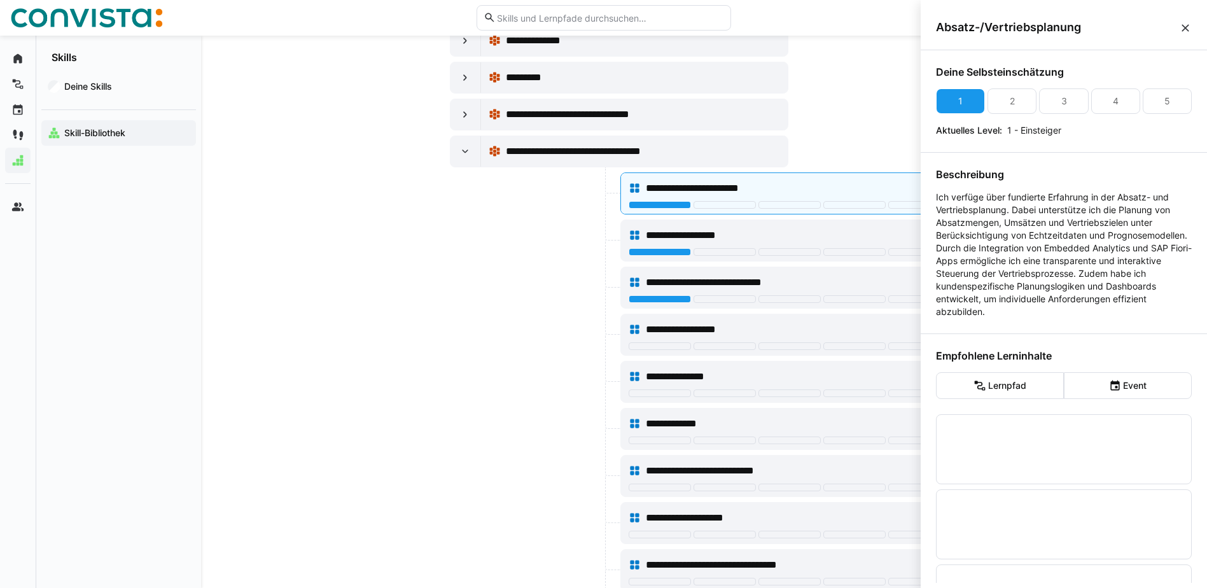
click at [596, 206] on div at bounding box center [534, 193] width 168 height 42
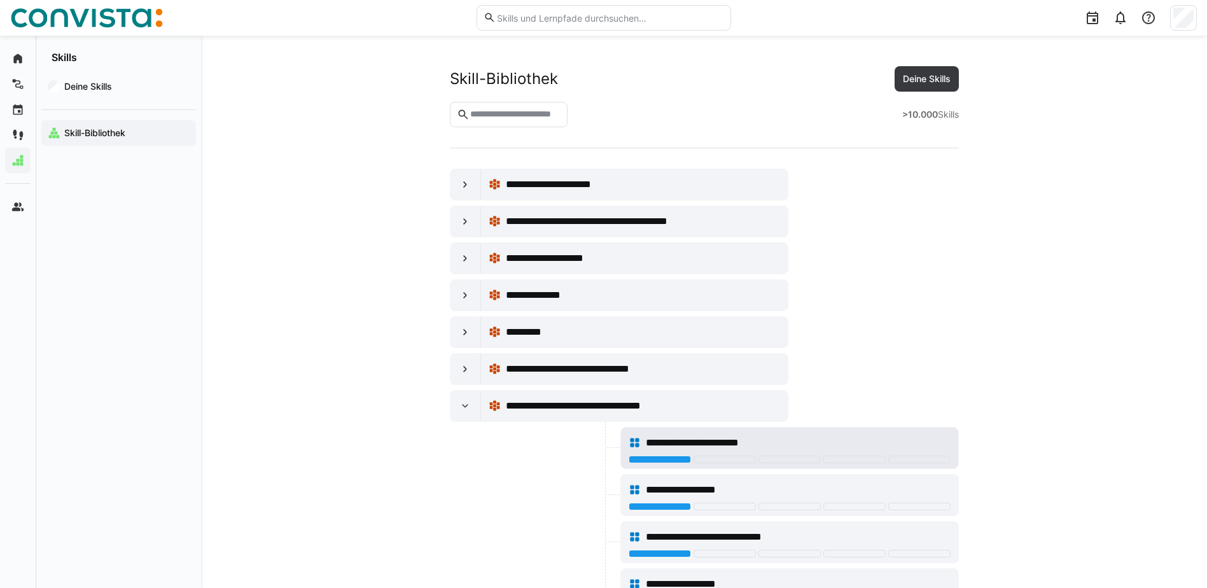
scroll to position [255, 0]
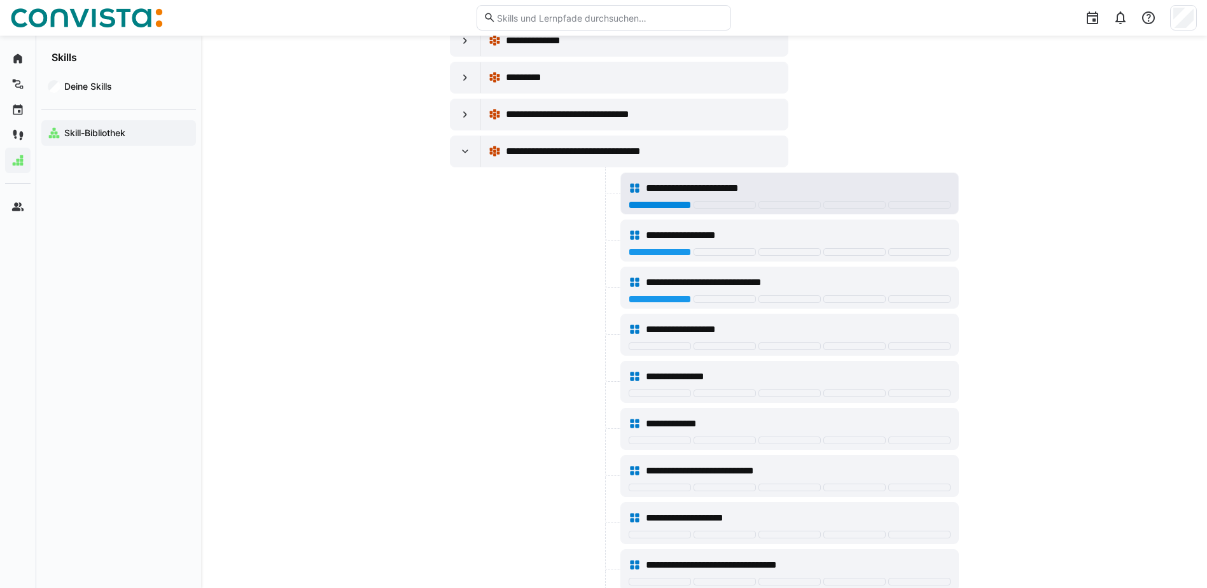
click at [668, 208] on div at bounding box center [660, 205] width 62 height 8
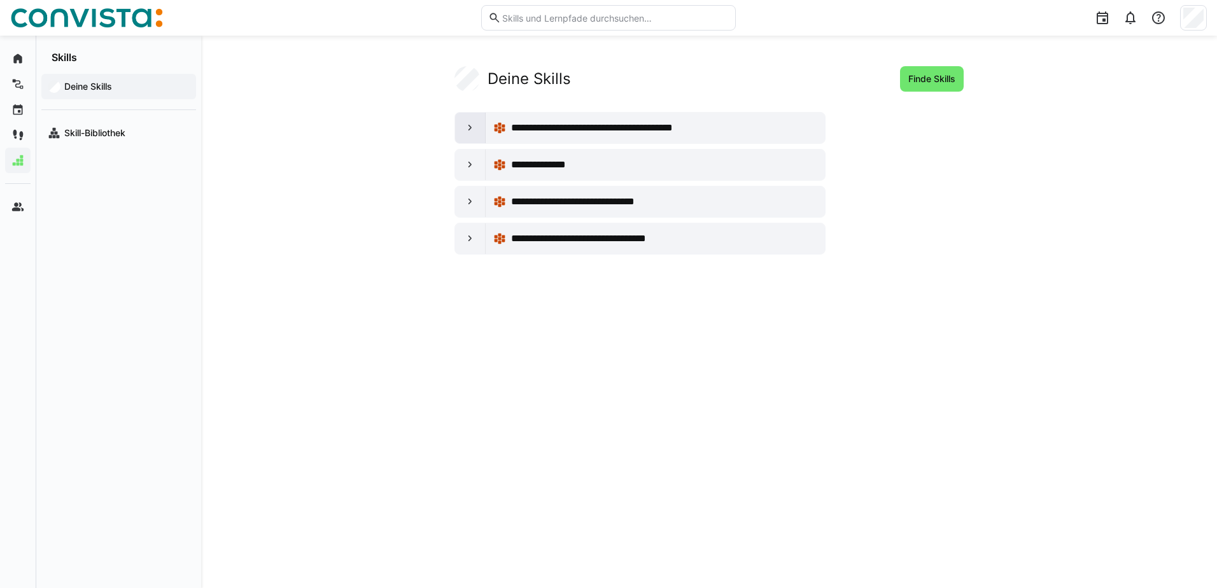
click at [475, 130] on eds-icon at bounding box center [470, 128] width 13 height 13
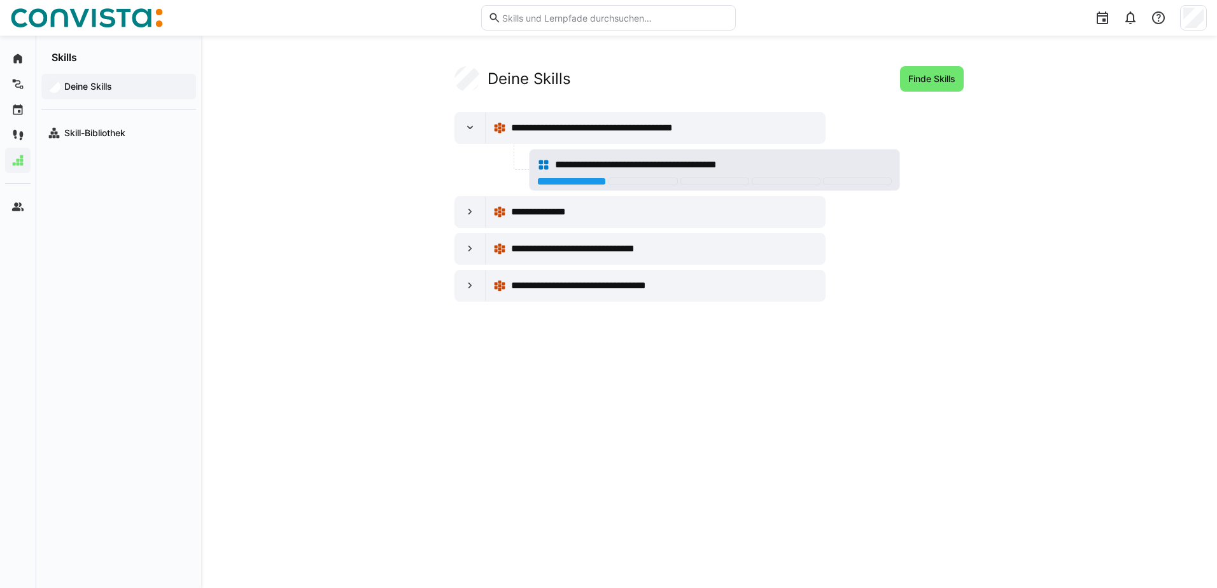
click at [547, 162] on eds-icon at bounding box center [543, 164] width 13 height 13
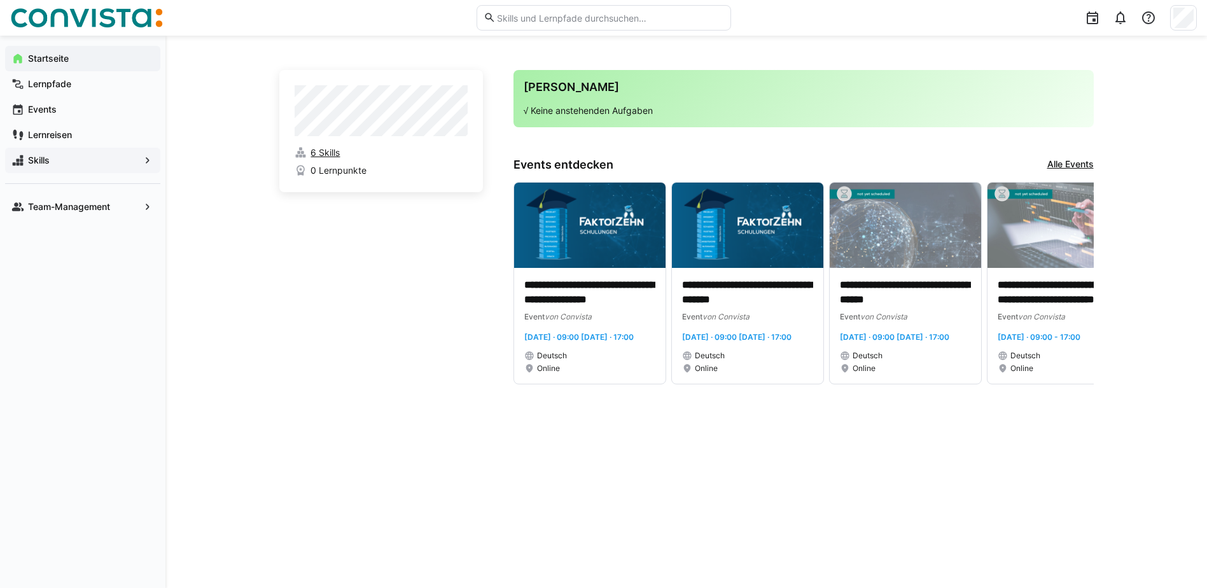
click at [342, 157] on link "6 Skills" at bounding box center [381, 152] width 173 height 13
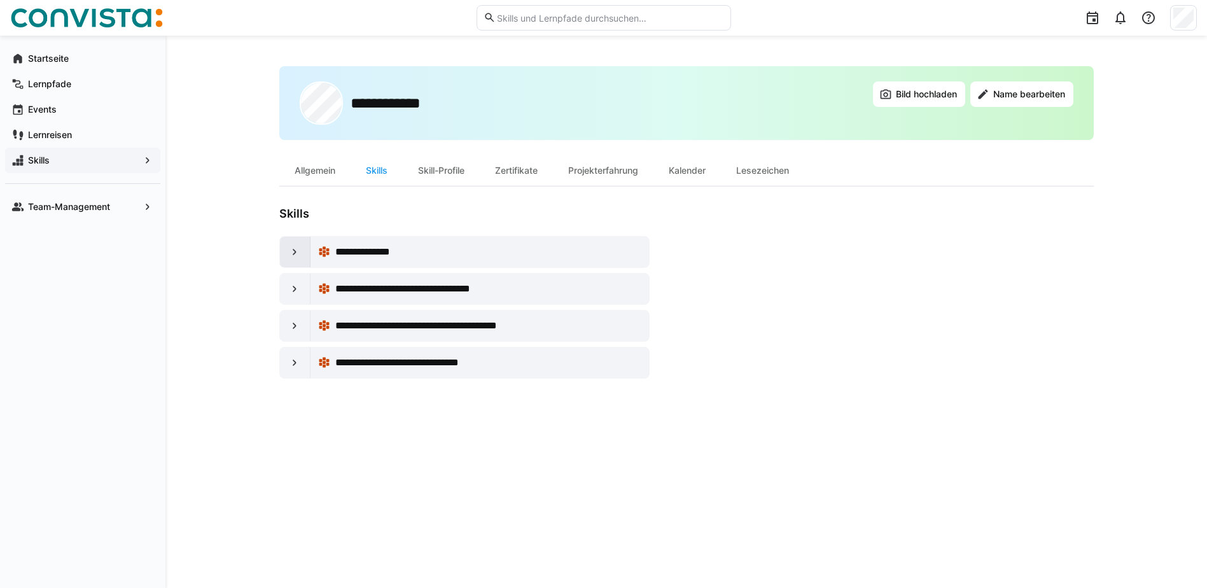
click at [293, 253] on eds-icon at bounding box center [294, 252] width 13 height 13
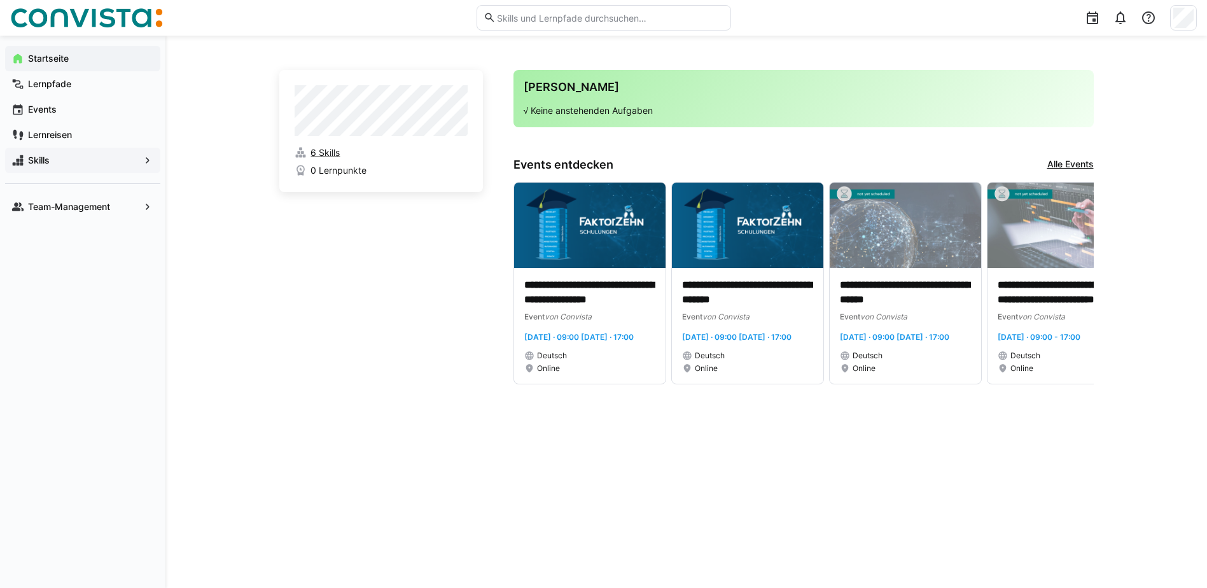
click at [330, 153] on span "6 Skills" at bounding box center [325, 152] width 29 height 13
click at [326, 147] on span "6 Skills" at bounding box center [325, 152] width 29 height 13
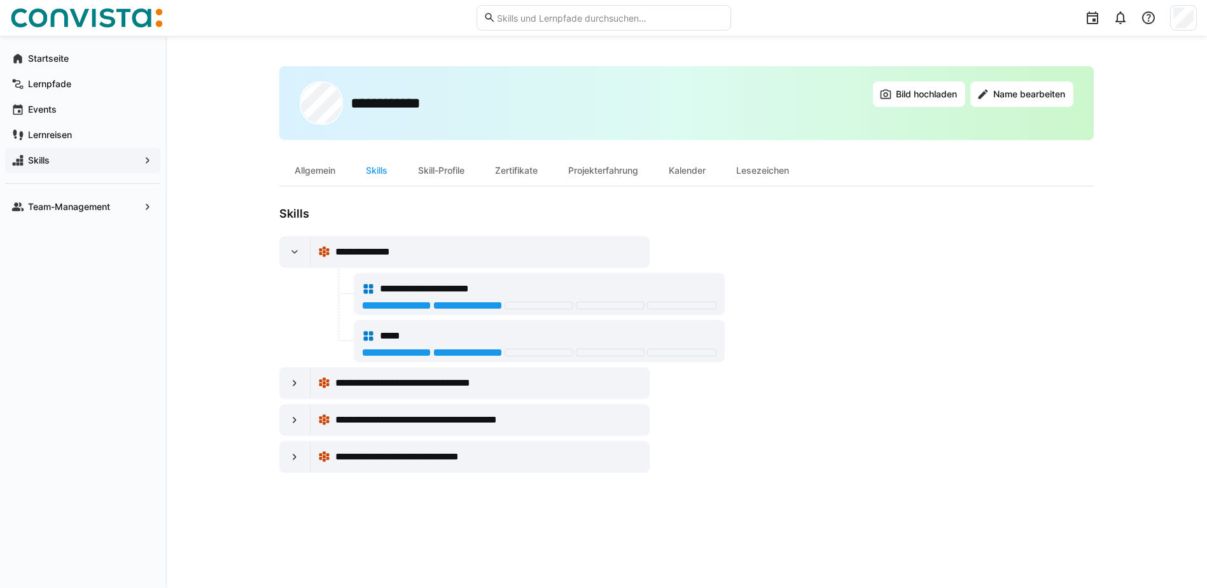
click at [370, 290] on eds-icon at bounding box center [368, 289] width 13 height 13
click at [382, 306] on div at bounding box center [396, 306] width 69 height 8
click at [459, 301] on div "**********" at bounding box center [539, 288] width 354 height 25
click at [396, 305] on div at bounding box center [396, 306] width 69 height 8
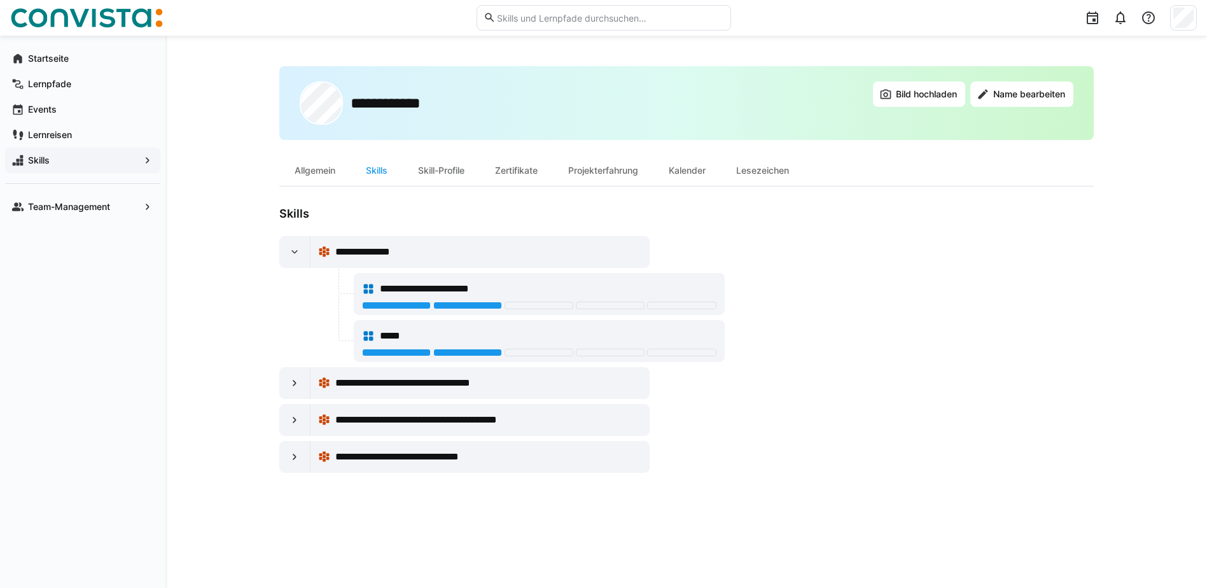
click at [522, 305] on div at bounding box center [539, 306] width 69 height 8
click at [392, 310] on div at bounding box center [539, 307] width 354 height 10
click at [408, 303] on div at bounding box center [396, 306] width 69 height 8
click at [404, 304] on div at bounding box center [396, 306] width 69 height 8
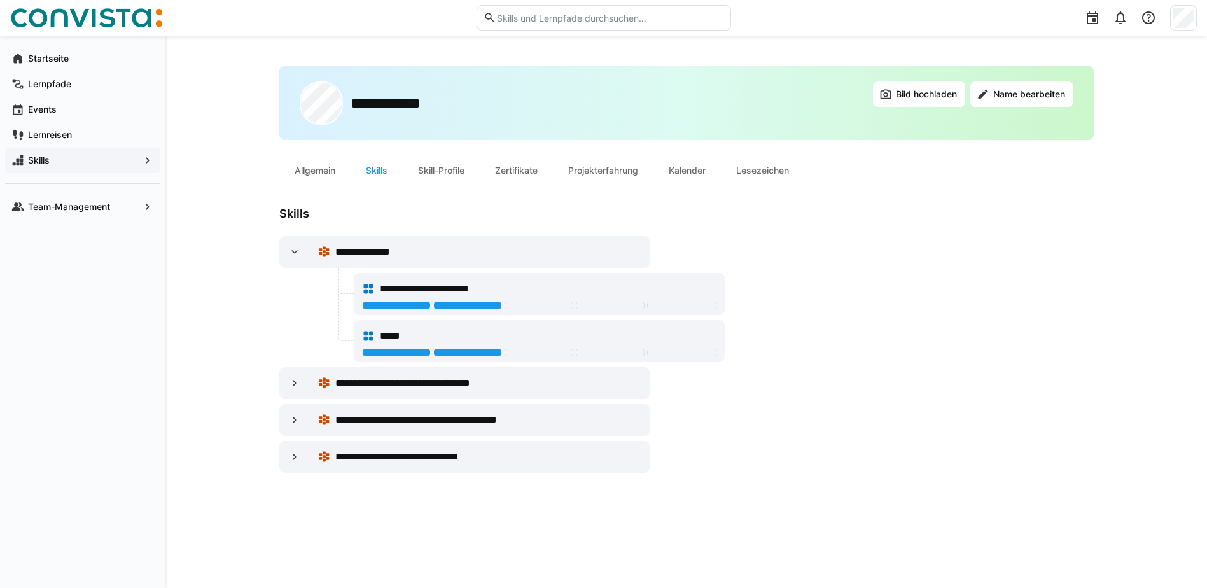
click at [527, 351] on div at bounding box center [539, 353] width 69 height 8
click at [527, 306] on div at bounding box center [539, 306] width 69 height 8
click at [316, 254] on div "**********" at bounding box center [480, 252] width 339 height 31
click at [292, 255] on eds-icon at bounding box center [294, 252] width 13 height 13
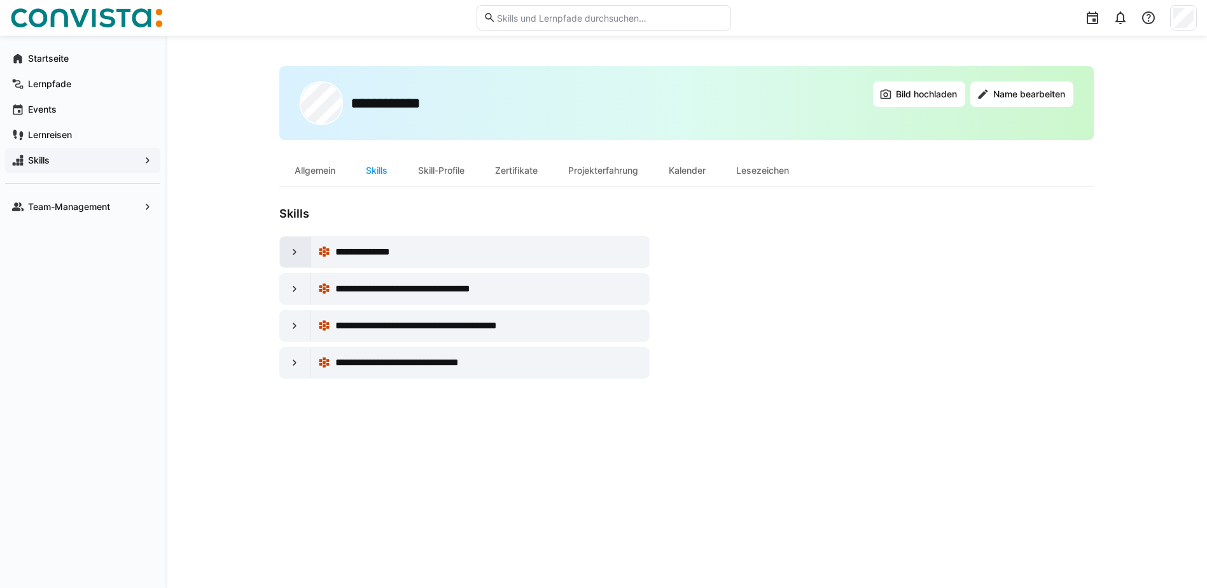
click at [292, 255] on eds-icon at bounding box center [294, 252] width 13 height 13
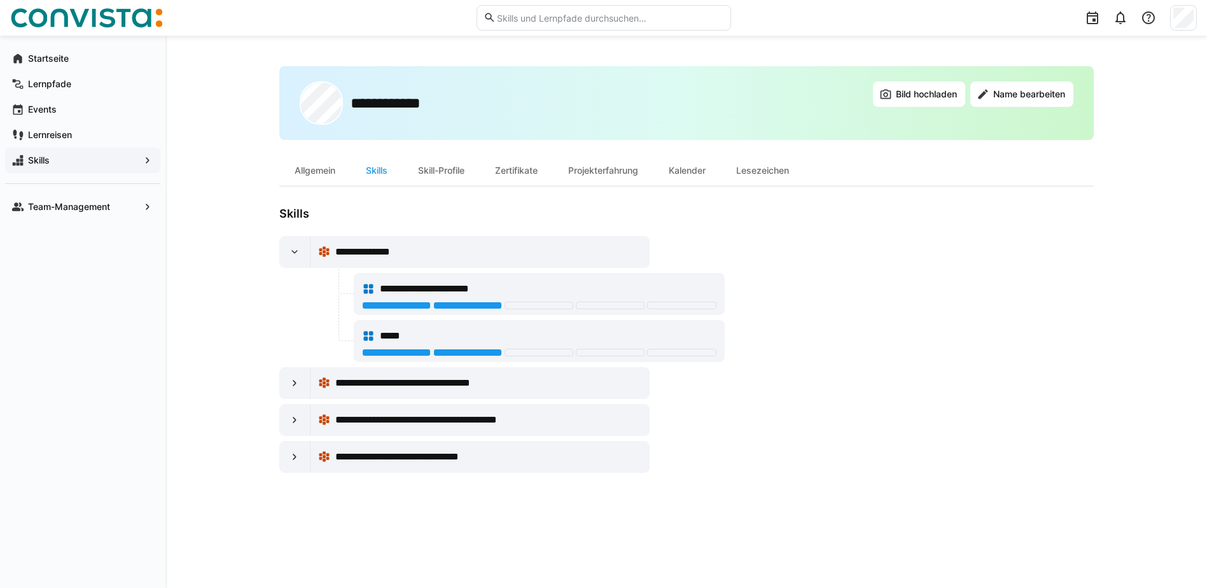
click at [395, 300] on div "**********" at bounding box center [539, 288] width 354 height 25
click at [396, 297] on div "**********" at bounding box center [539, 288] width 354 height 25
click at [396, 291] on span "**********" at bounding box center [442, 288] width 125 height 15
click at [438, 173] on div "Skill-Profile" at bounding box center [441, 170] width 77 height 31
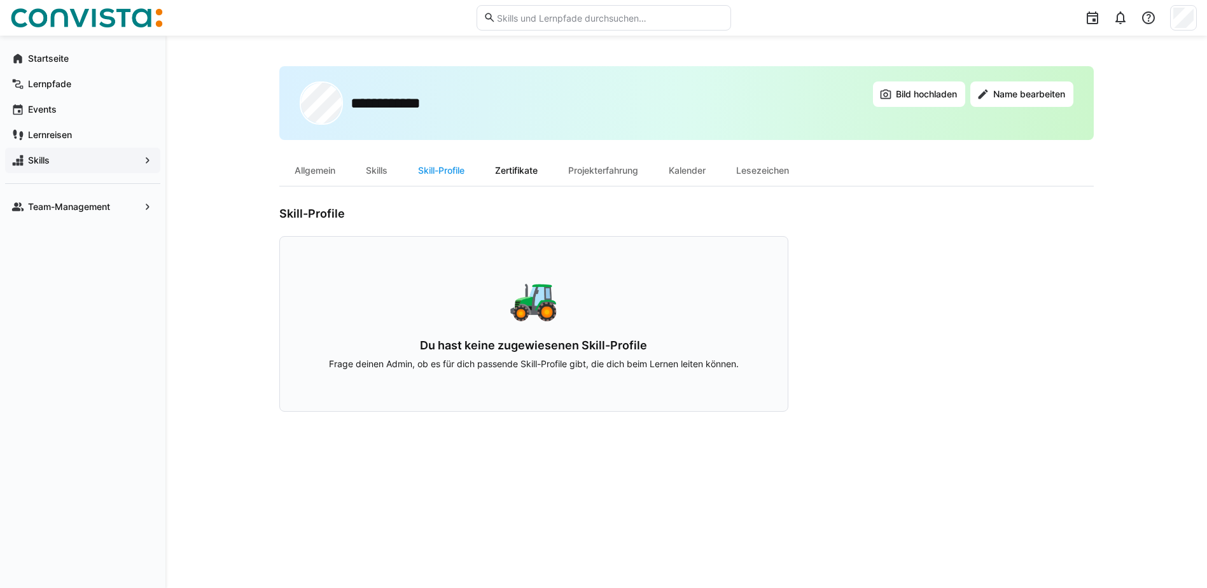
click at [533, 173] on div "Zertifikate" at bounding box center [516, 170] width 73 height 31
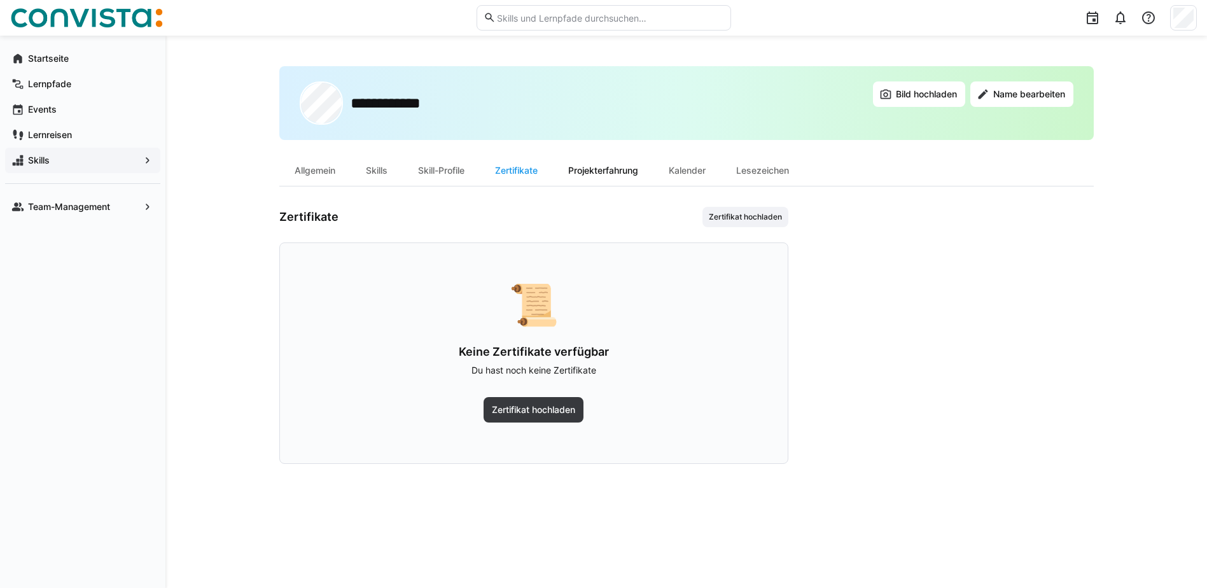
click at [623, 176] on div "Projekterfahrung" at bounding box center [603, 170] width 101 height 31
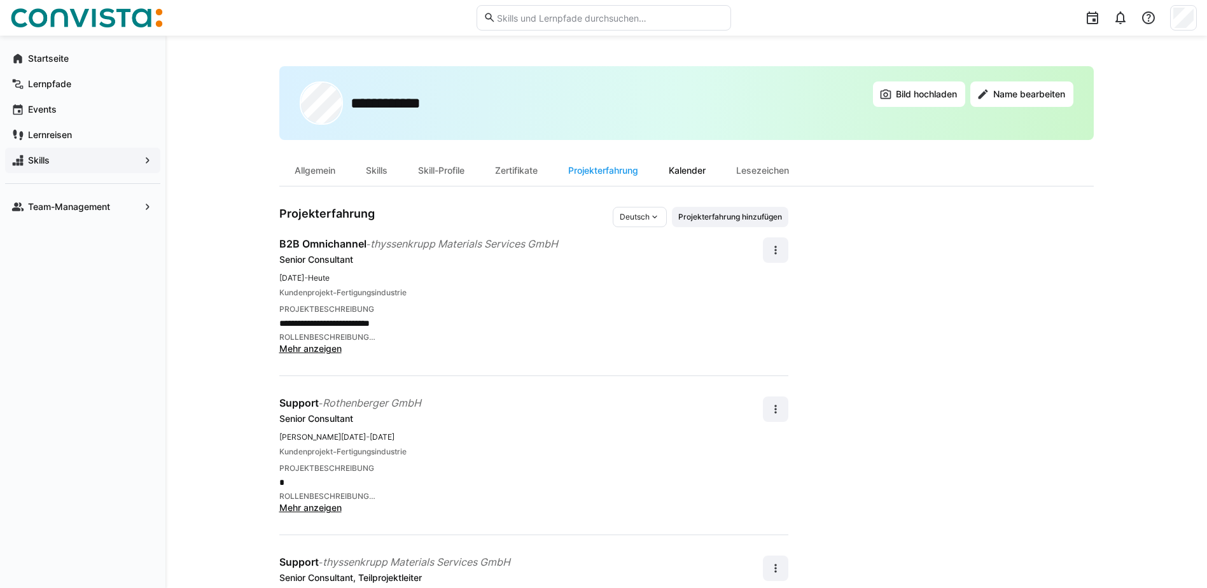
click at [698, 172] on div "Kalender" at bounding box center [686, 170] width 67 height 31
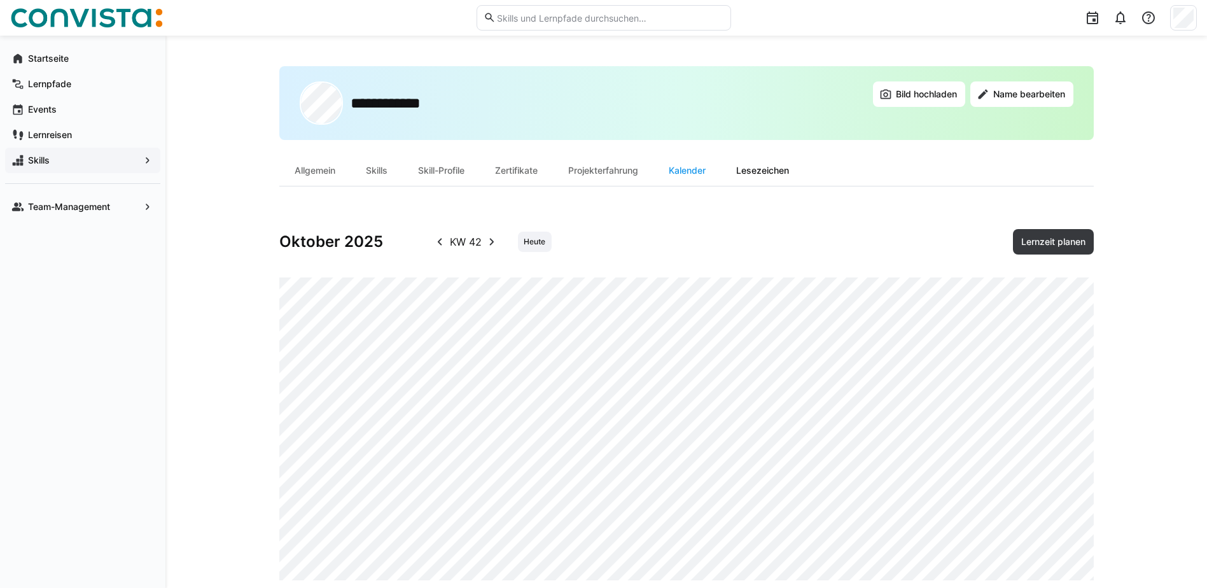
click at [750, 172] on div "Lesezeichen" at bounding box center [762, 170] width 83 height 31
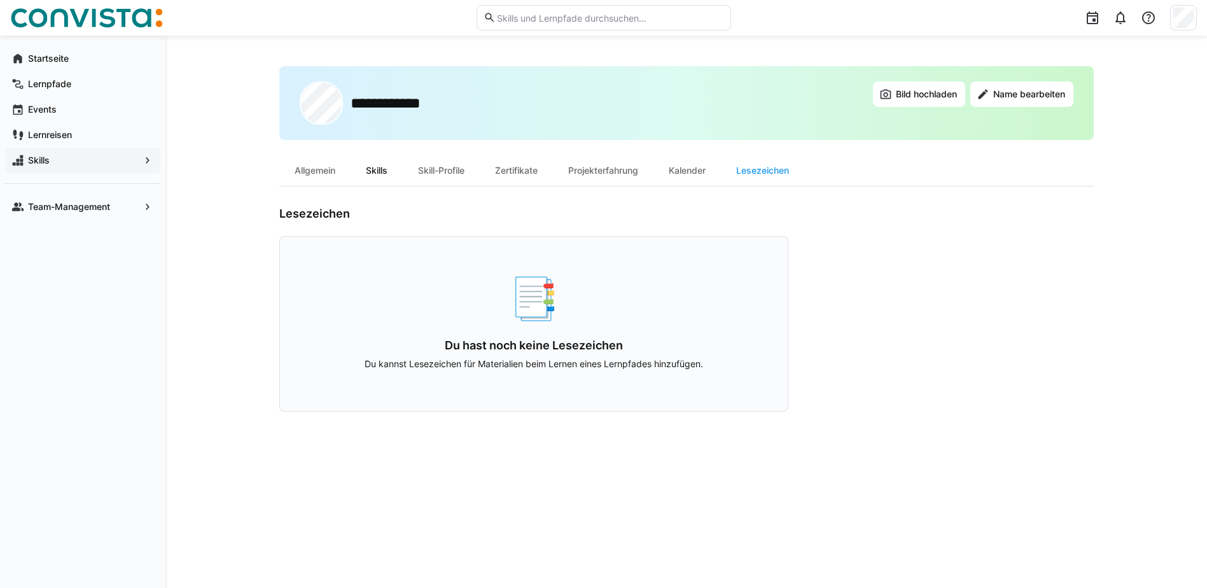
click at [389, 170] on div "Skills" at bounding box center [377, 170] width 52 height 31
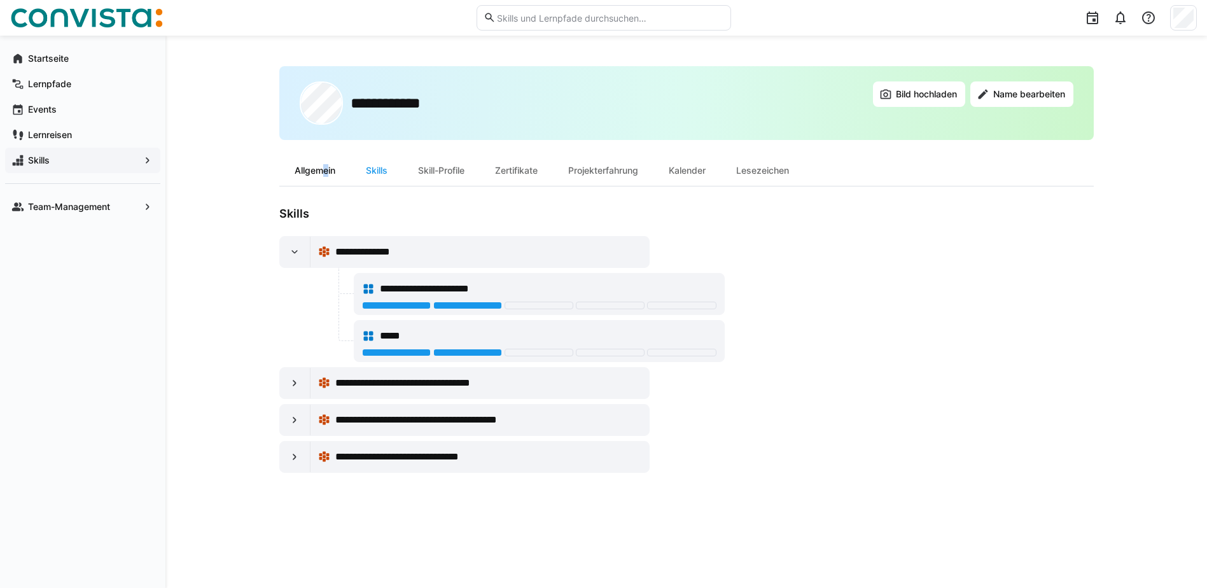
click at [320, 174] on div "Allgemein" at bounding box center [314, 170] width 71 height 31
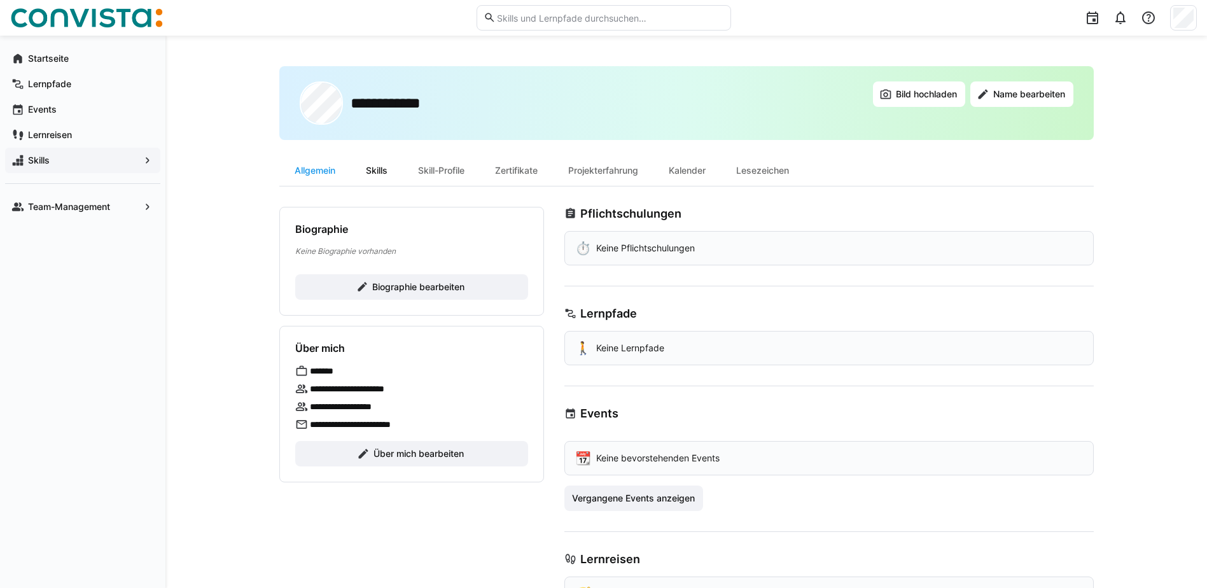
click at [379, 169] on div "Skills" at bounding box center [377, 170] width 52 height 31
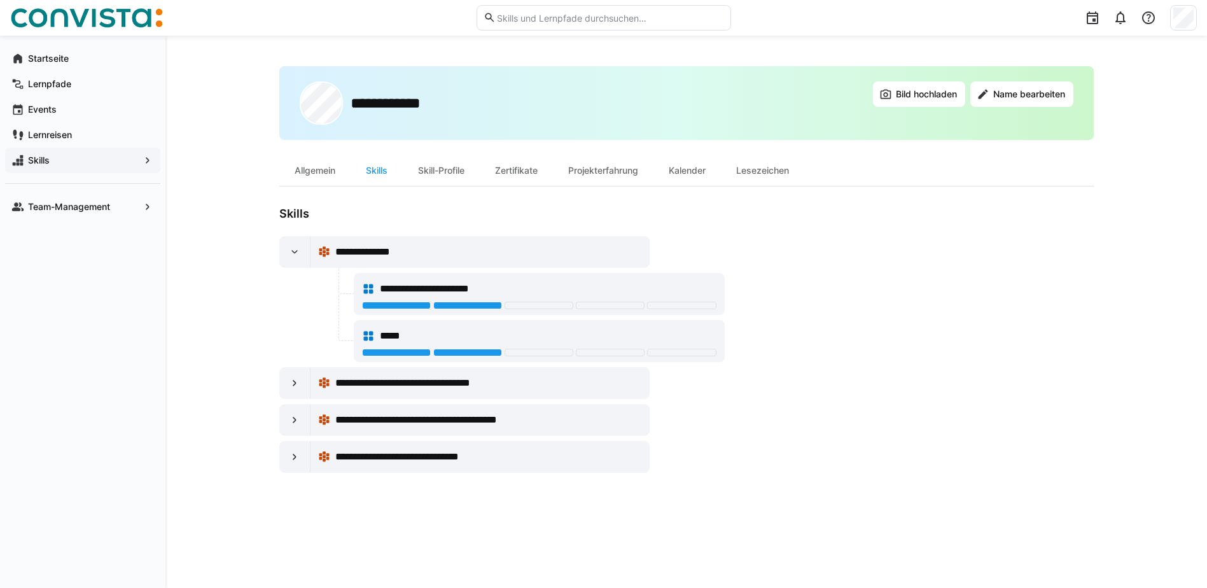
click at [386, 309] on div at bounding box center [539, 307] width 354 height 10
click at [440, 296] on span "**********" at bounding box center [442, 288] width 125 height 15
click at [137, 155] on span "Skills" at bounding box center [82, 160] width 113 height 13
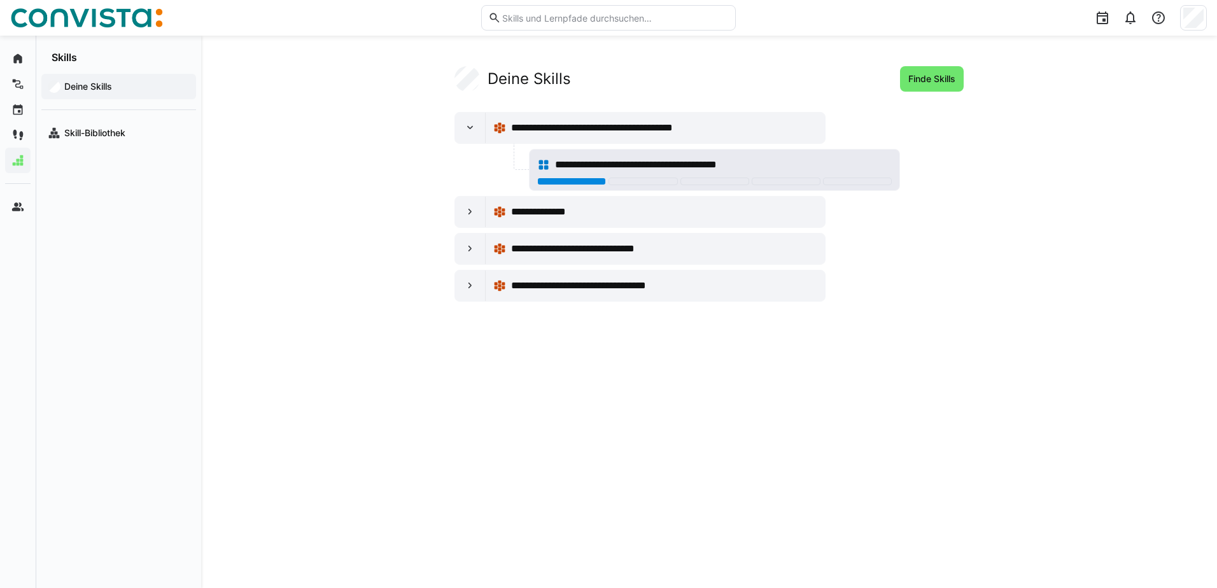
click at [562, 179] on div at bounding box center [571, 182] width 69 height 8
click at [620, 180] on div at bounding box center [642, 182] width 69 height 8
click at [571, 183] on div at bounding box center [571, 182] width 69 height 8
click at [485, 74] on div "Deine Skills" at bounding box center [512, 78] width 116 height 25
click at [569, 286] on span "**********" at bounding box center [594, 285] width 167 height 15
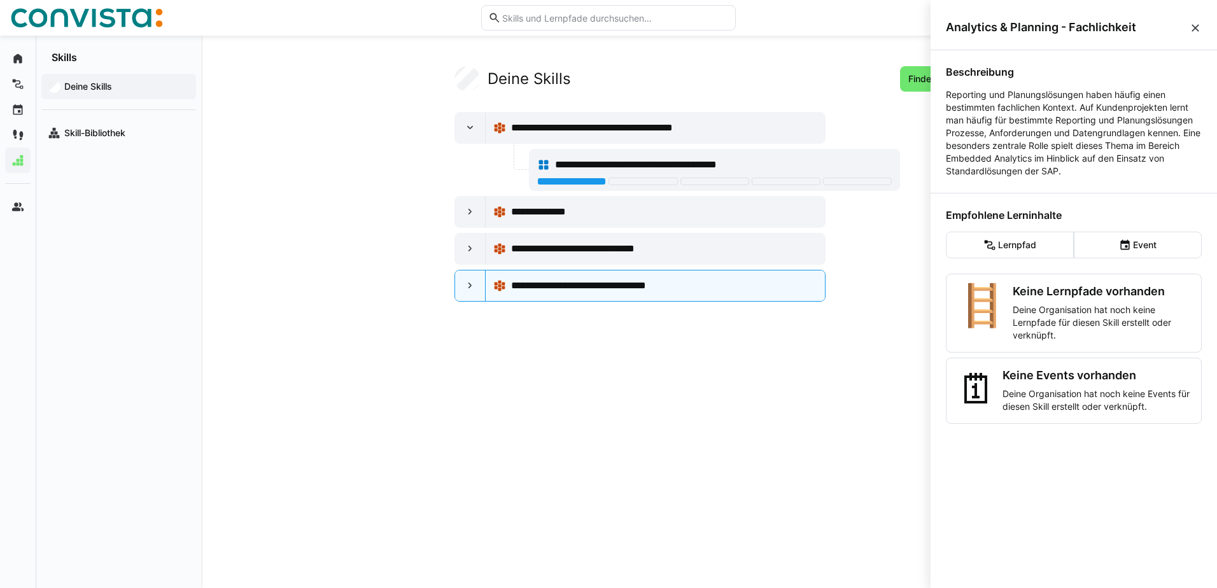
click at [418, 190] on app-your-skills-component "**********" at bounding box center [709, 183] width 814 height 235
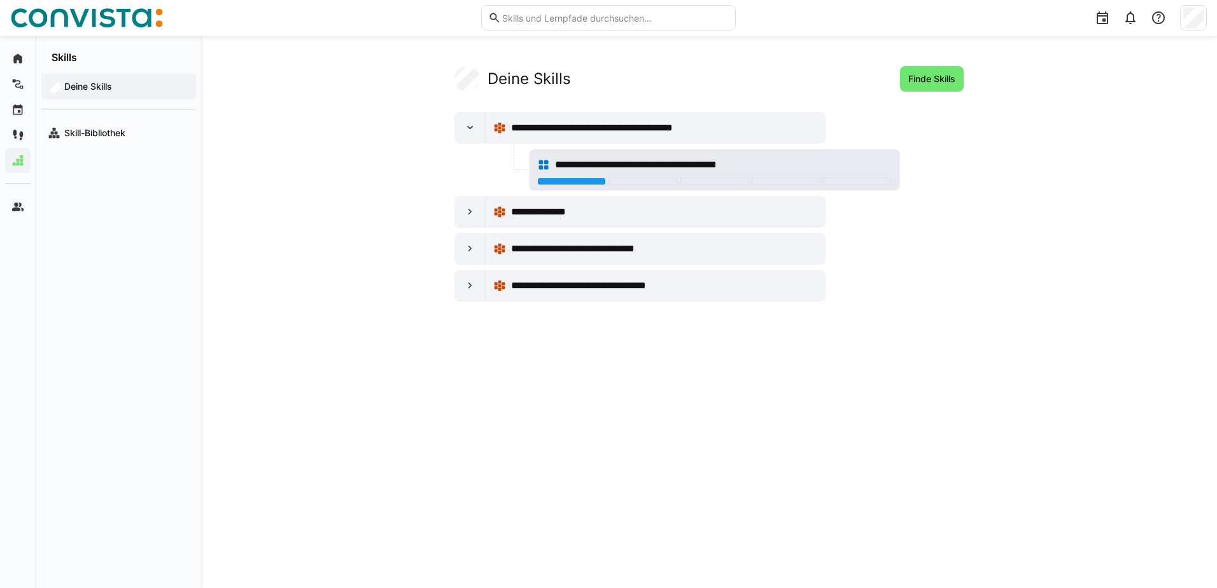
drag, startPoint x: 476, startPoint y: 172, endPoint x: 584, endPoint y: 167, distance: 108.3
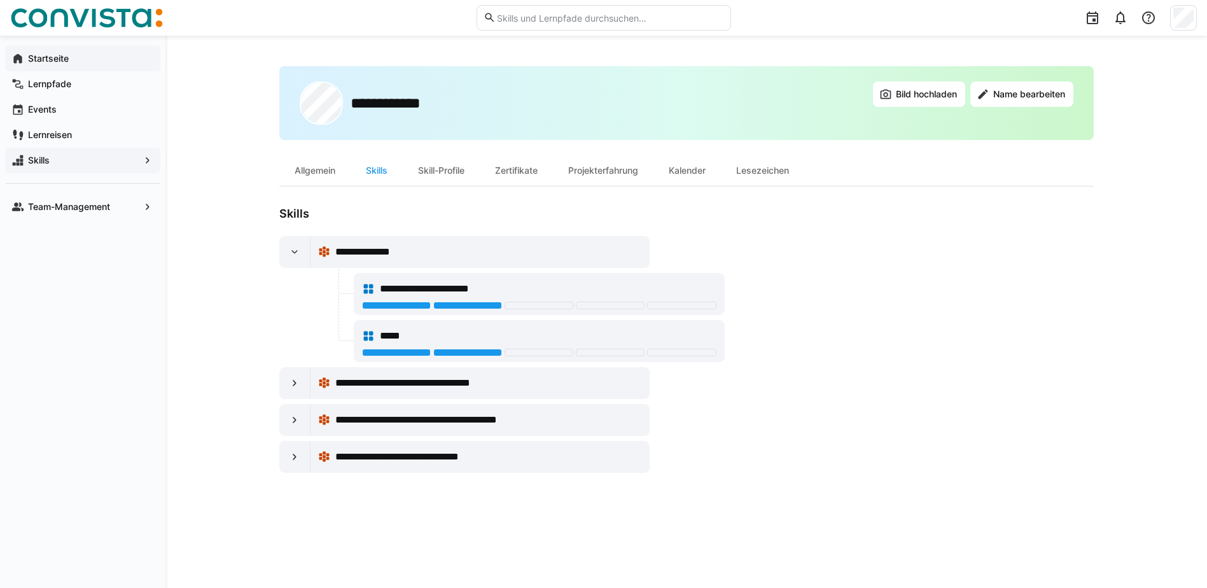
click at [0, 0] on app-navigation-label "Startseite" at bounding box center [0, 0] width 0 height 0
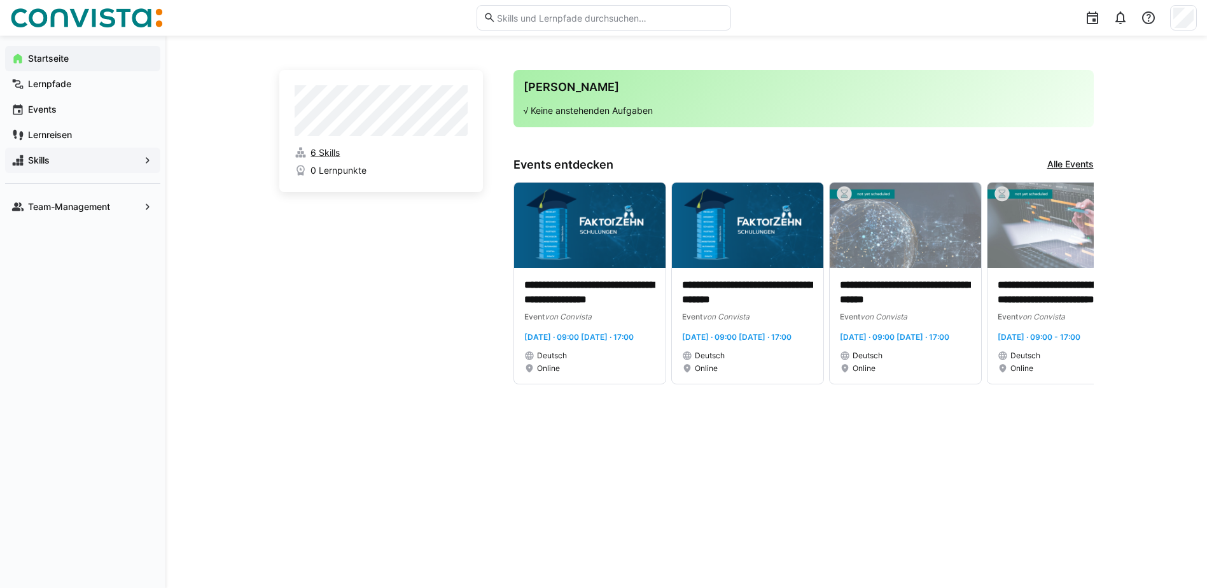
click at [333, 154] on span "6 Skills" at bounding box center [325, 152] width 29 height 13
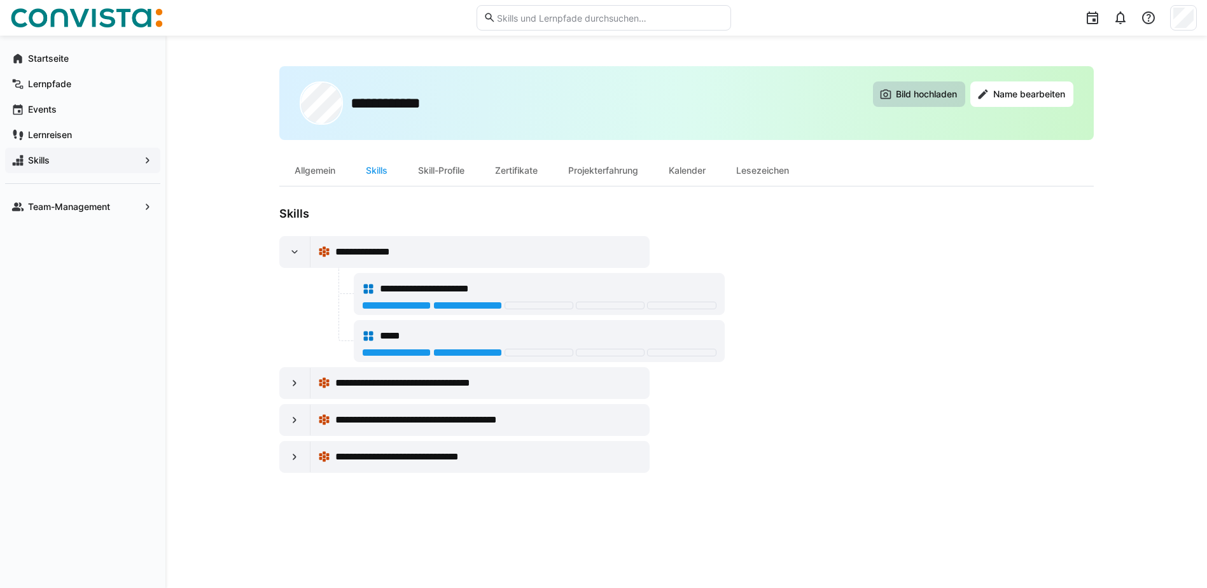
click at [904, 99] on span "Bild hochladen" at bounding box center [926, 94] width 65 height 13
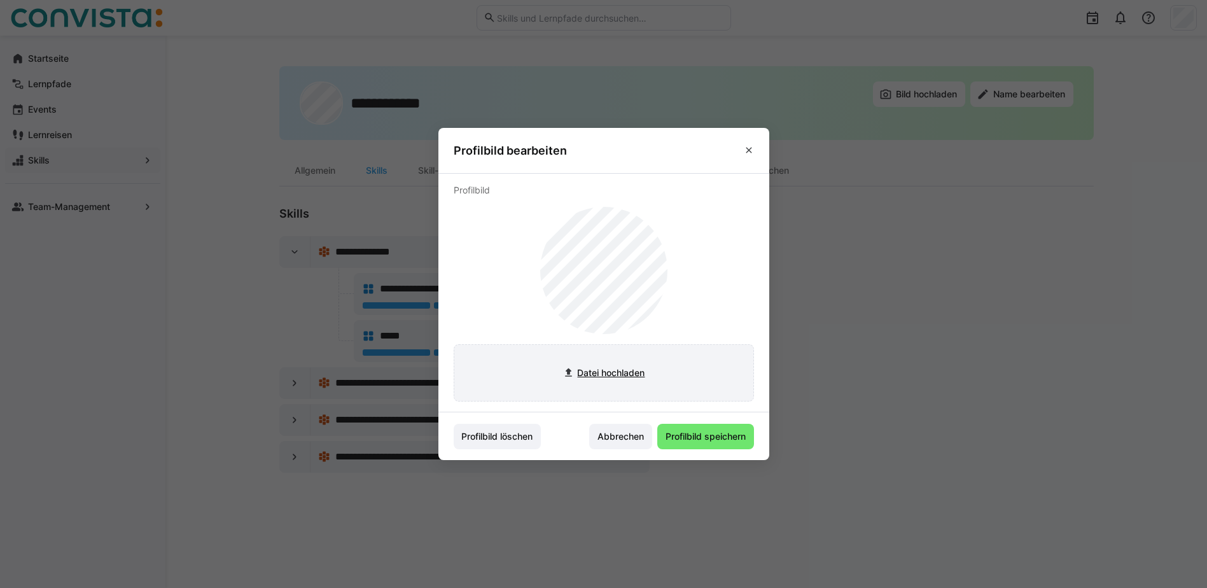
click at [631, 367] on input "file" at bounding box center [603, 373] width 299 height 56
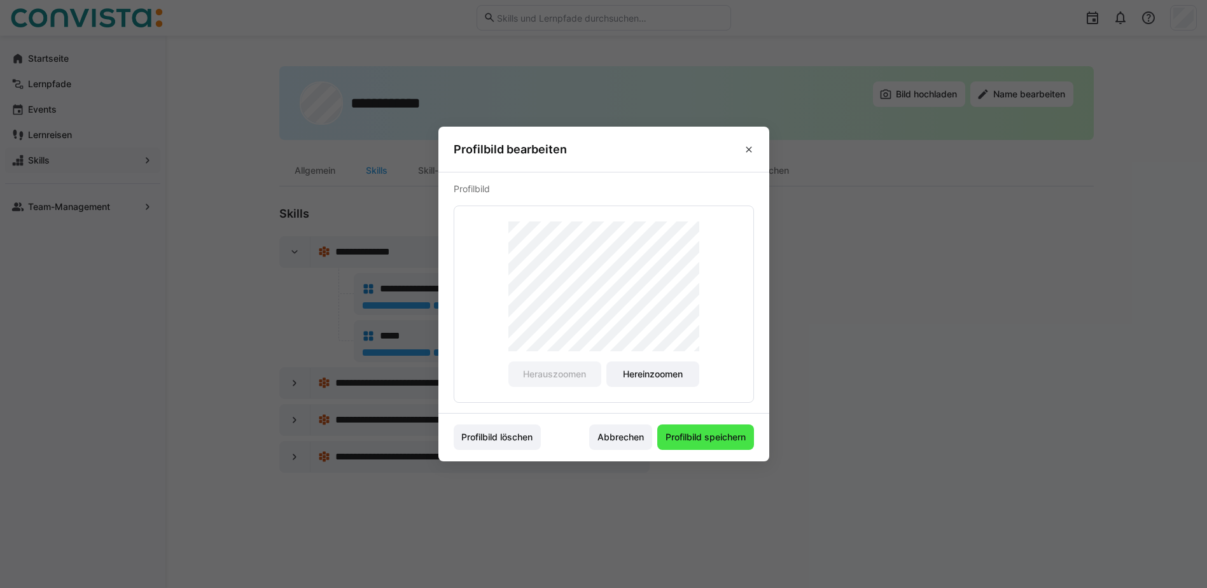
click at [704, 436] on span "Profilbild speichern" at bounding box center [706, 437] width 84 height 13
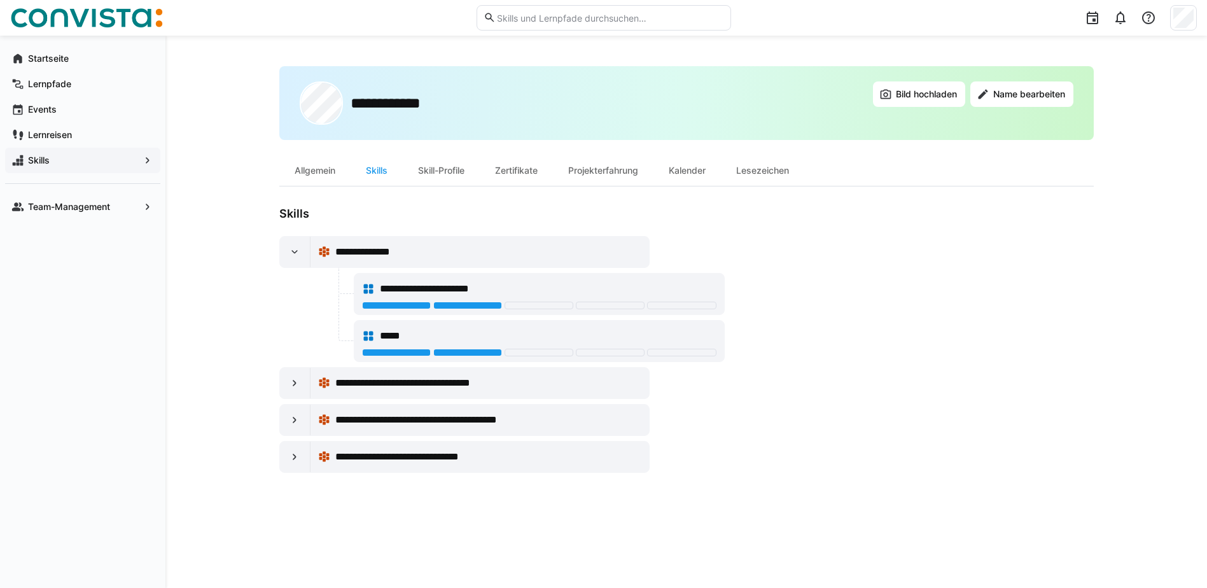
click at [146, 156] on eds-icon at bounding box center [147, 160] width 13 height 13
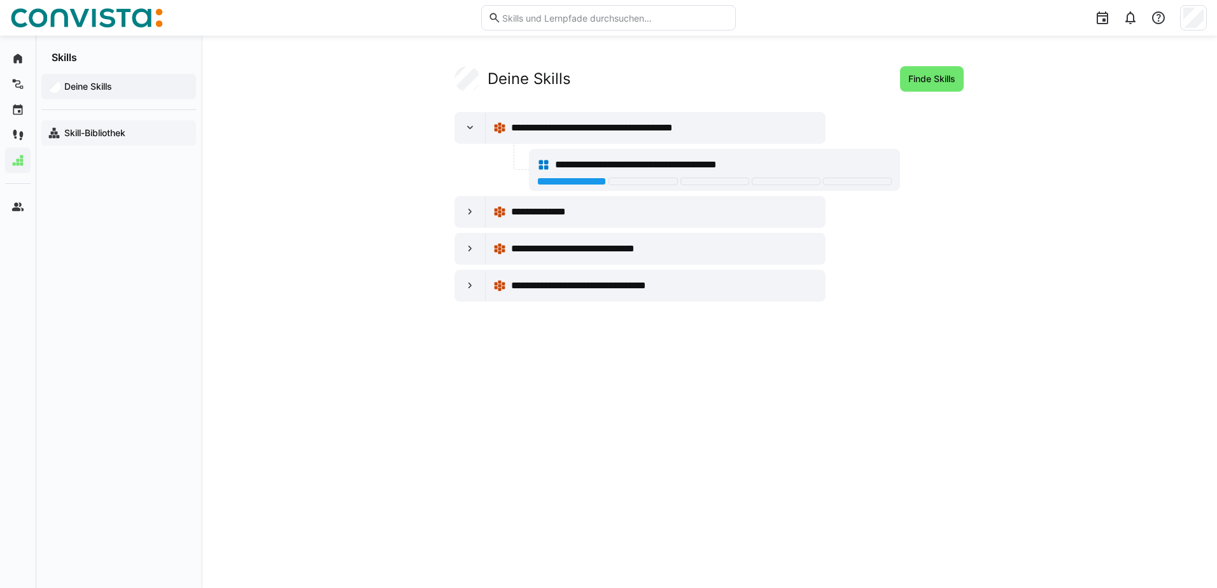
click at [0, 0] on app-navigation-label "Skill-Bibliothek" at bounding box center [0, 0] width 0 height 0
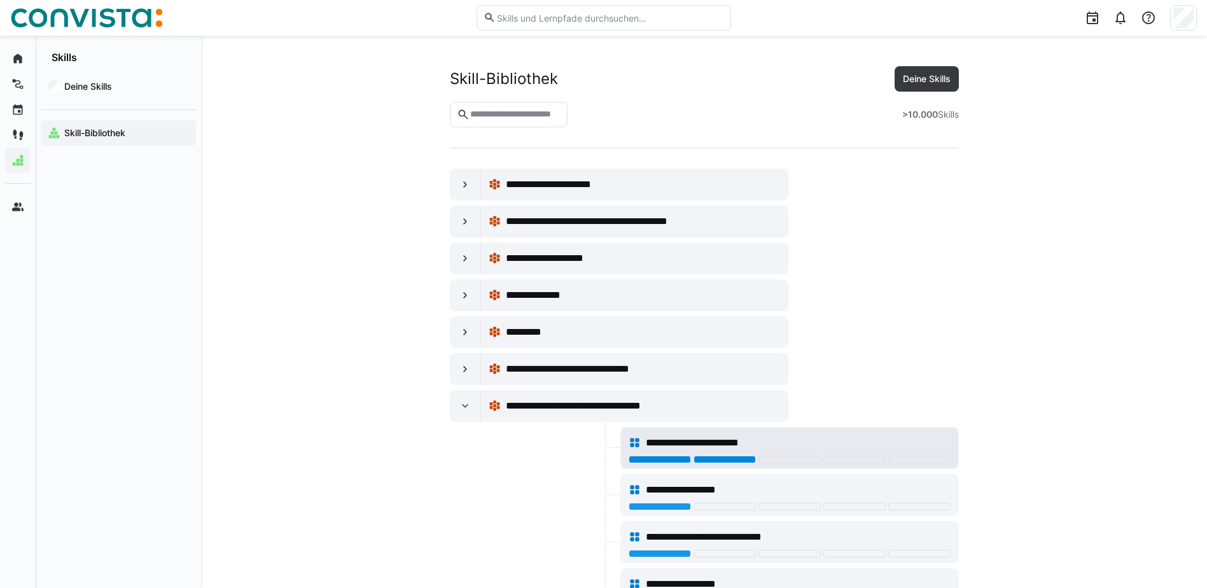
click at [722, 458] on div at bounding box center [725, 460] width 62 height 8
click at [660, 462] on div at bounding box center [660, 460] width 62 height 8
click at [600, 463] on div at bounding box center [534, 448] width 168 height 42
click at [606, 454] on div at bounding box center [612, 471] width 15 height 47
click at [635, 442] on eds-icon at bounding box center [635, 443] width 13 height 13
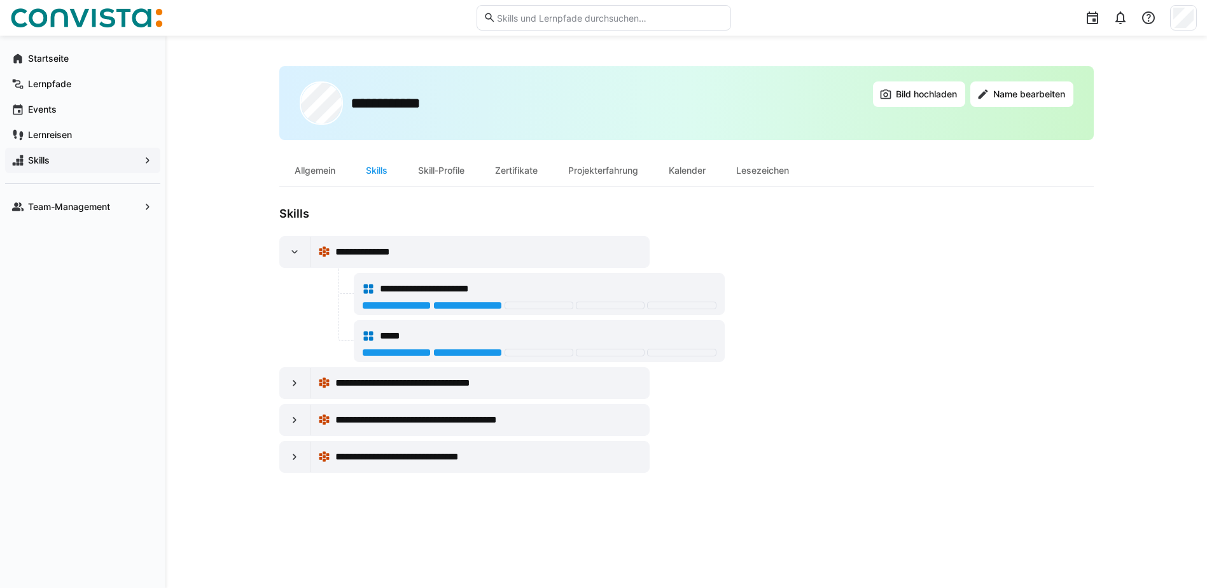
click at [143, 158] on eds-icon at bounding box center [147, 160] width 13 height 13
click at [368, 286] on eds-icon at bounding box center [368, 289] width 13 height 13
drag, startPoint x: 368, startPoint y: 286, endPoint x: 309, endPoint y: 313, distance: 64.9
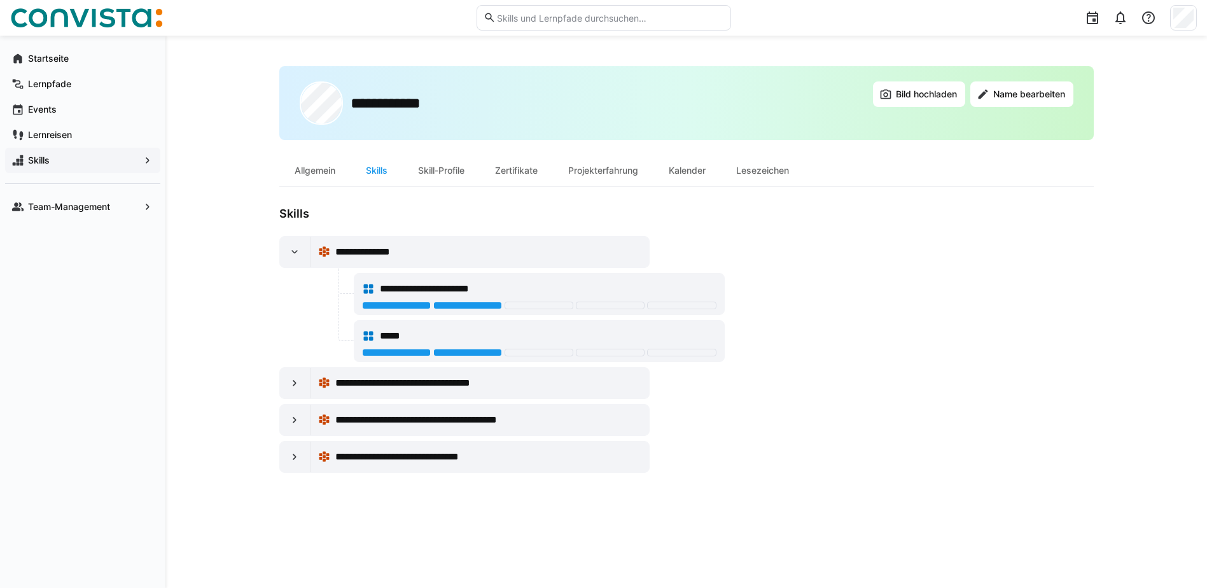
click at [309, 313] on div at bounding box center [315, 294] width 72 height 42
drag, startPoint x: 326, startPoint y: 249, endPoint x: 936, endPoint y: 311, distance: 613.3
click at [936, 311] on app-user-profile-inner-container "**********" at bounding box center [686, 340] width 814 height 266
